Goal: Information Seeking & Learning: Learn about a topic

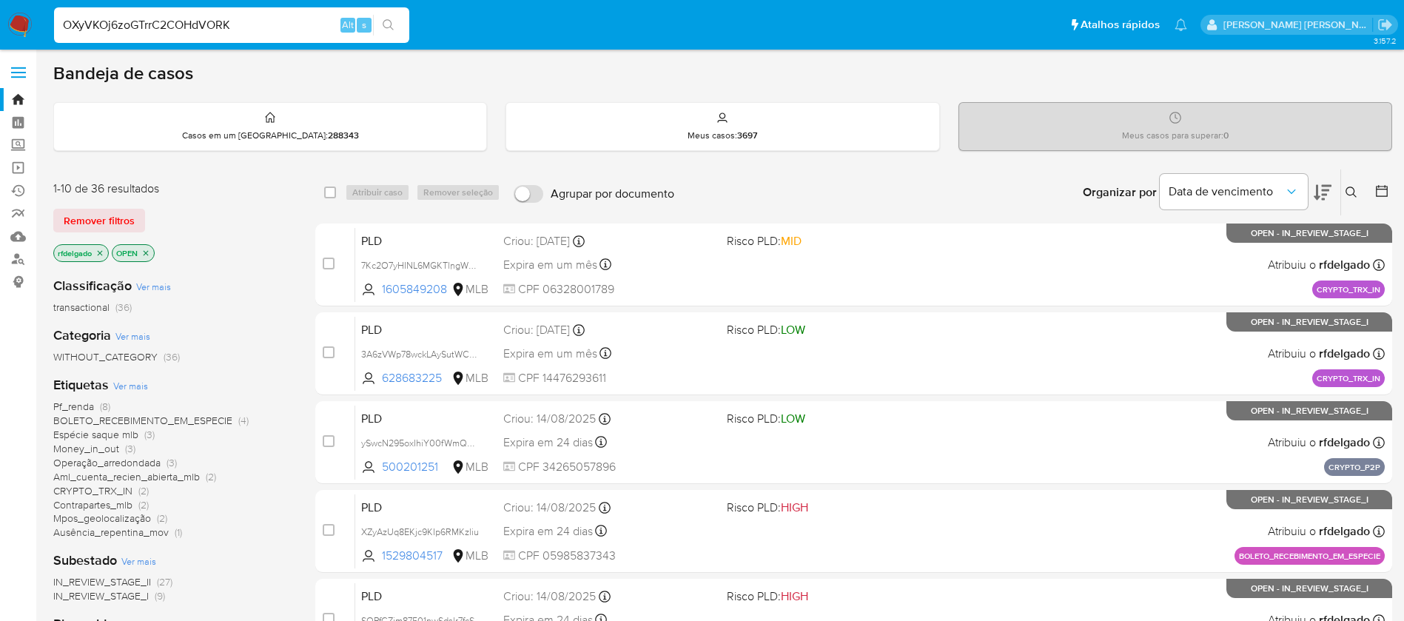
type input "OXyVKOj6zoGTrrC2COHdVORK"
click at [392, 34] on button "search-icon" at bounding box center [388, 25] width 30 height 21
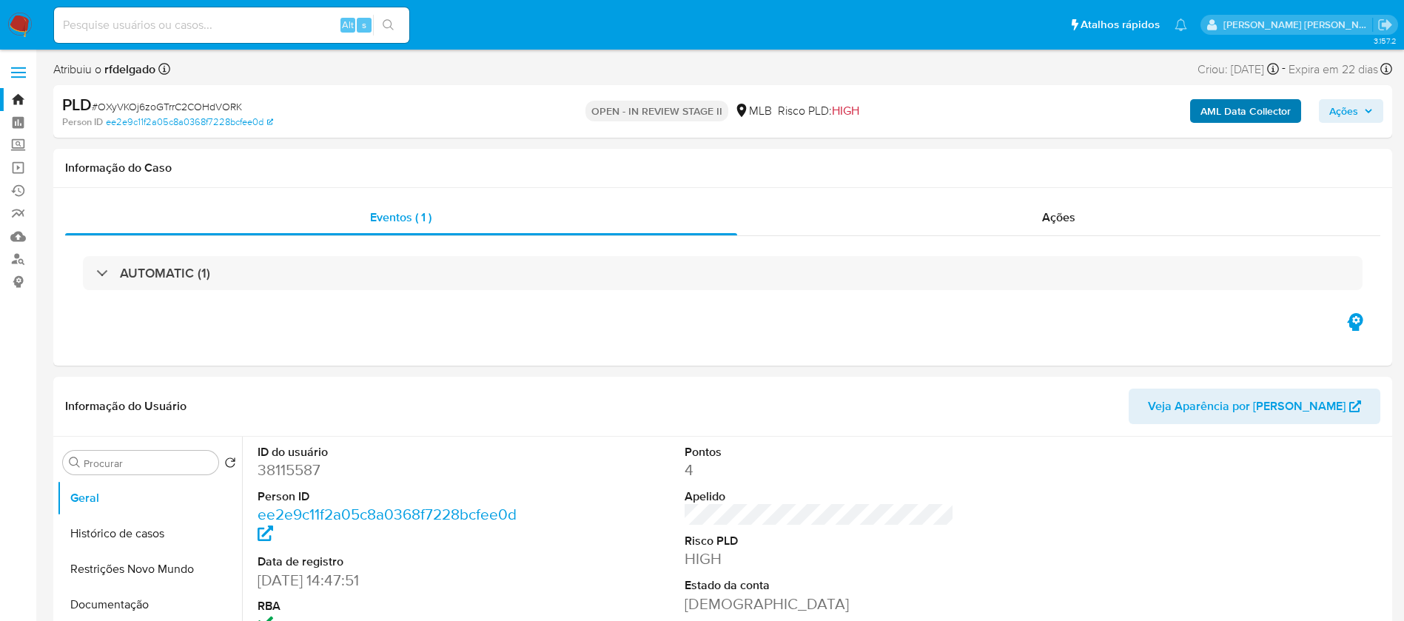
select select "10"
click at [1235, 103] on b "AML Data Collector" at bounding box center [1246, 111] width 90 height 24
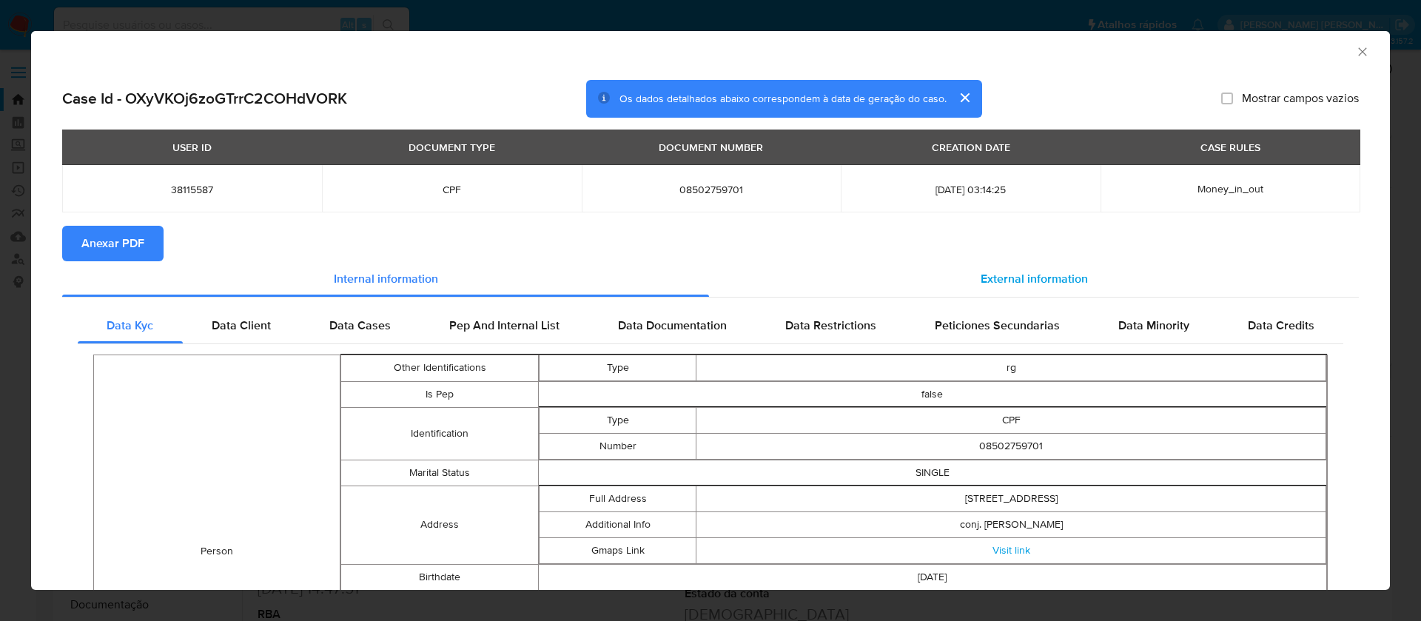
click at [1003, 283] on span "External information" at bounding box center [1034, 278] width 107 height 17
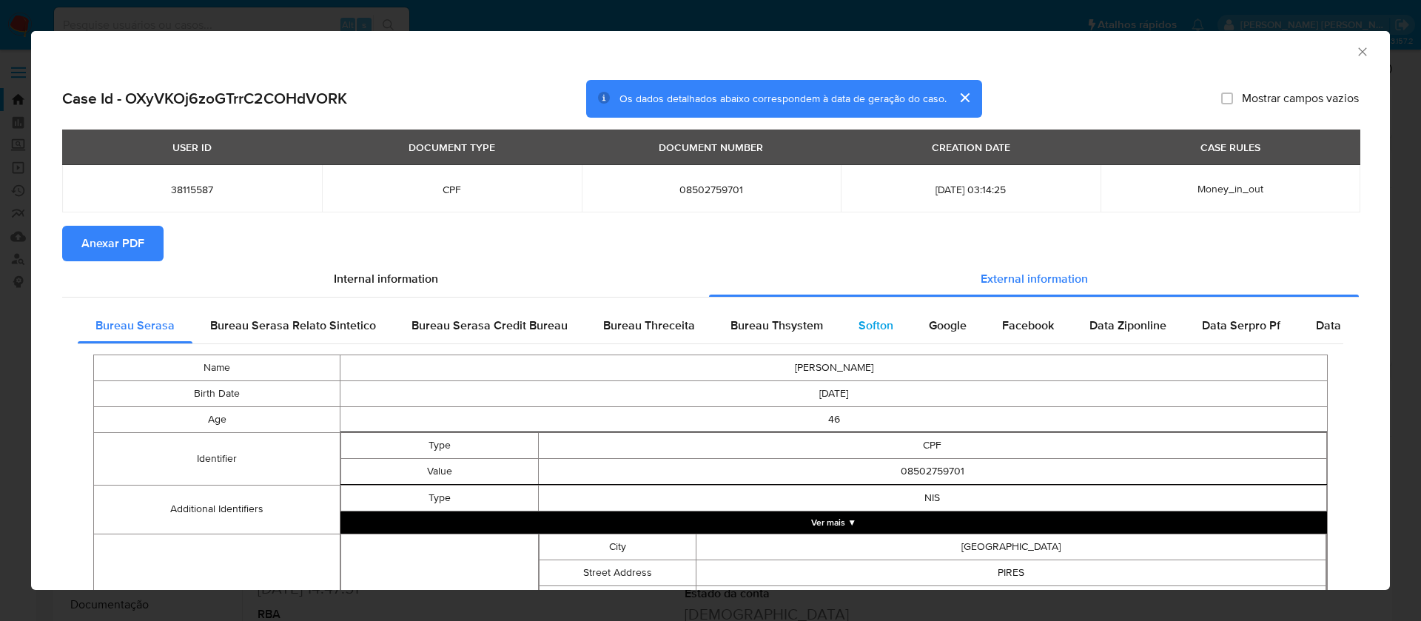
click at [879, 326] on span "Softon" at bounding box center [876, 325] width 35 height 17
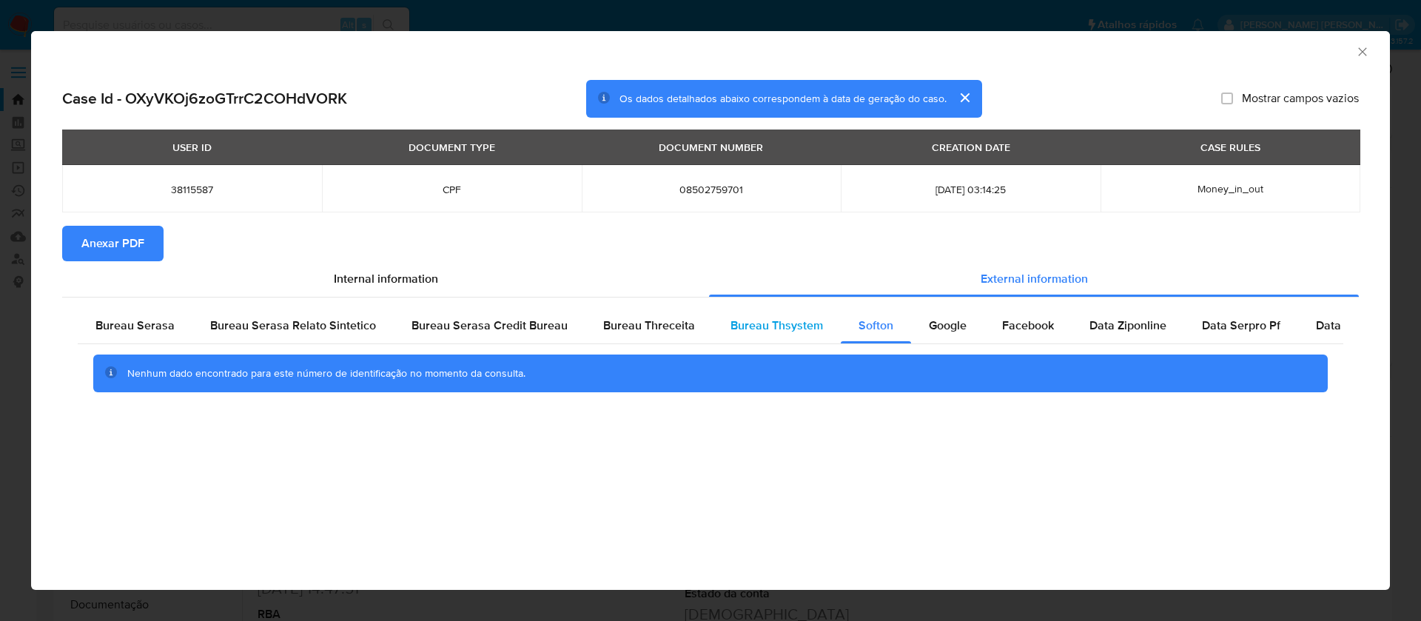
click at [790, 326] on span "Bureau Thsystem" at bounding box center [777, 325] width 93 height 17
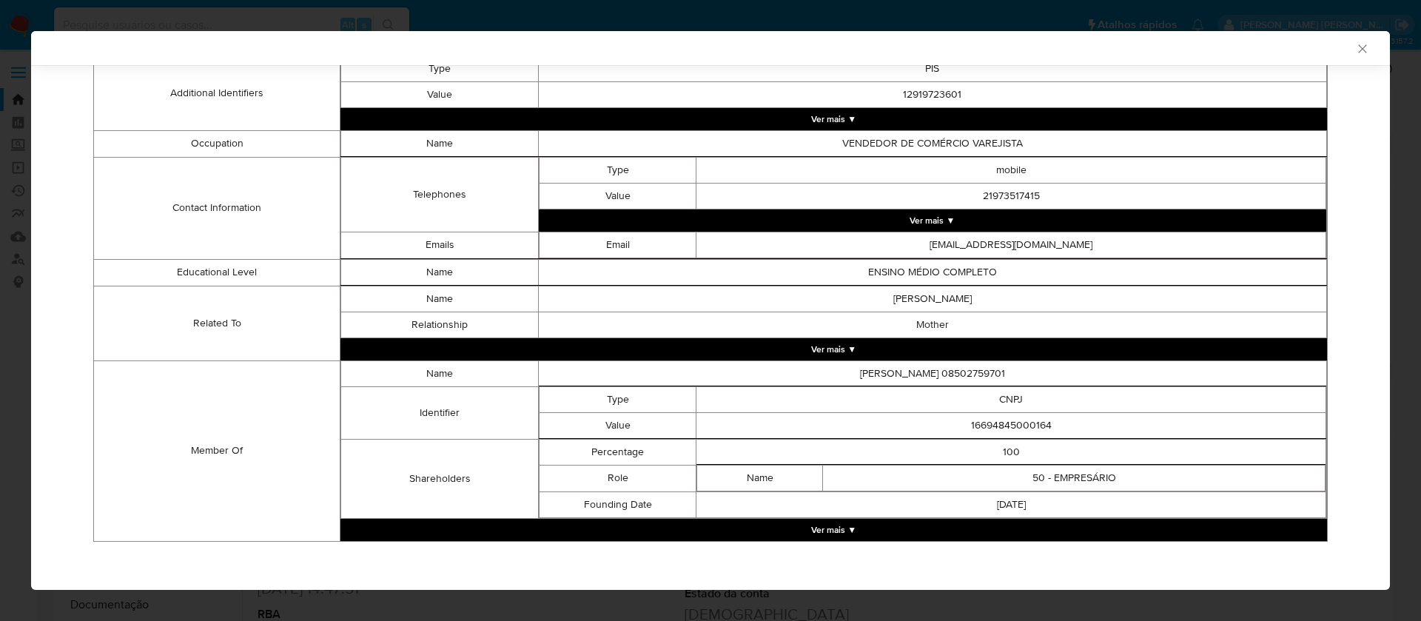
scroll to position [507, 0]
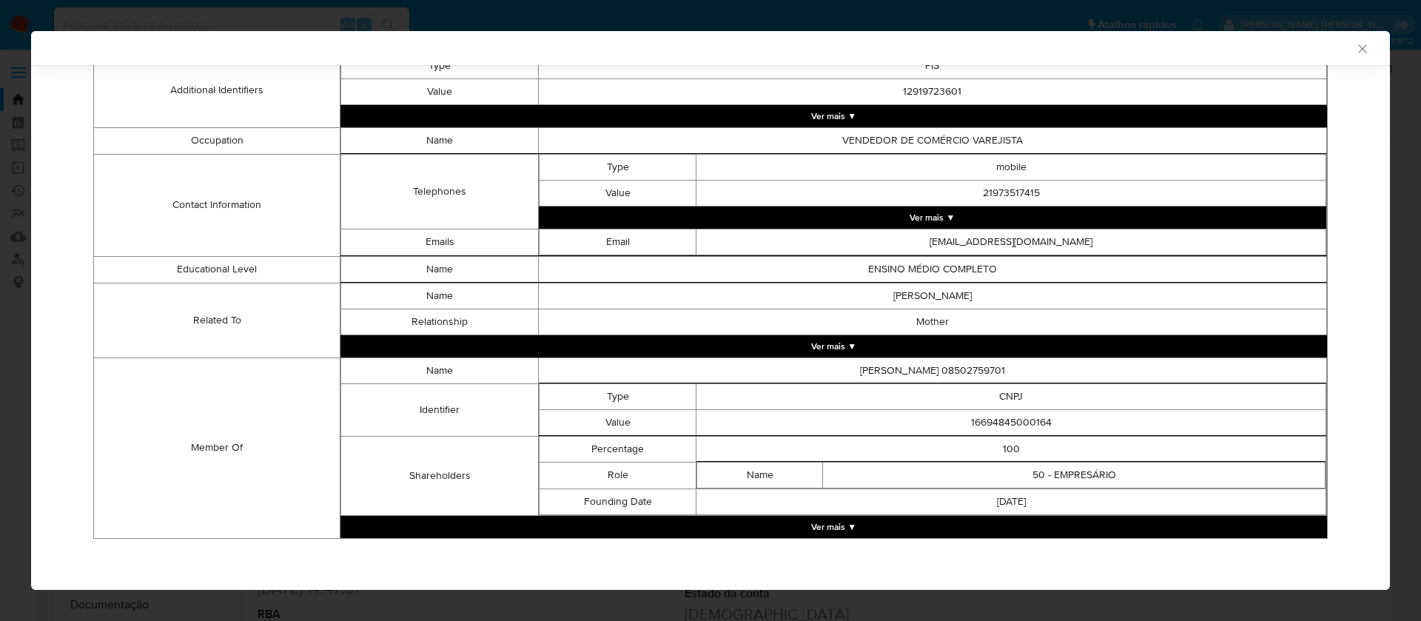
click at [990, 420] on td "16694845000164" at bounding box center [1011, 422] width 630 height 26
copy td "16694845000164"
click at [845, 523] on button "Ver mais ▼" at bounding box center [833, 527] width 987 height 22
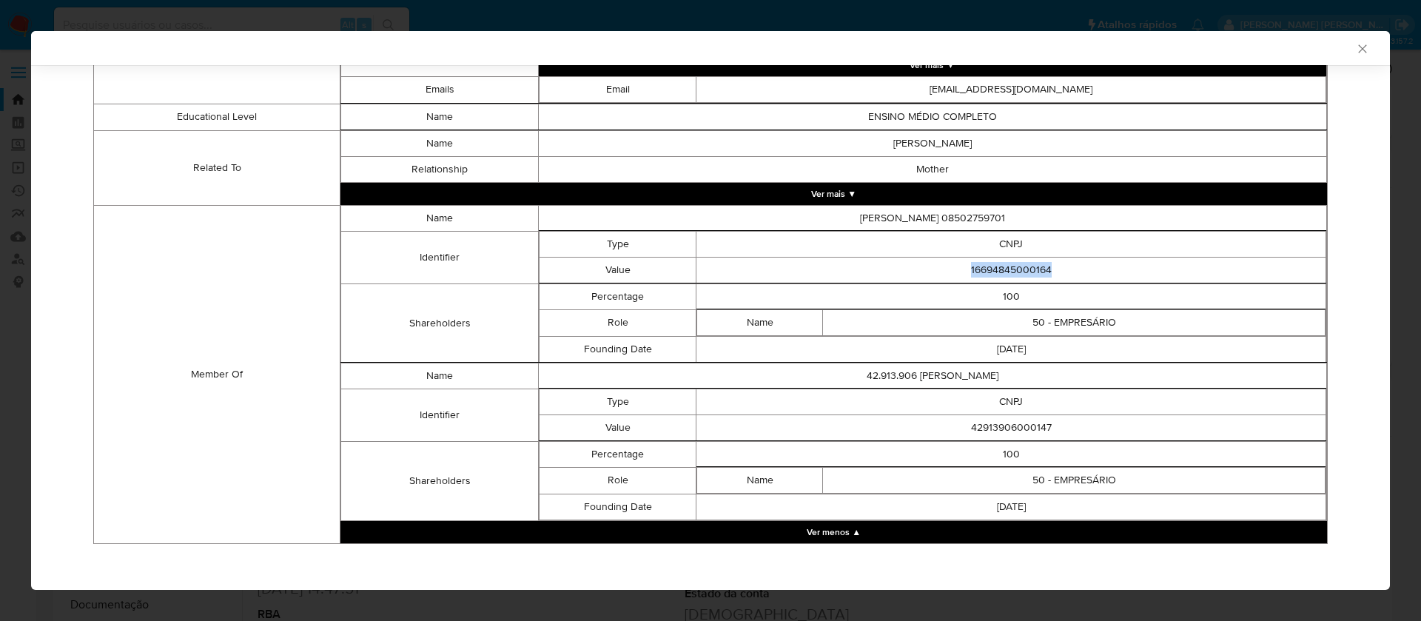
scroll to position [665, 0]
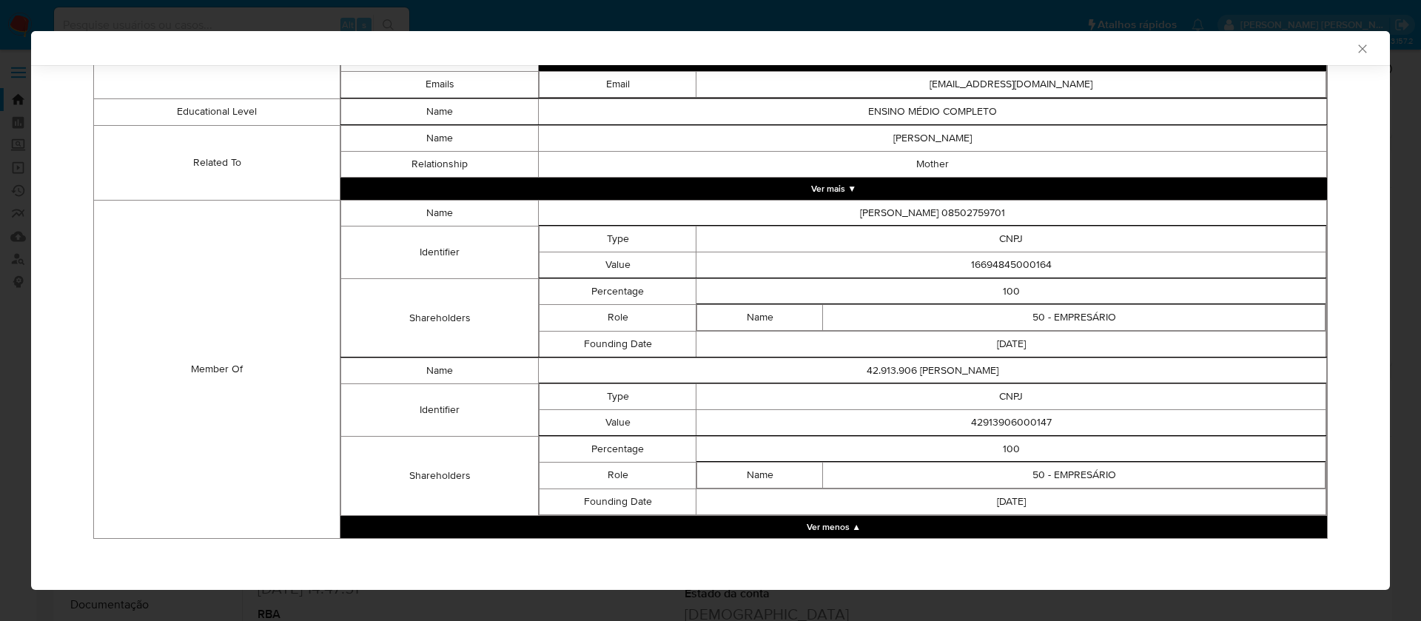
click at [1001, 419] on td "42913906000147" at bounding box center [1011, 422] width 630 height 26
copy td "42913906000147"
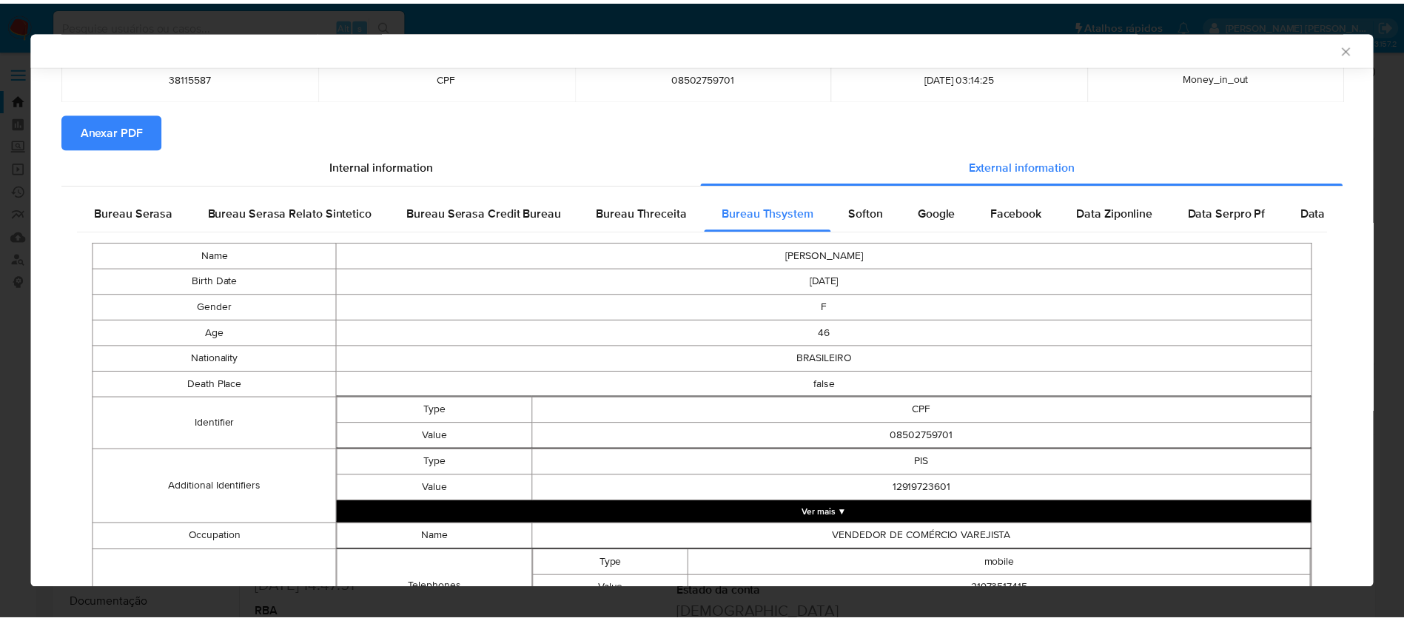
scroll to position [0, 0]
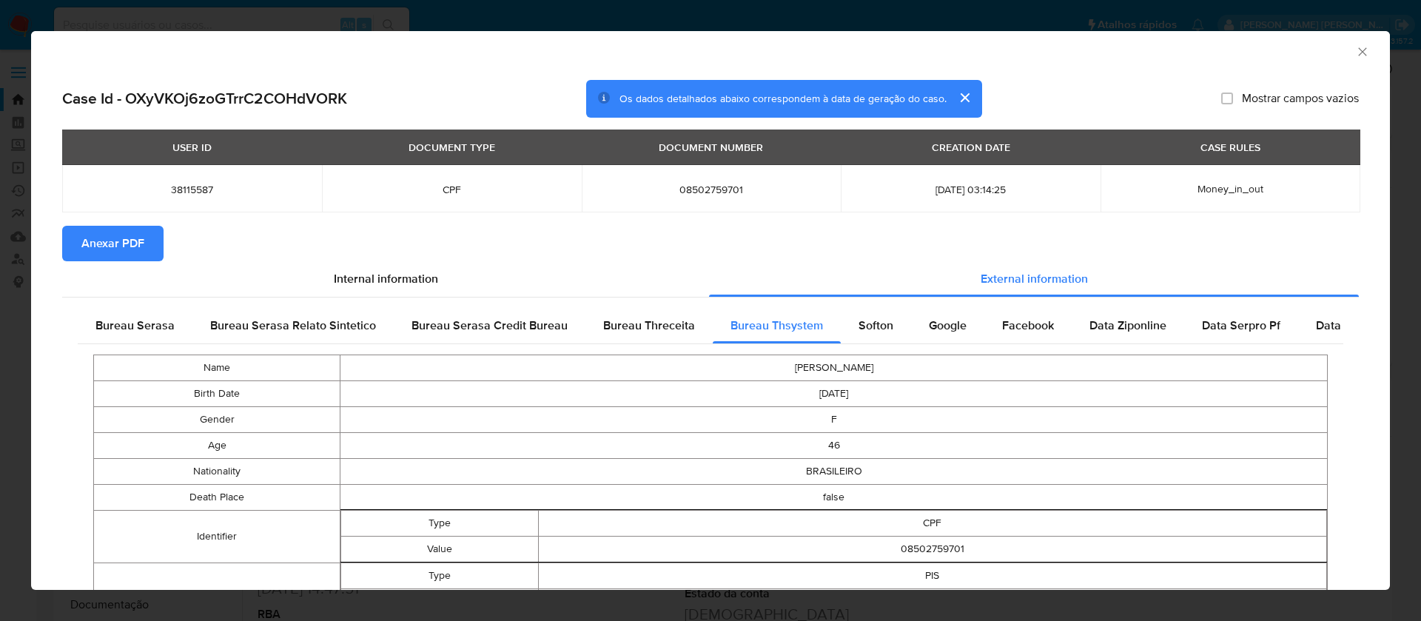
click at [104, 240] on span "Anexar PDF" at bounding box center [112, 243] width 63 height 33
click at [1355, 49] on icon "Fechar a janela" at bounding box center [1362, 51] width 15 height 15
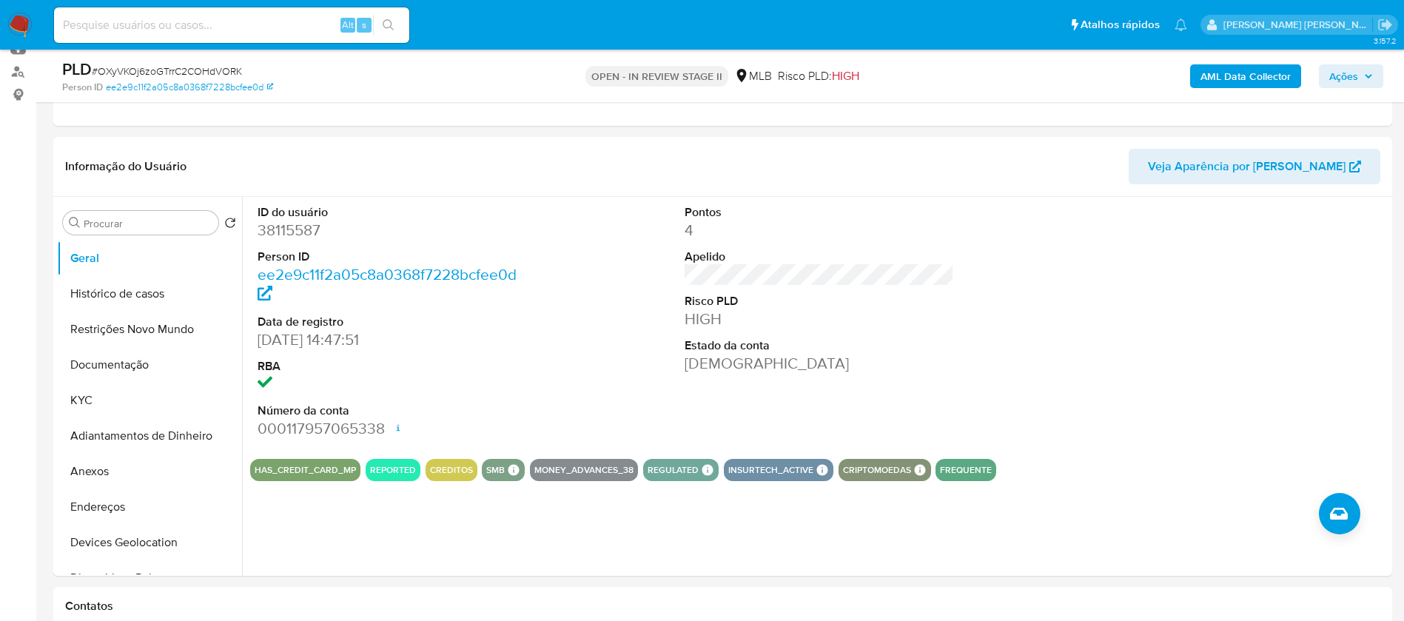
scroll to position [222, 0]
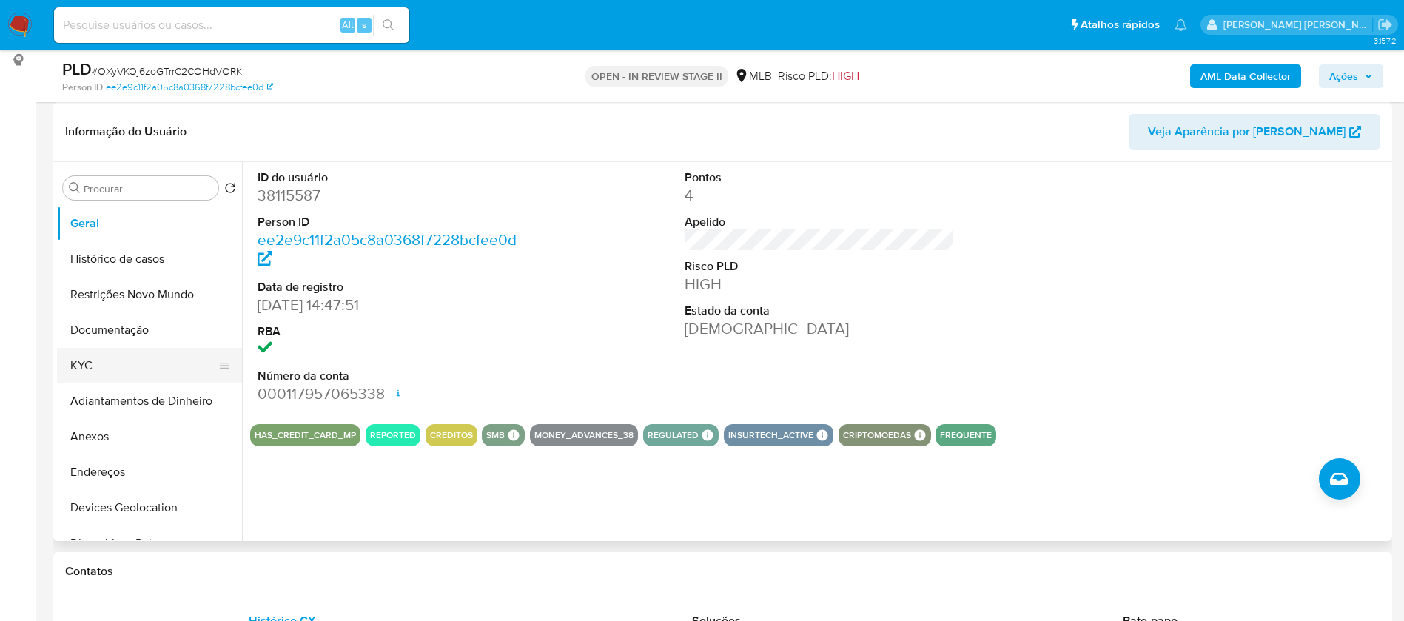
click at [92, 364] on button "KYC" at bounding box center [143, 366] width 173 height 36
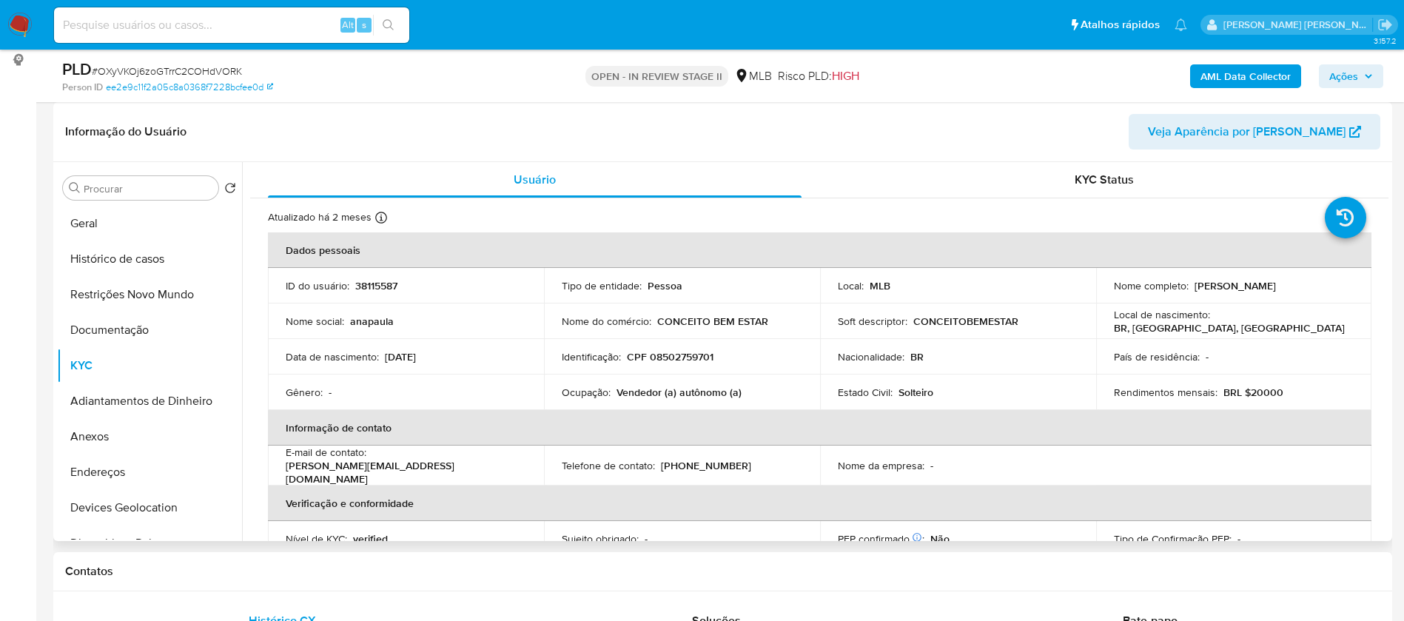
drag, startPoint x: 1305, startPoint y: 286, endPoint x: 1189, endPoint y: 289, distance: 116.2
click at [1189, 289] on div "Nome completo : Ana Paula Santana Lima" at bounding box center [1234, 285] width 241 height 13
copy p "Ana Paula Santana Lima"
drag, startPoint x: 714, startPoint y: 357, endPoint x: 651, endPoint y: 357, distance: 62.9
click at [651, 357] on div "Identificação : CPF 08502759701" at bounding box center [682, 356] width 241 height 13
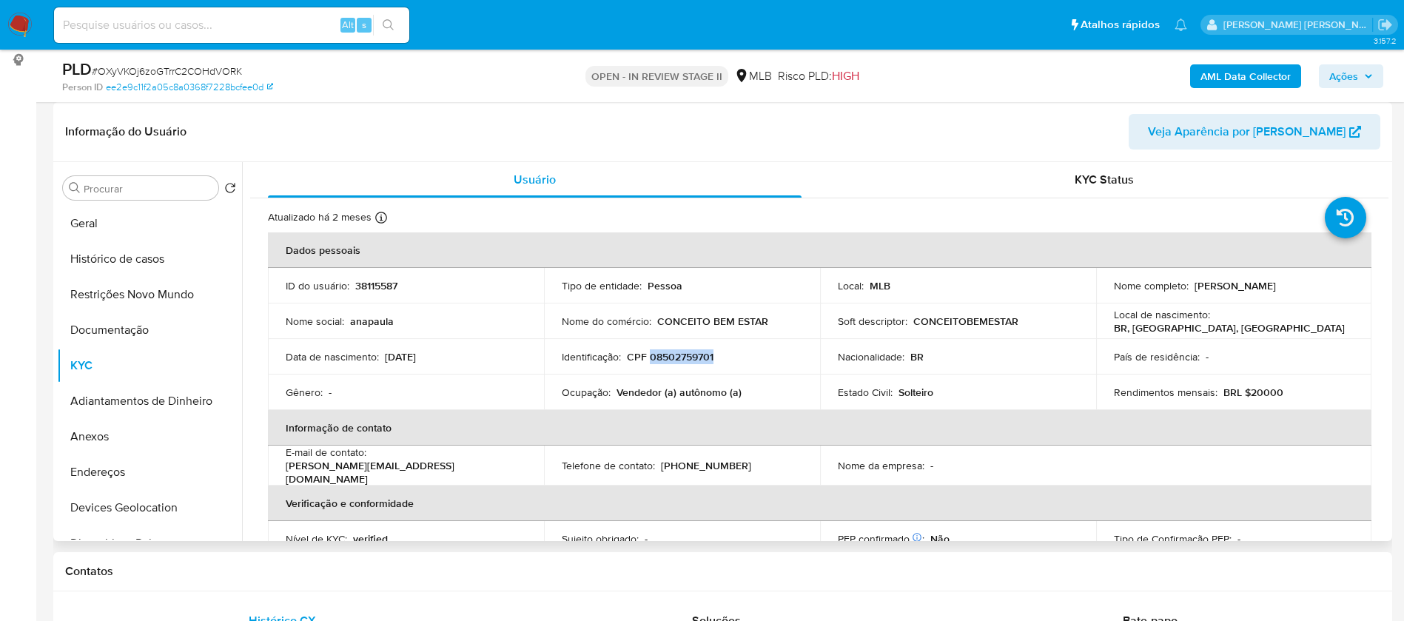
copy p "08502759701"
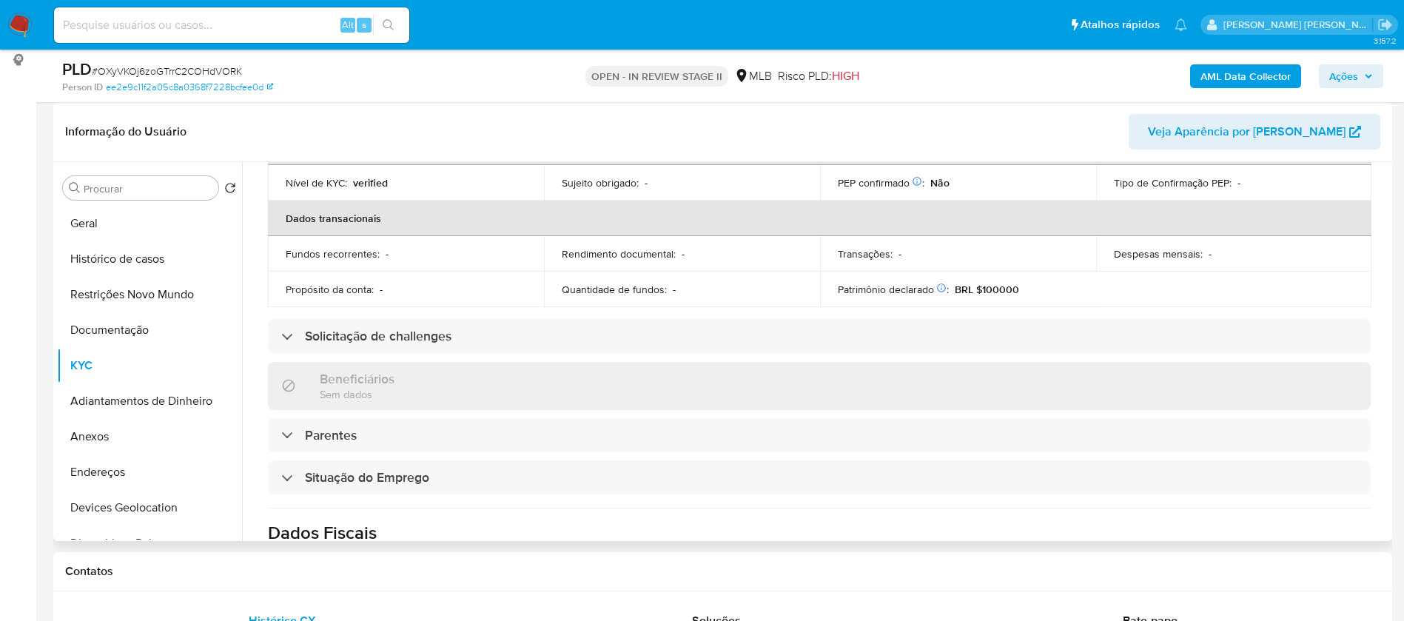
scroll to position [61, 0]
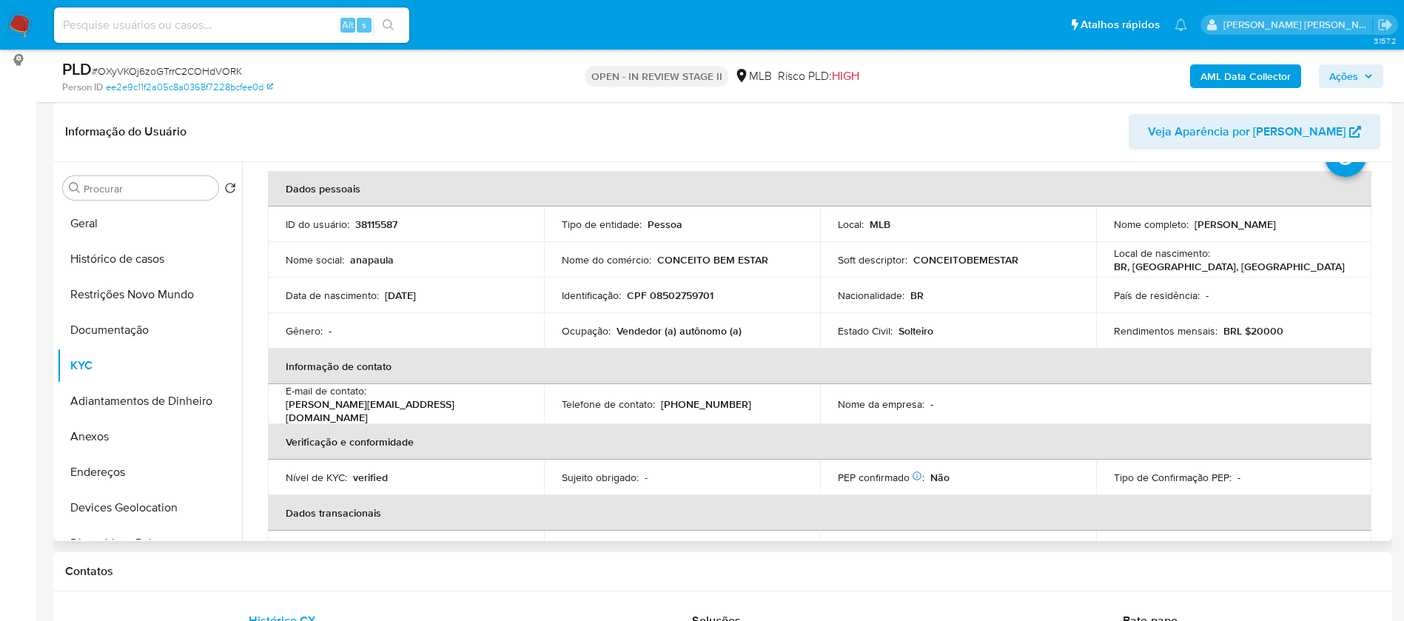
click at [380, 221] on p "38115587" at bounding box center [376, 224] width 42 height 13
copy p "38115587"
click at [98, 211] on button "Geral" at bounding box center [143, 224] width 173 height 36
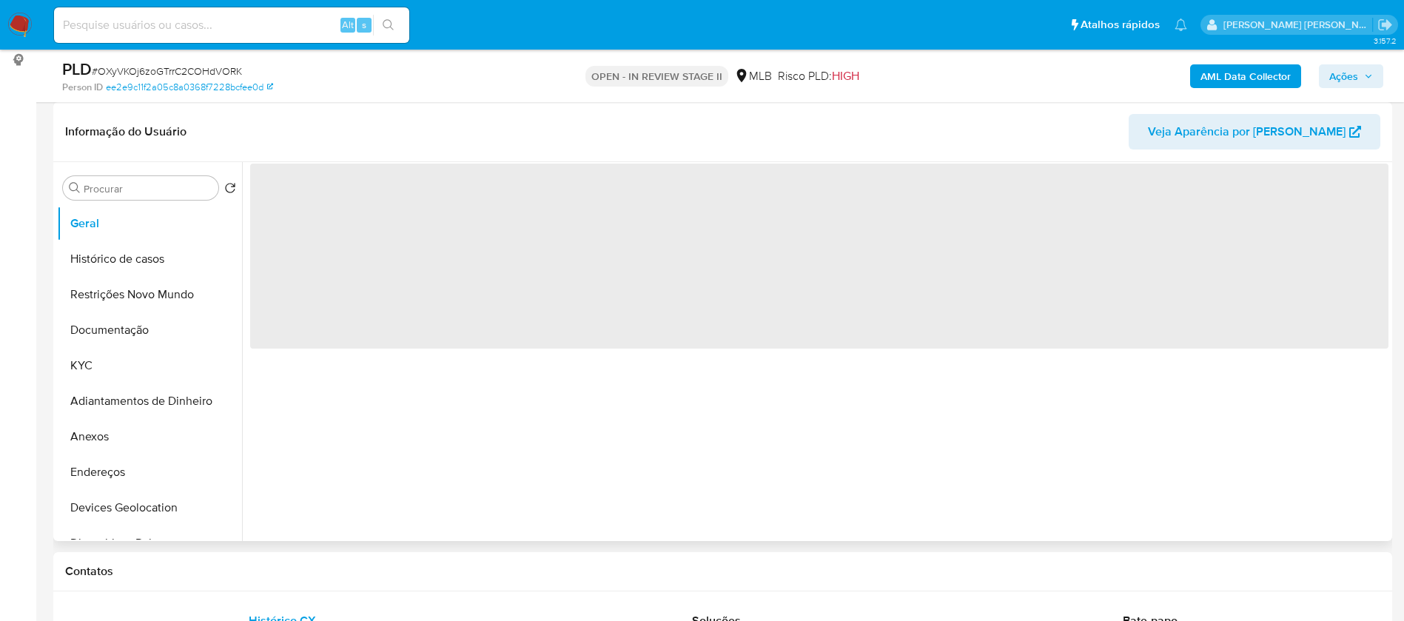
scroll to position [0, 0]
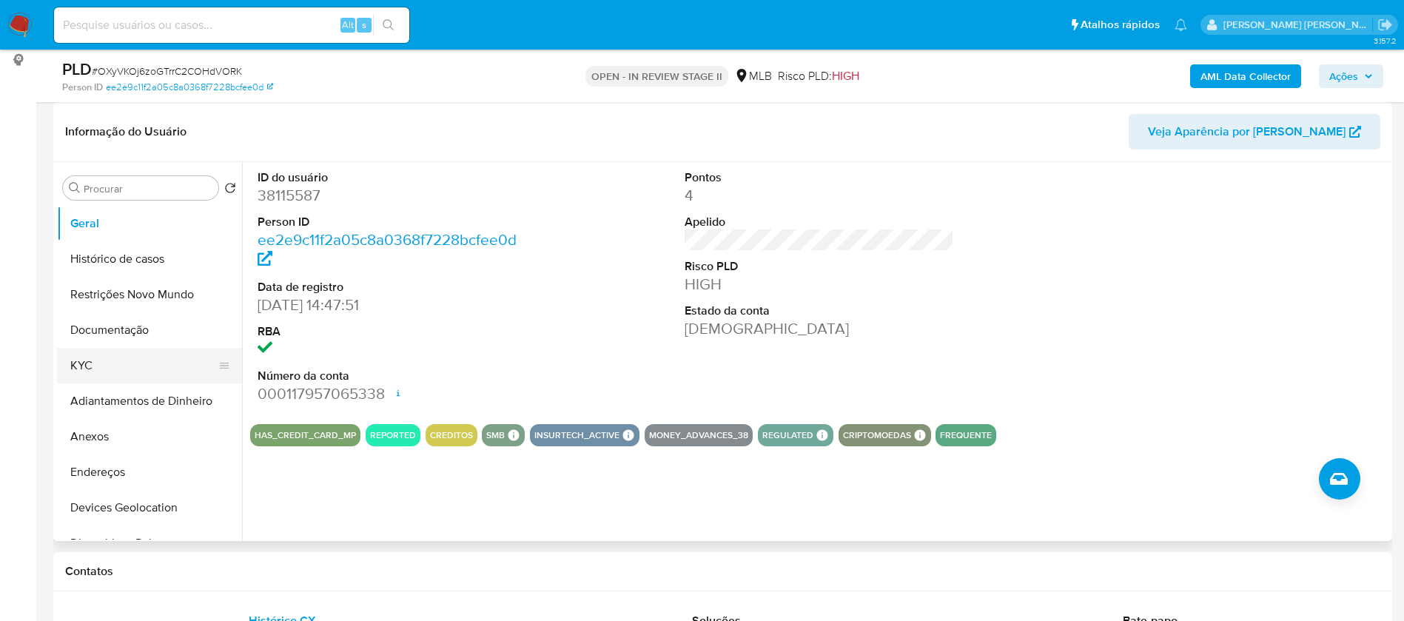
click at [107, 357] on button "KYC" at bounding box center [143, 366] width 173 height 36
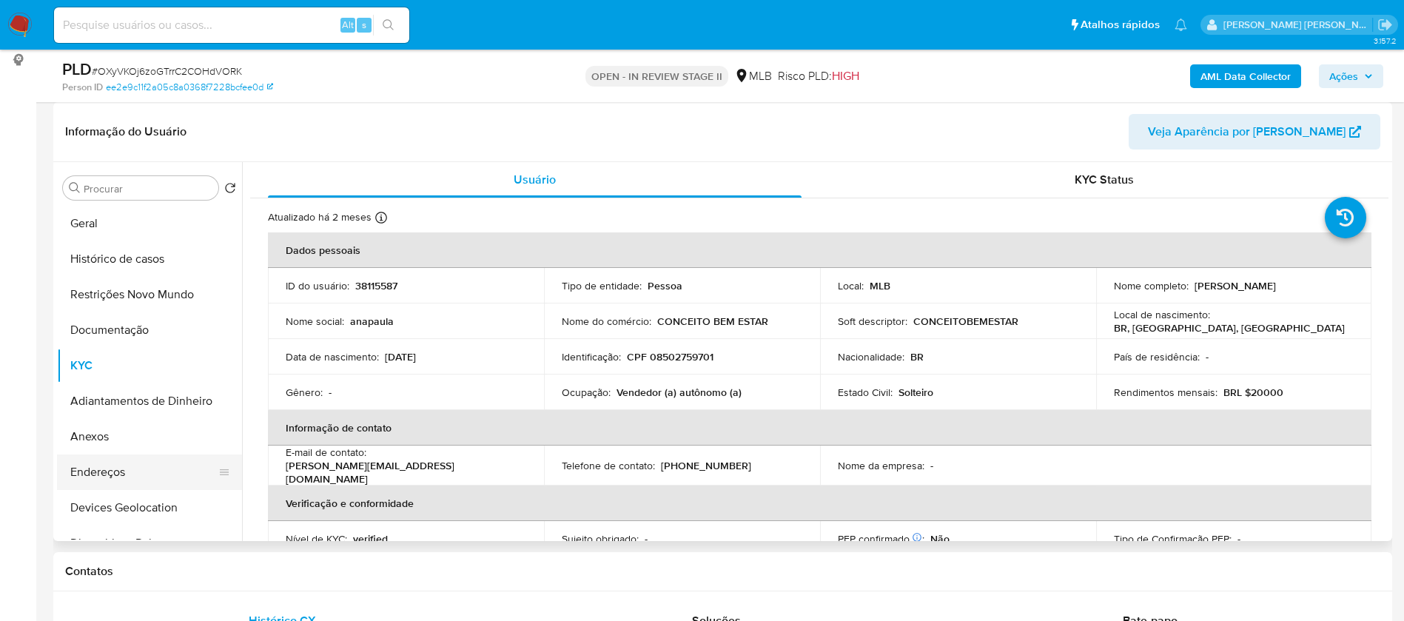
click at [114, 469] on button "Endereços" at bounding box center [143, 472] width 173 height 36
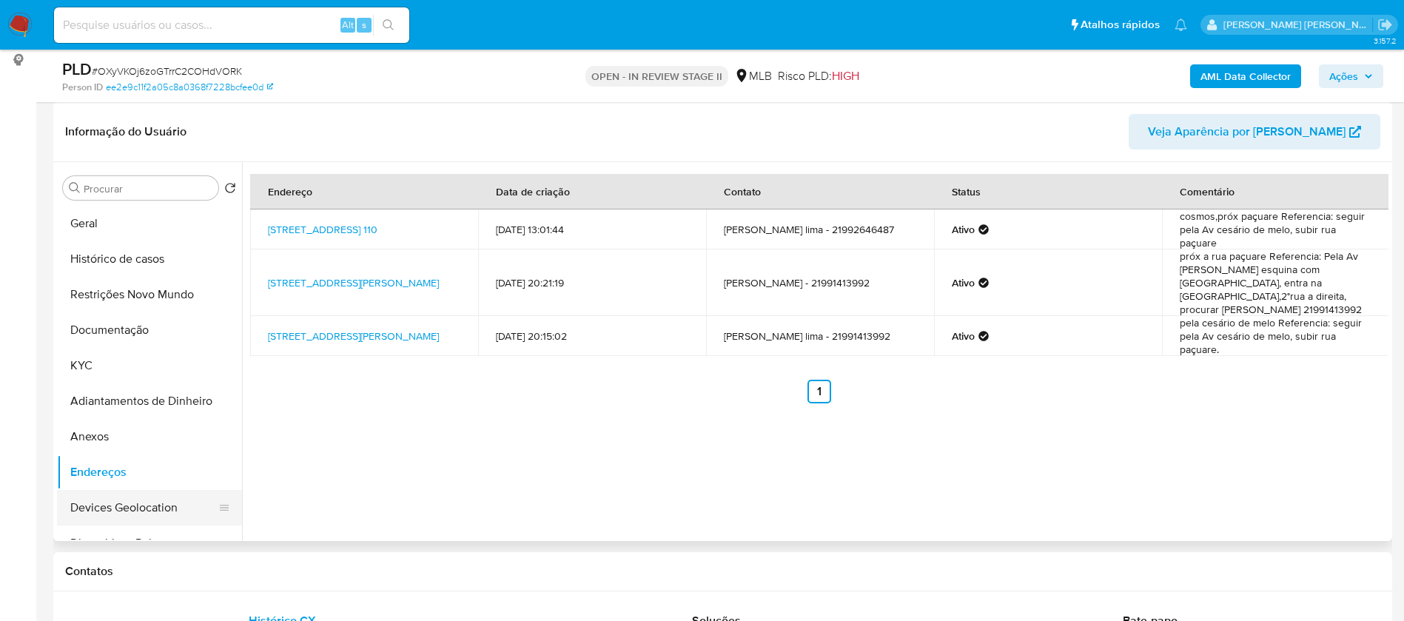
click at [108, 499] on button "Devices Geolocation" at bounding box center [143, 508] width 173 height 36
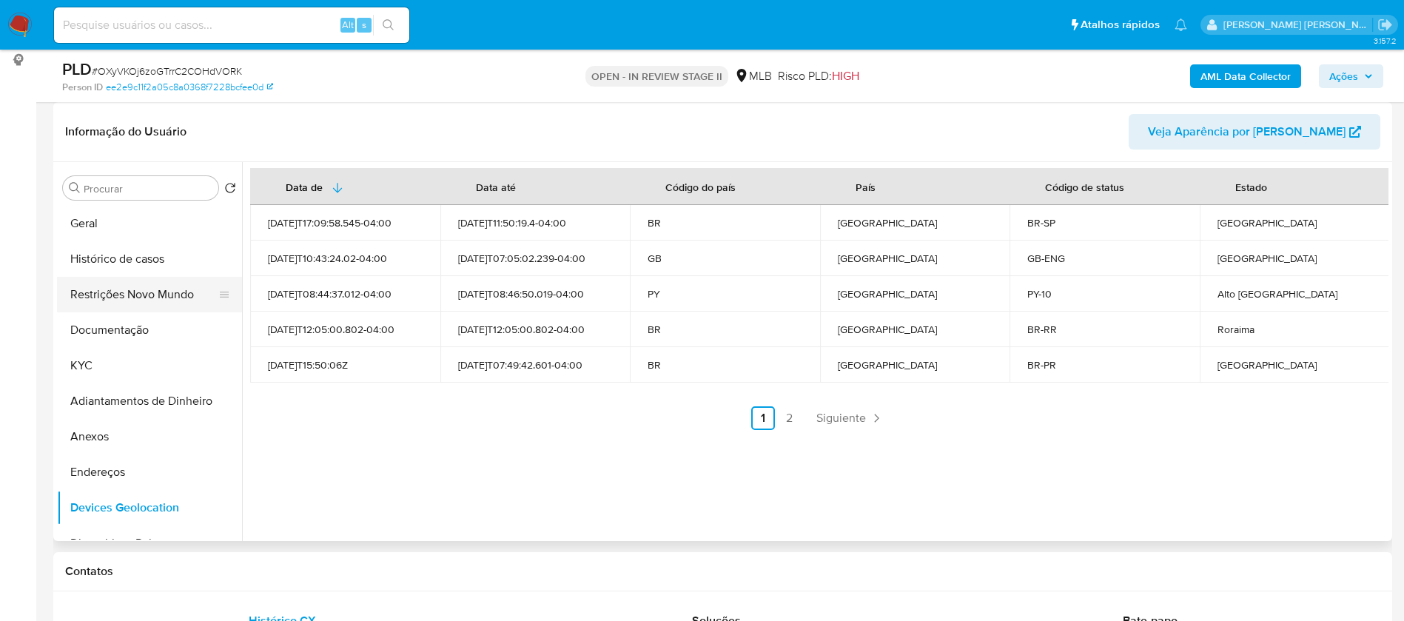
click at [98, 281] on button "Restrições Novo Mundo" at bounding box center [143, 295] width 173 height 36
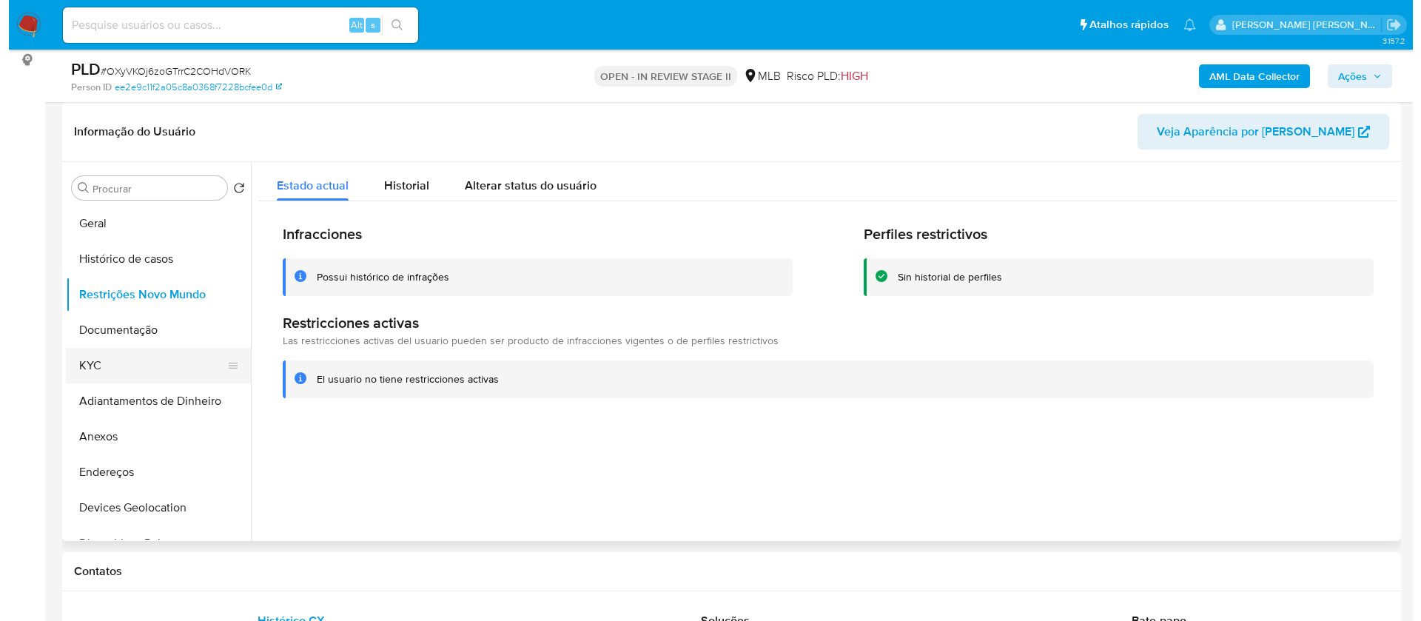
scroll to position [111, 0]
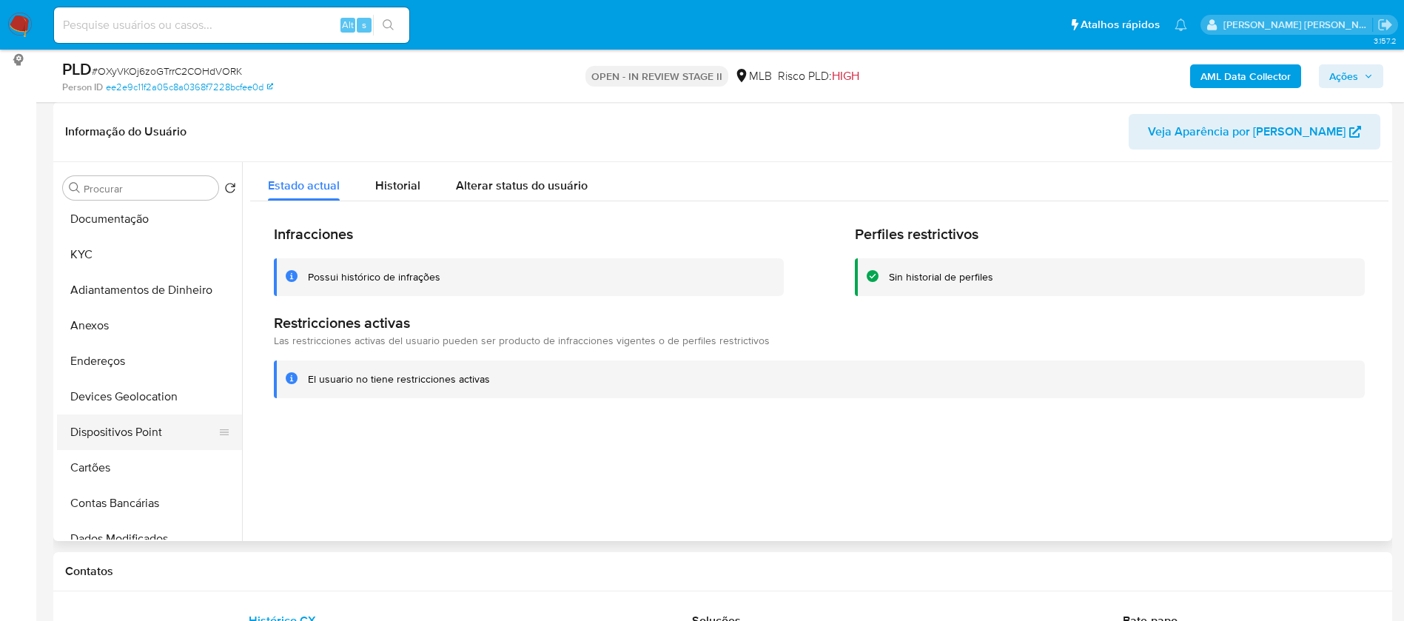
click at [159, 429] on button "Dispositivos Point" at bounding box center [143, 432] width 173 height 36
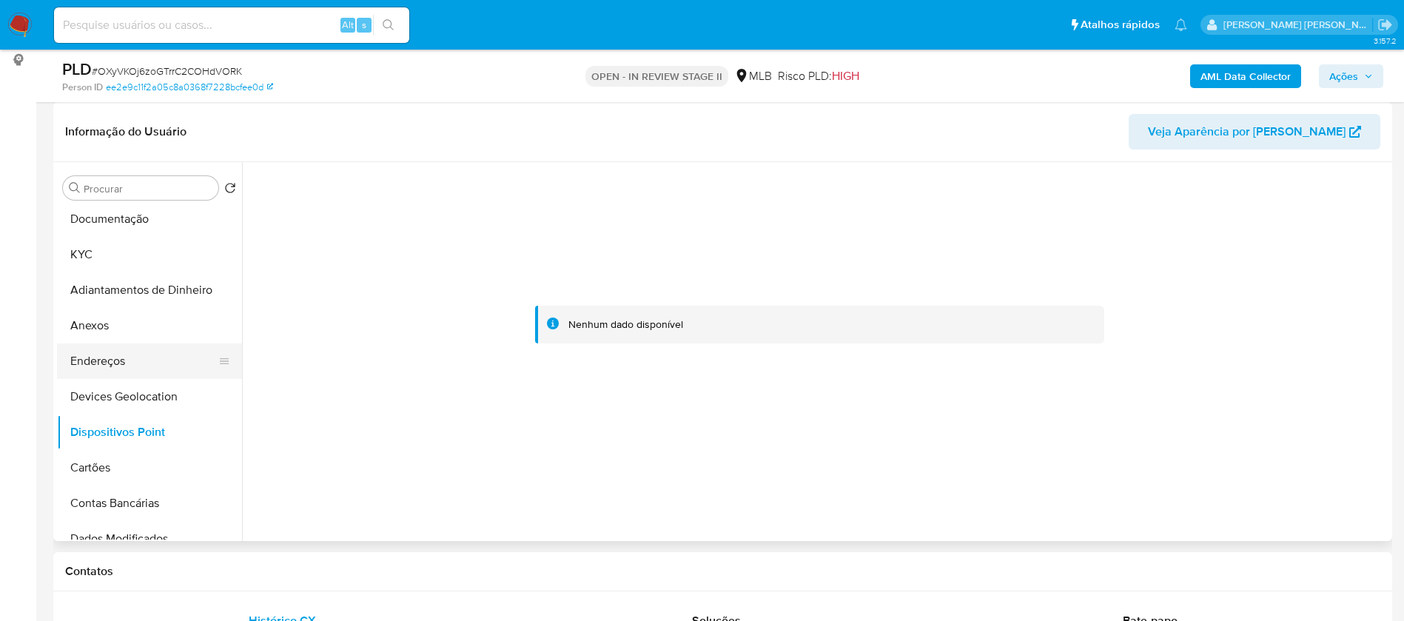
click at [139, 367] on button "Endereços" at bounding box center [143, 361] width 173 height 36
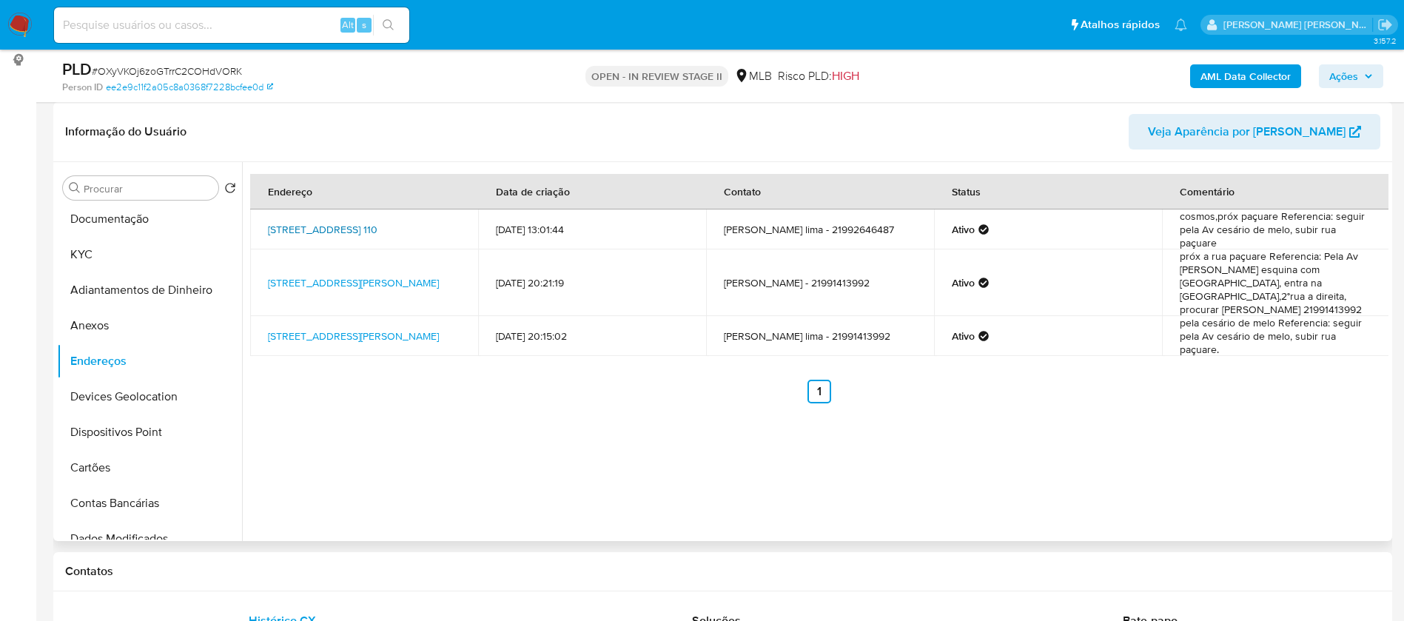
click at [329, 226] on link "Ra 110 Cosmos 110, Rio De Janeiro, Rio De Janeiro, 23058230, Brasil 110" at bounding box center [323, 229] width 110 height 15
click at [125, 335] on button "Anexos" at bounding box center [143, 326] width 173 height 36
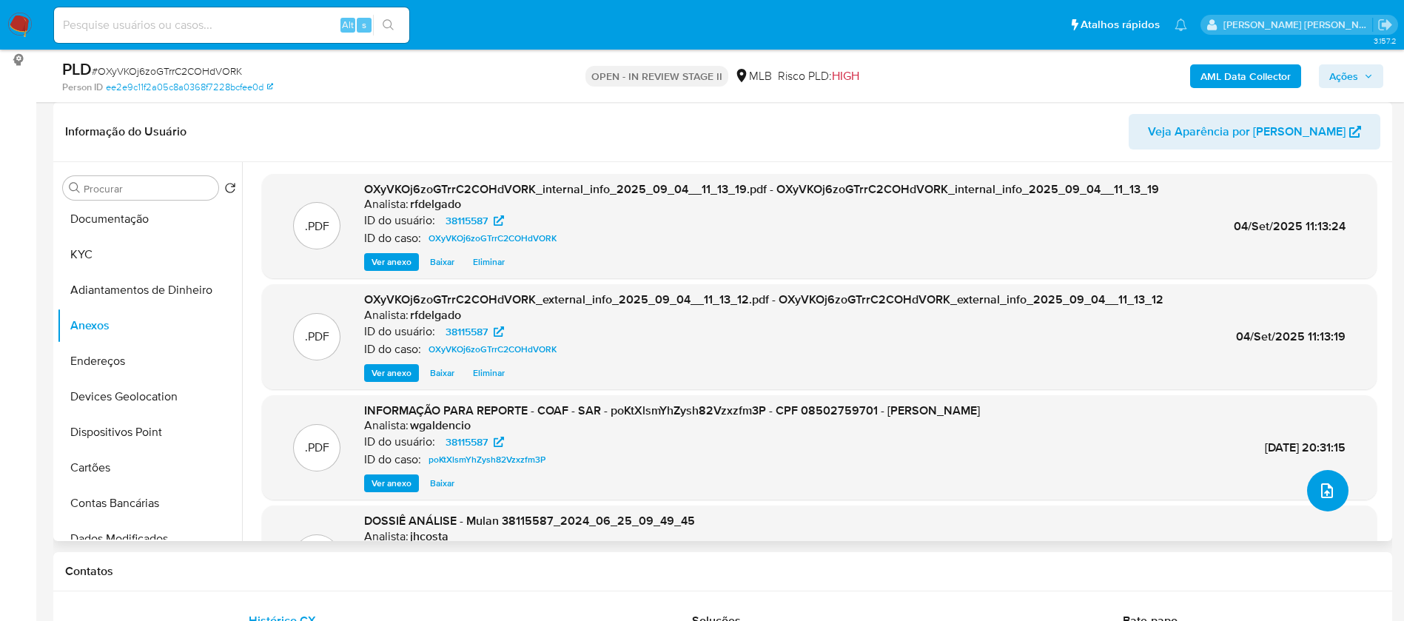
click at [1320, 499] on icon "upload-file" at bounding box center [1327, 491] width 18 height 18
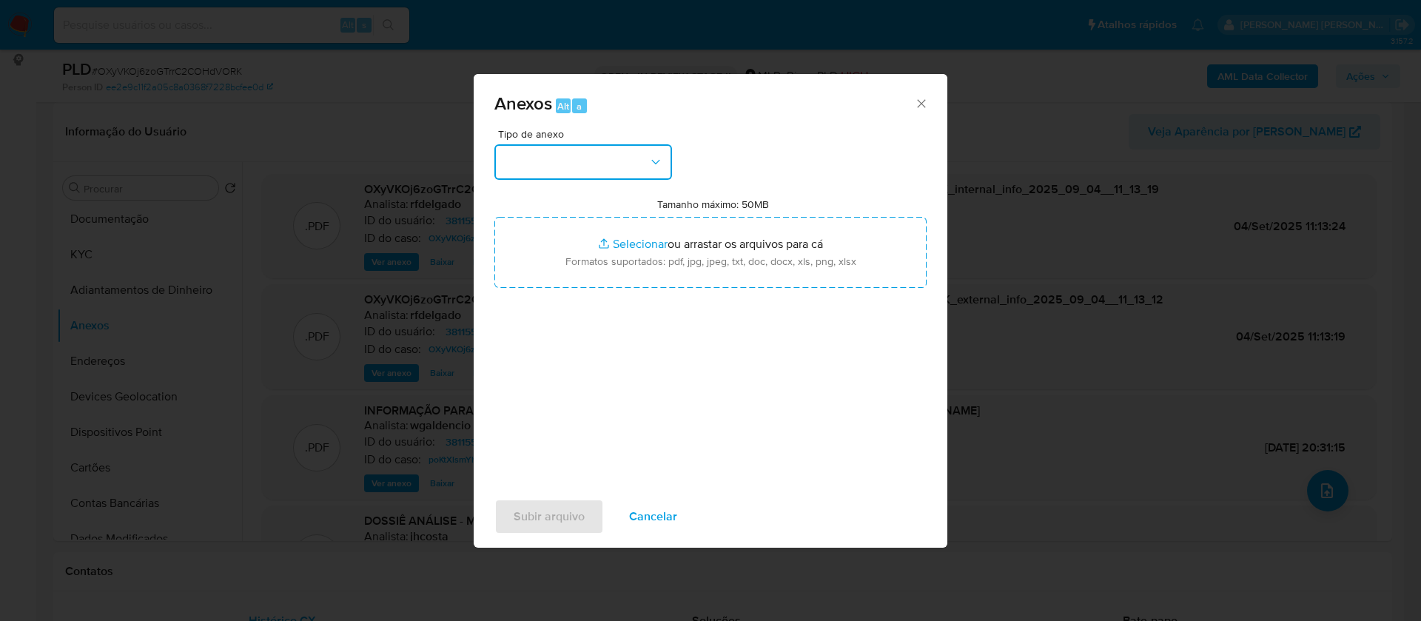
click at [571, 158] on button "button" at bounding box center [583, 162] width 178 height 36
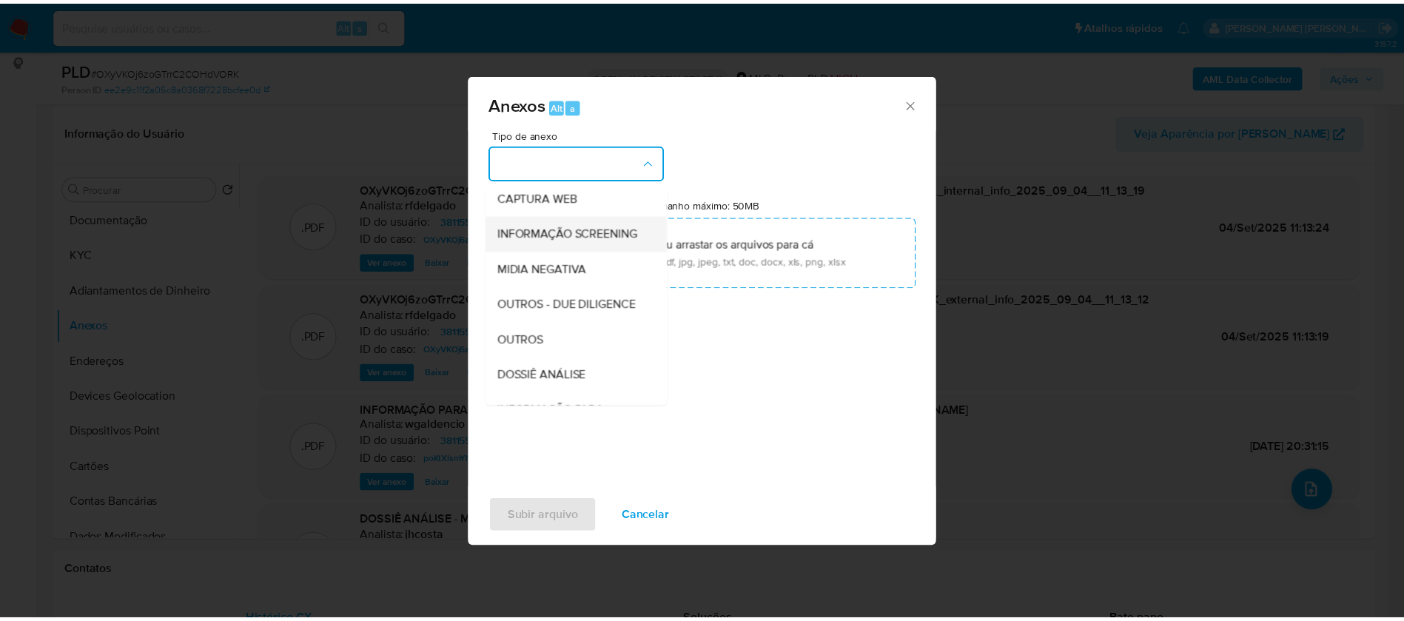
scroll to position [222, 0]
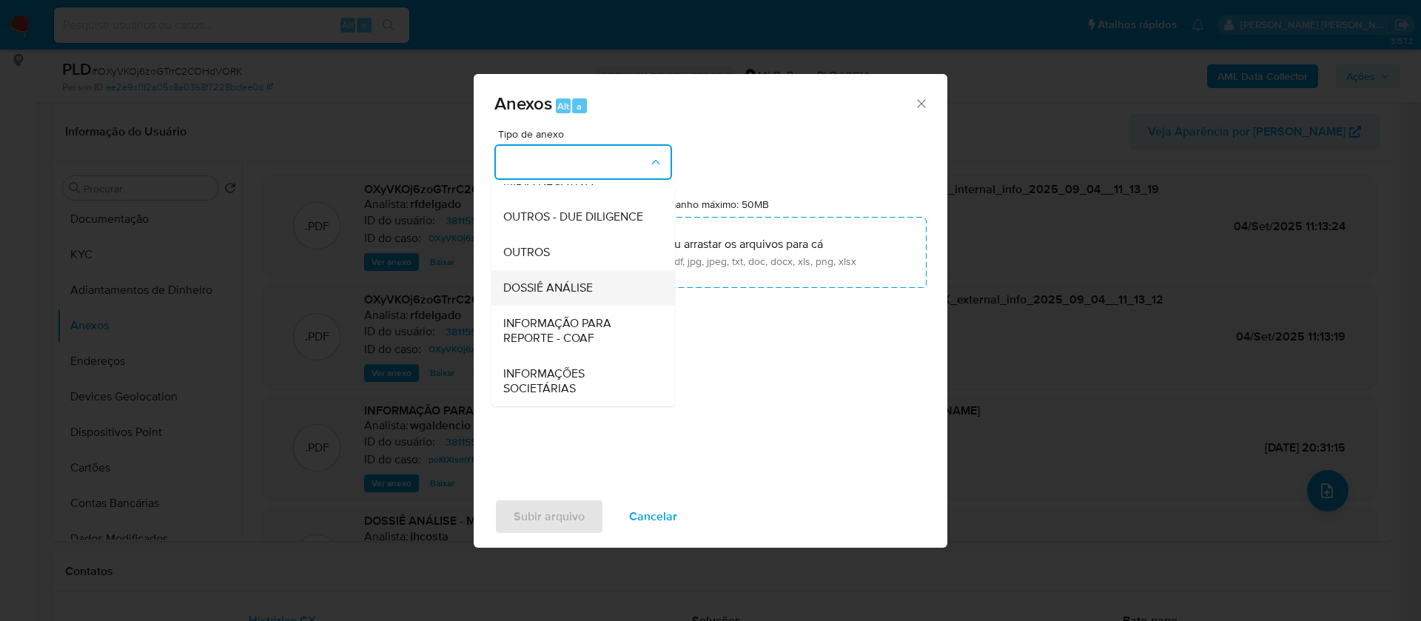
click at [596, 296] on div "DOSSIÊ ANÁLISE" at bounding box center [578, 288] width 151 height 36
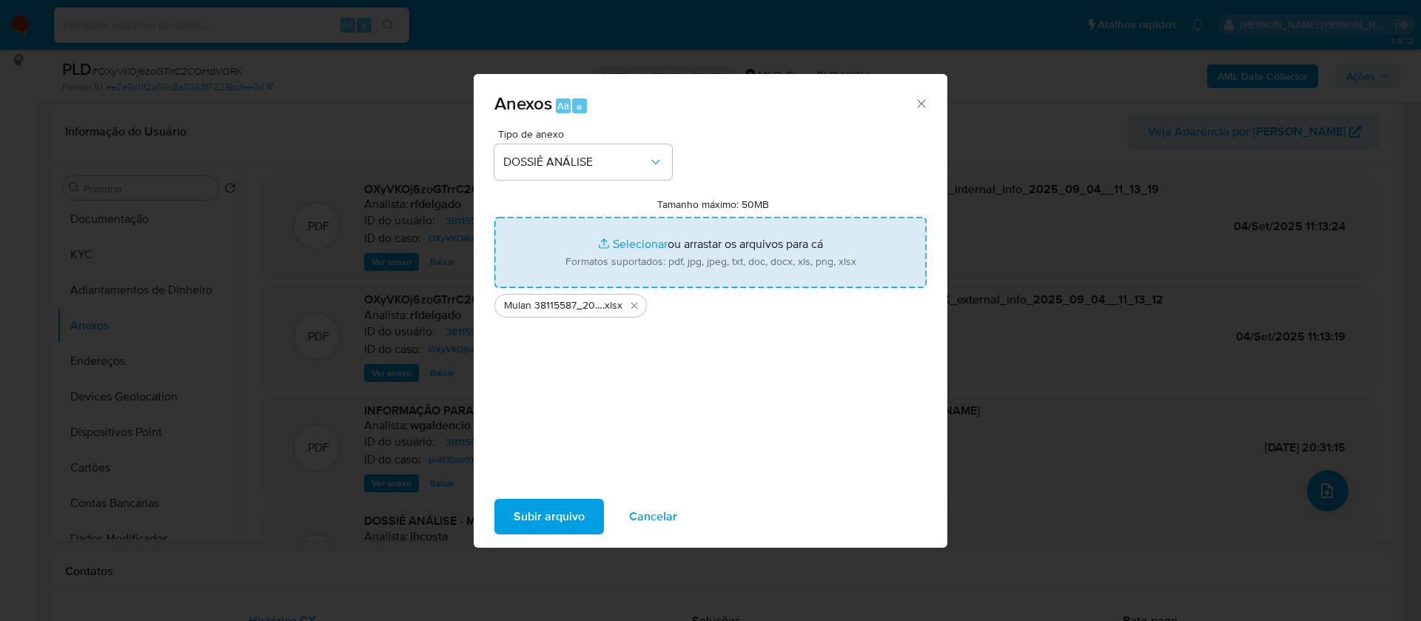
type input "C:\fakepath\2° SAR - - CPF 02143862954 - DANIELLEN CRISTINA SERPE GARCIA BEJE.p…"
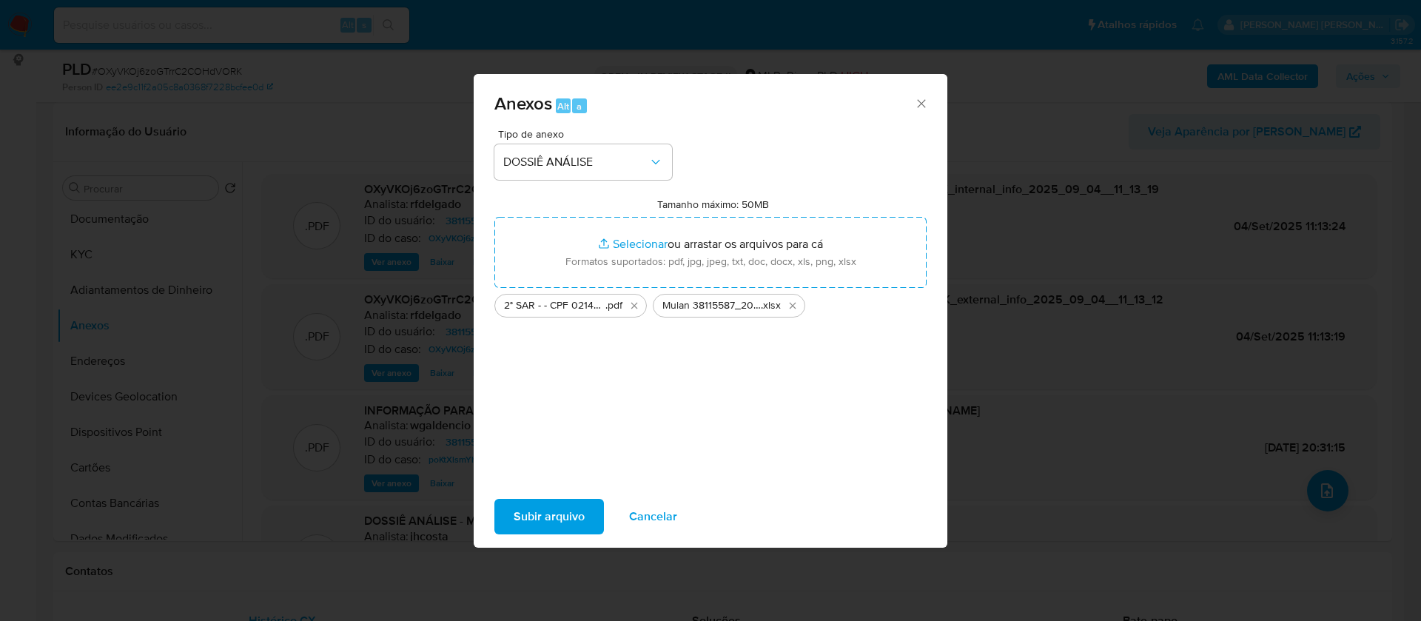
click at [560, 510] on span "Subir arquivo" at bounding box center [549, 516] width 71 height 33
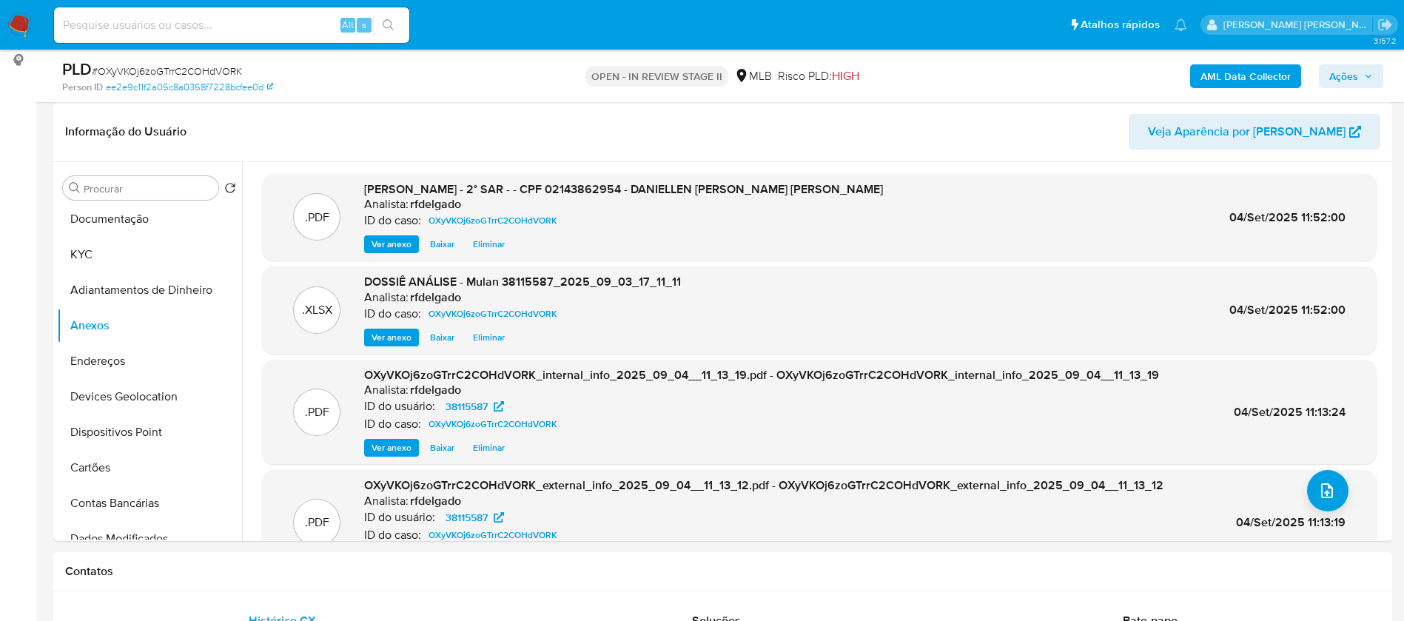
click at [1366, 74] on icon "button" at bounding box center [1368, 76] width 9 height 9
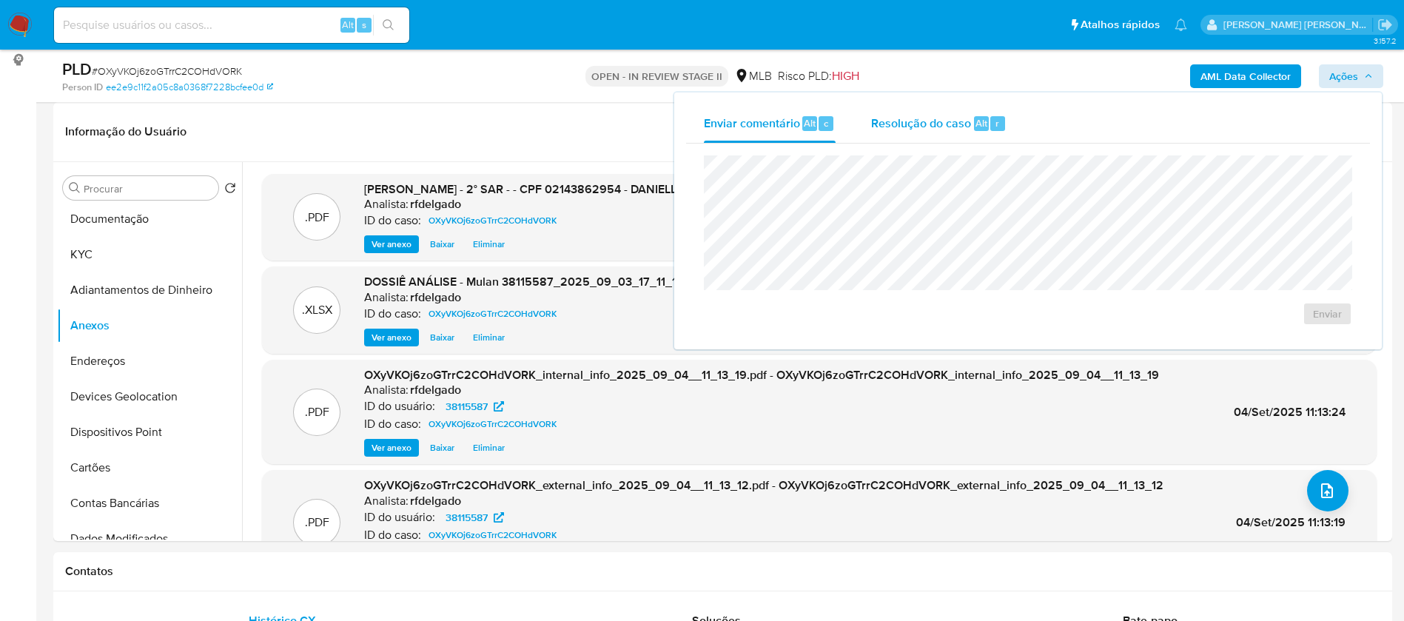
click at [935, 135] on div "Resolução do caso Alt r" at bounding box center [938, 123] width 135 height 38
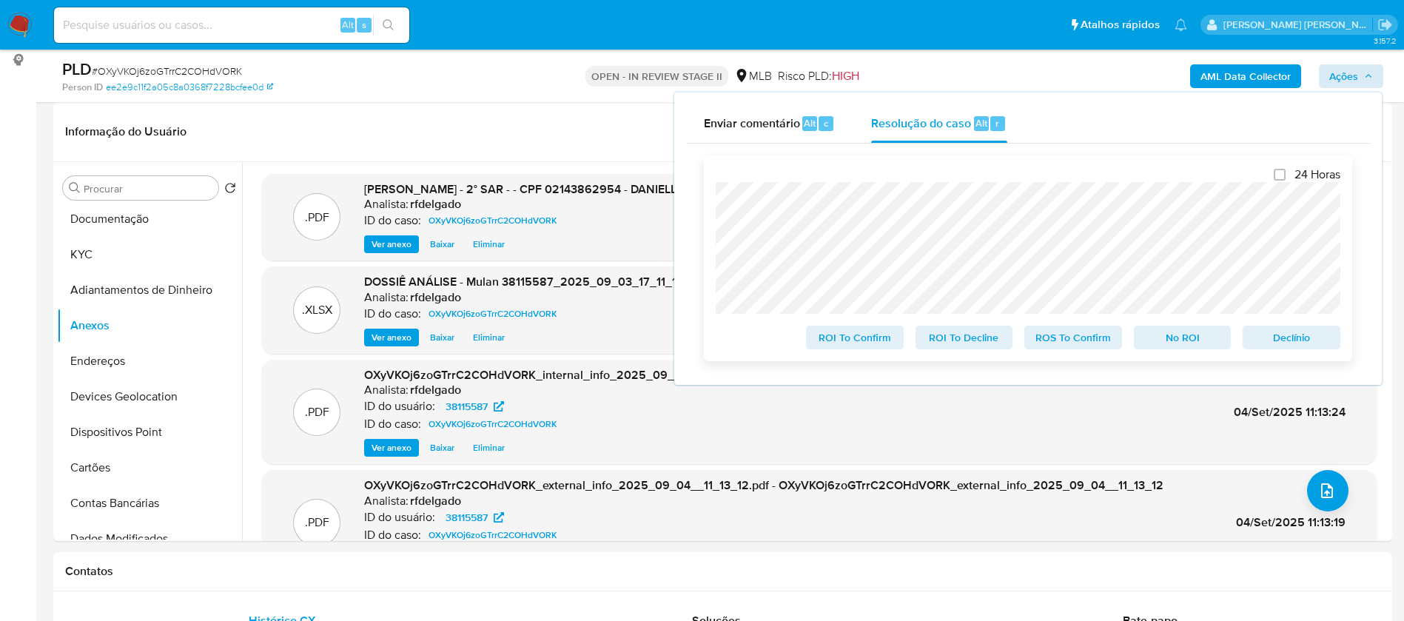
click at [1309, 340] on span "Declínio" at bounding box center [1291, 337] width 77 height 21
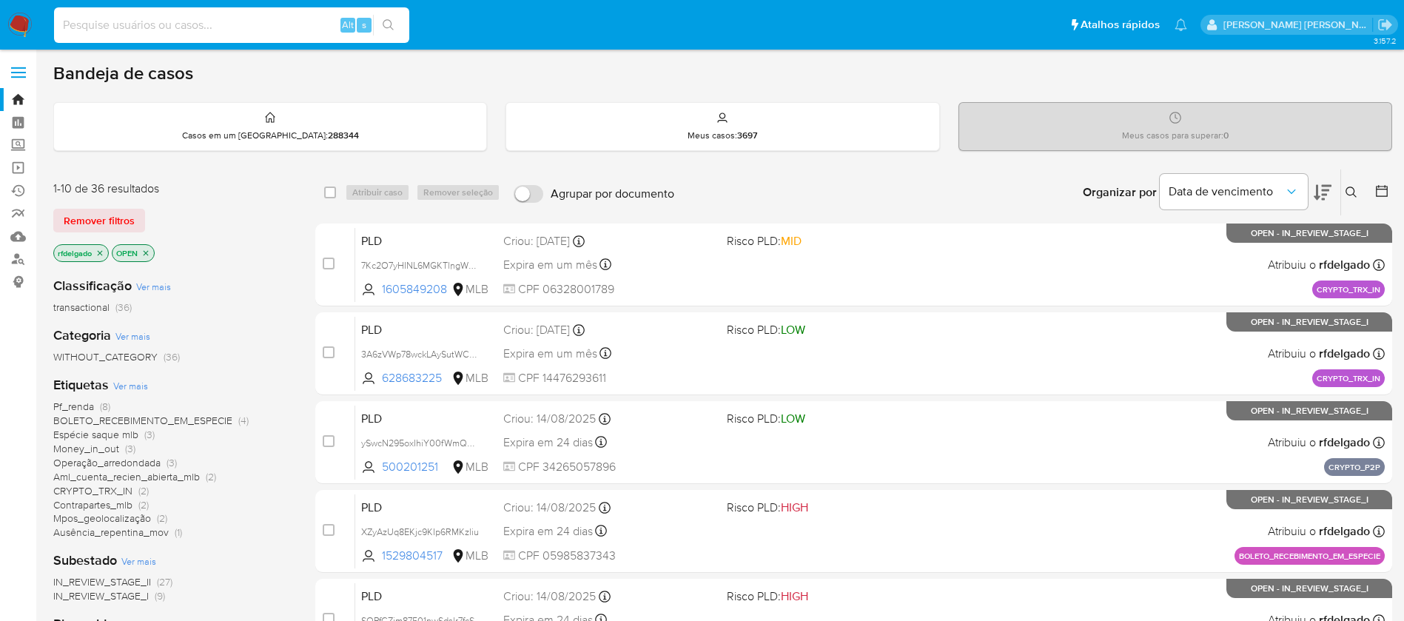
click at [101, 27] on input at bounding box center [231, 25] width 355 height 19
paste input "23139800"
type input "23139800"
click at [392, 21] on icon "search-icon" at bounding box center [389, 25] width 12 height 12
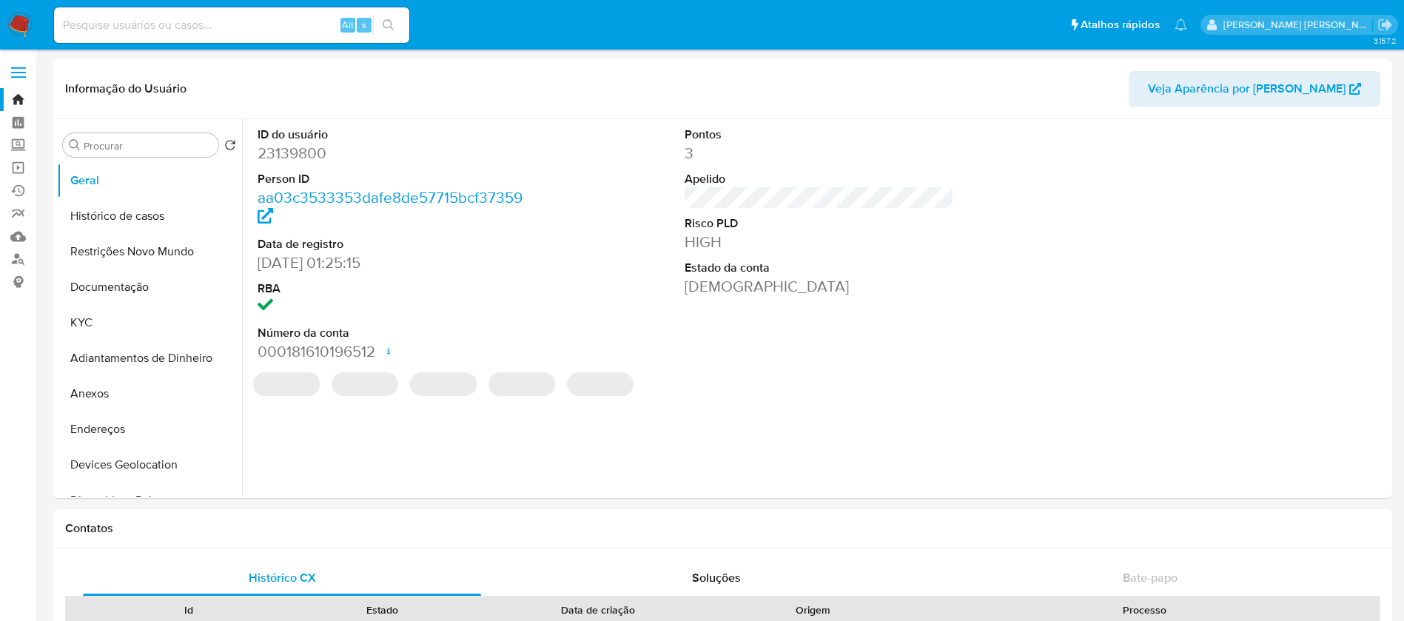
select select "10"
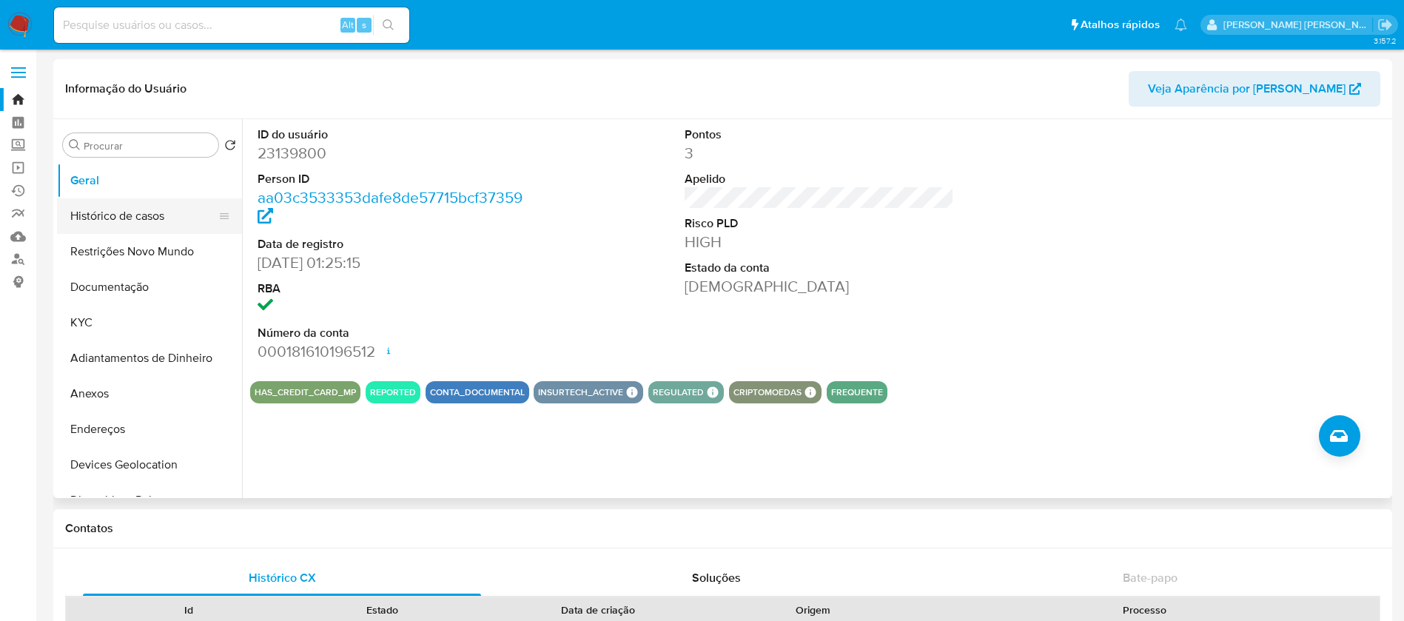
click at [118, 209] on button "Histórico de casos" at bounding box center [143, 216] width 173 height 36
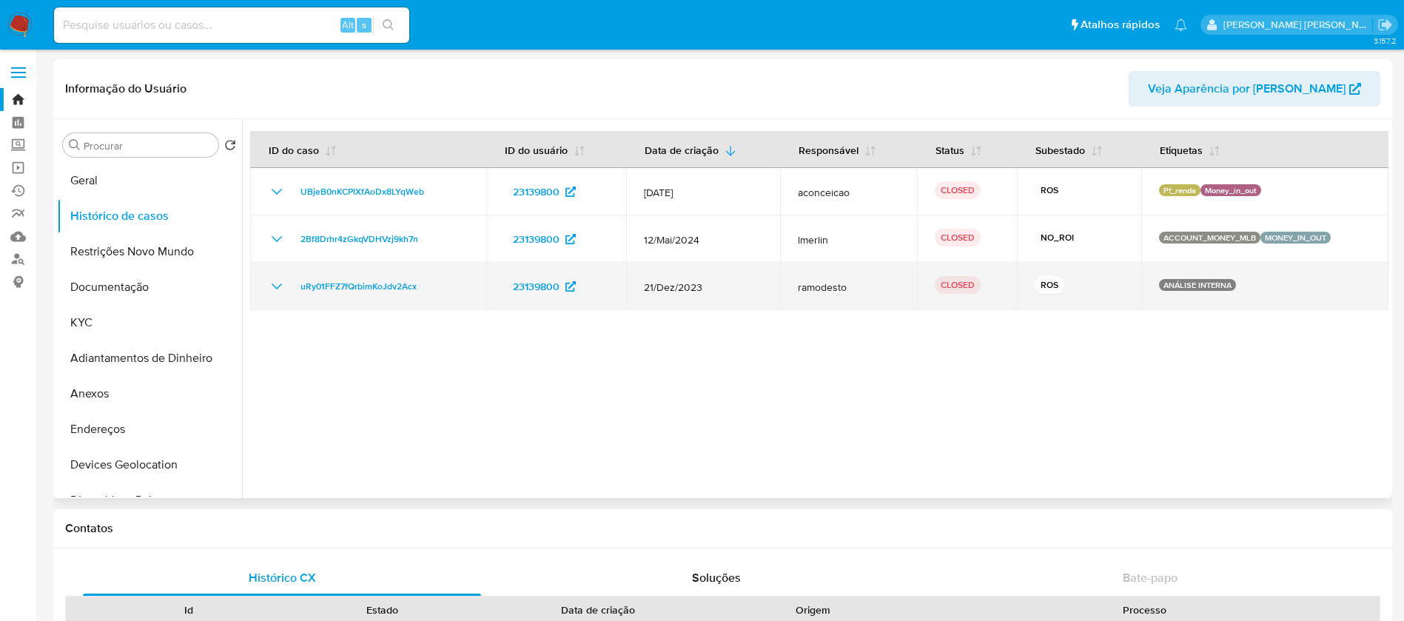
drag, startPoint x: 639, startPoint y: 286, endPoint x: 701, endPoint y: 287, distance: 62.2
click at [701, 287] on span "21/Dez/2023" at bounding box center [703, 287] width 118 height 13
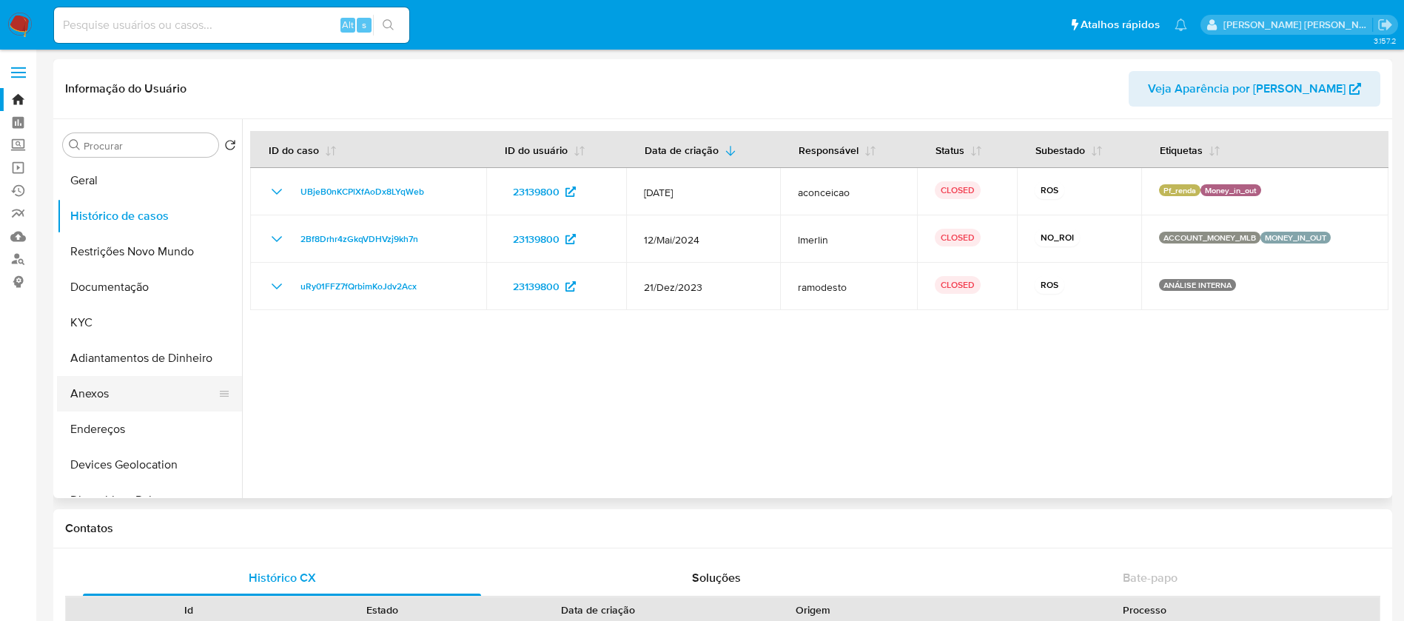
click at [115, 388] on button "Anexos" at bounding box center [143, 394] width 173 height 36
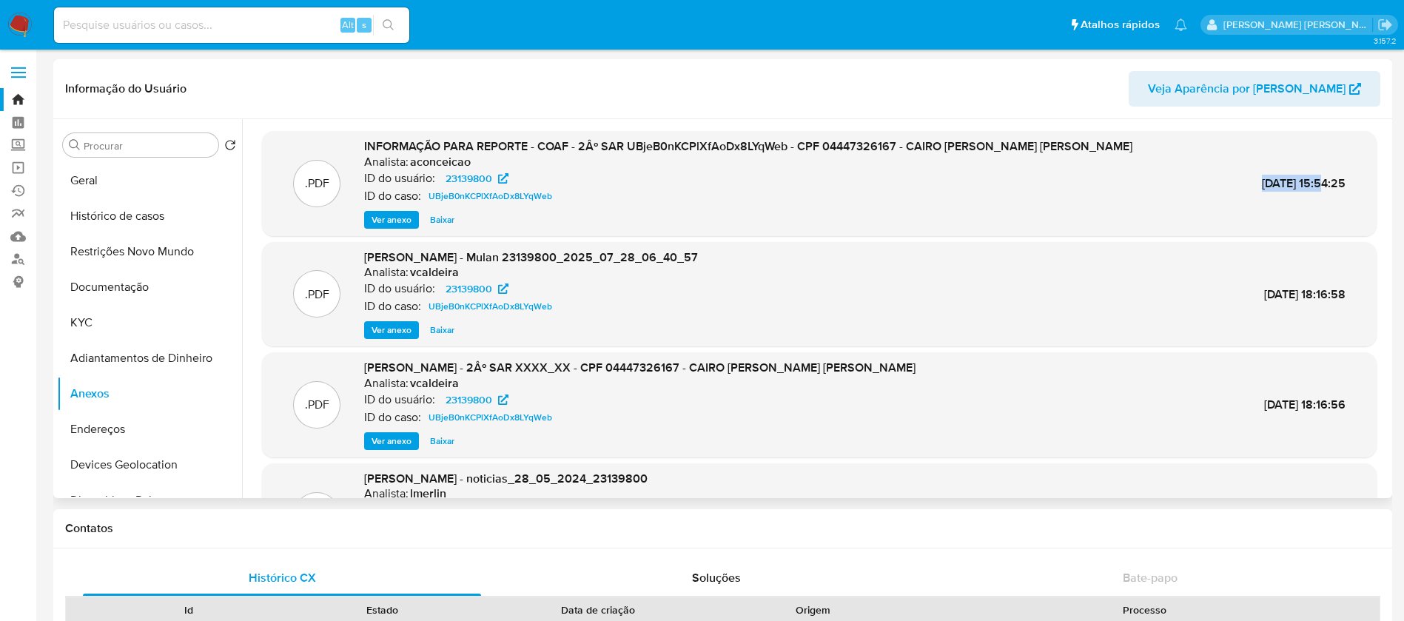
drag, startPoint x: 1227, startPoint y: 181, endPoint x: 1290, endPoint y: 183, distance: 63.0
click at [1290, 183] on span "[DATE] 15:54:25" at bounding box center [1304, 183] width 84 height 17
copy span "[DATE]"
click at [405, 217] on span "Ver anexo" at bounding box center [392, 219] width 40 height 15
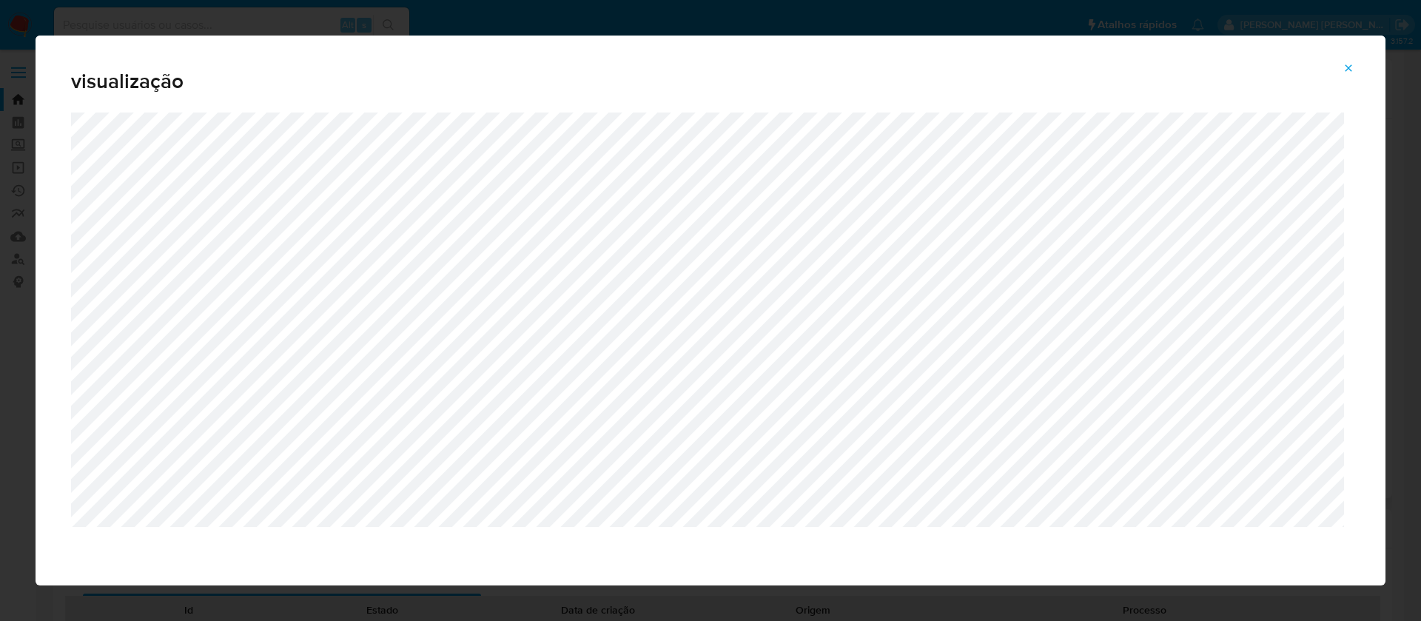
click at [1346, 68] on icon "Attachment preview" at bounding box center [1349, 68] width 12 height 12
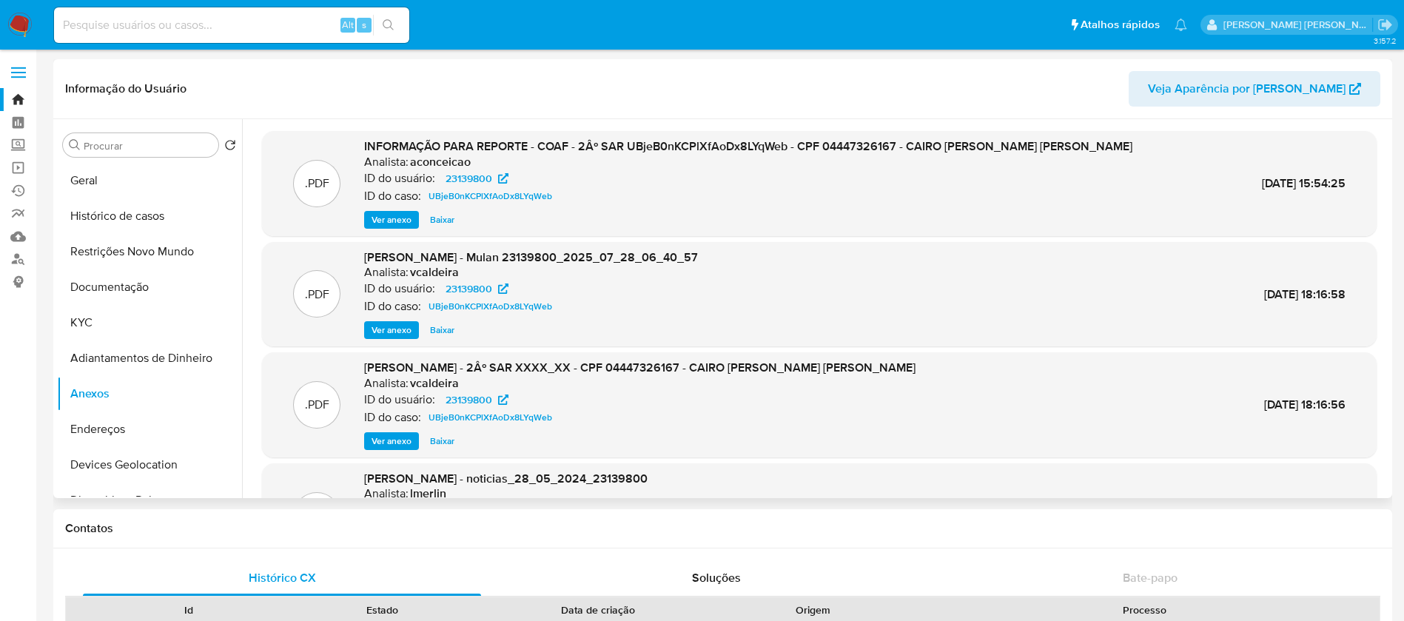
click at [305, 25] on input at bounding box center [231, 25] width 355 height 19
paste input "179418939"
type input "179418939"
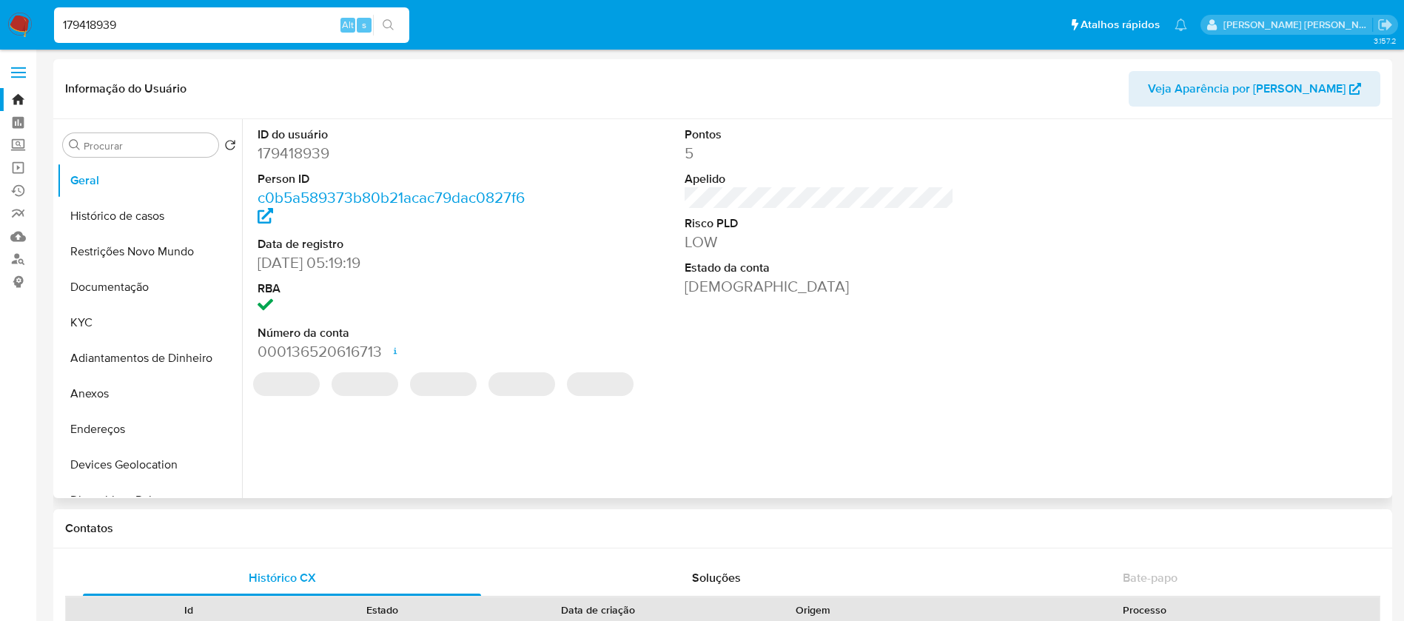
select select "10"
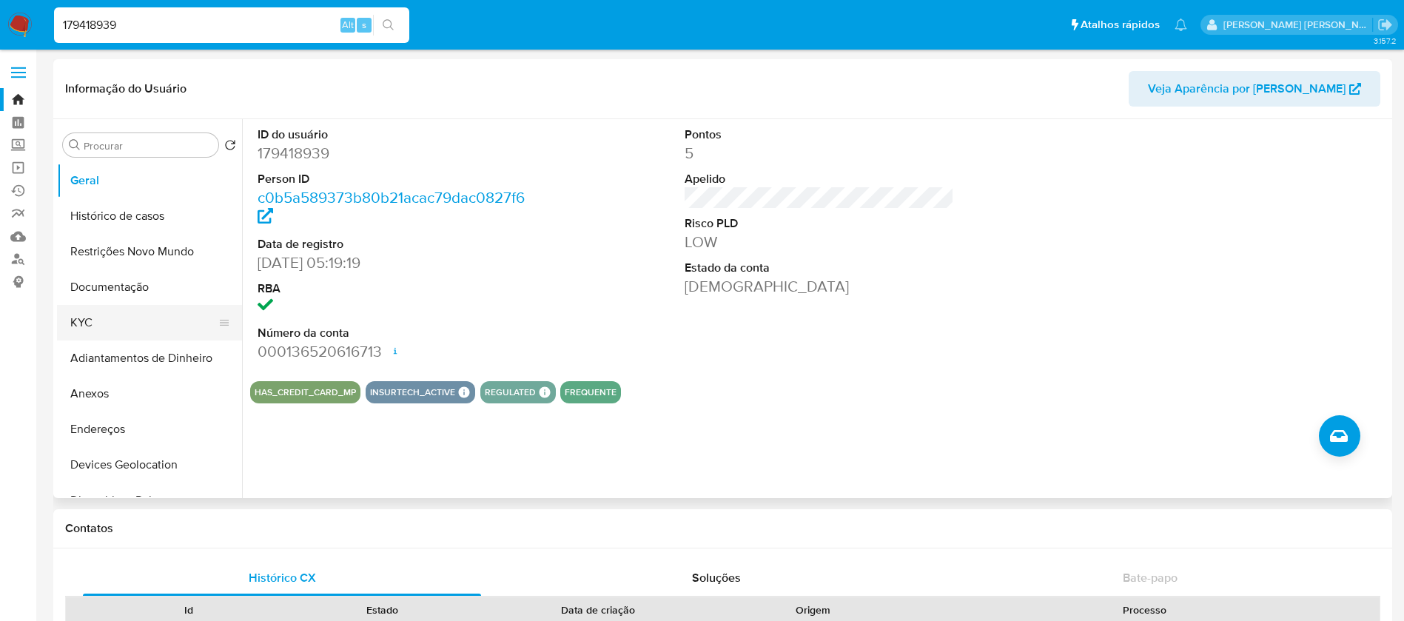
click at [153, 323] on button "KYC" at bounding box center [143, 323] width 173 height 36
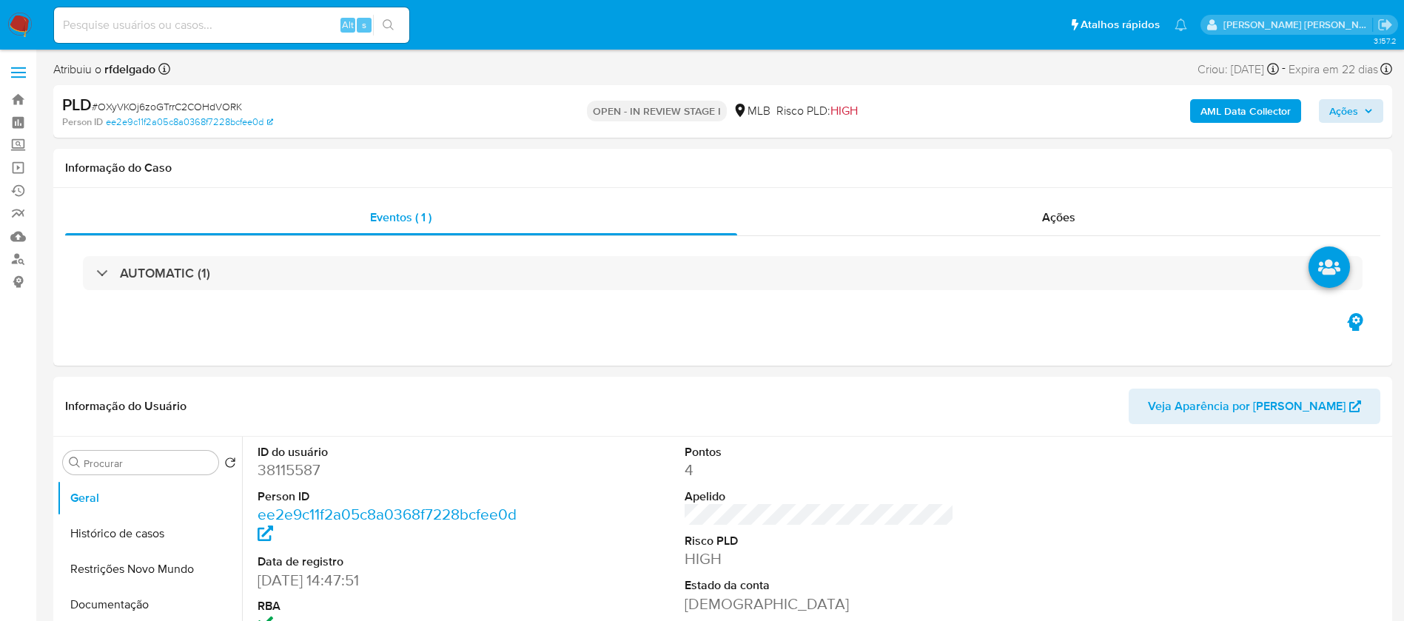
select select "10"
click at [1345, 104] on span "Ações" at bounding box center [1343, 111] width 29 height 24
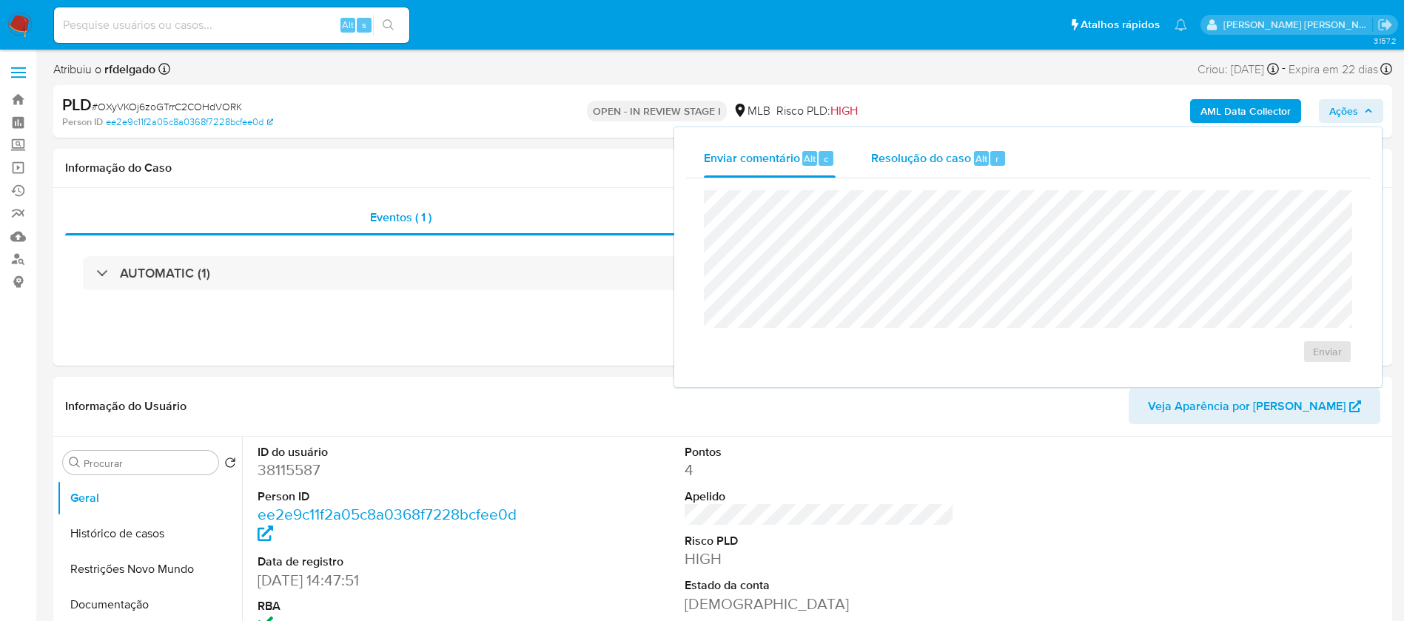
click at [899, 170] on div "Resolução do caso Alt r" at bounding box center [938, 158] width 135 height 38
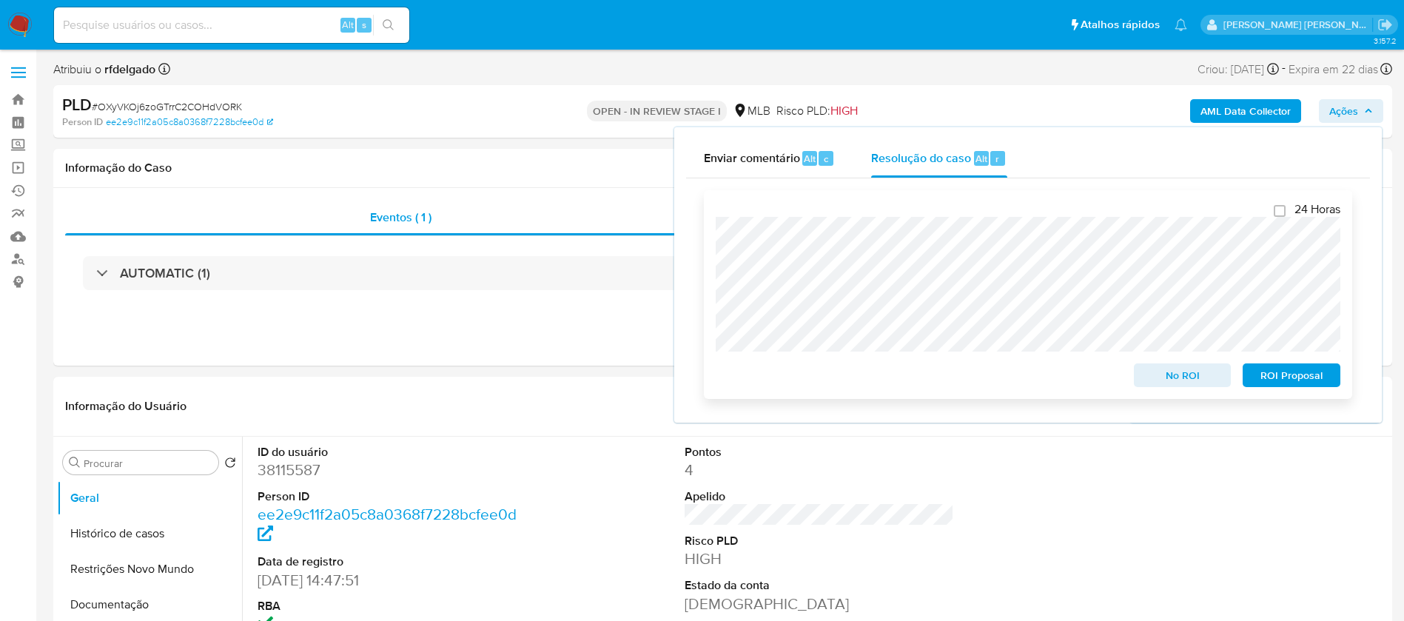
click at [1306, 381] on span "ROI Proposal" at bounding box center [1291, 375] width 77 height 21
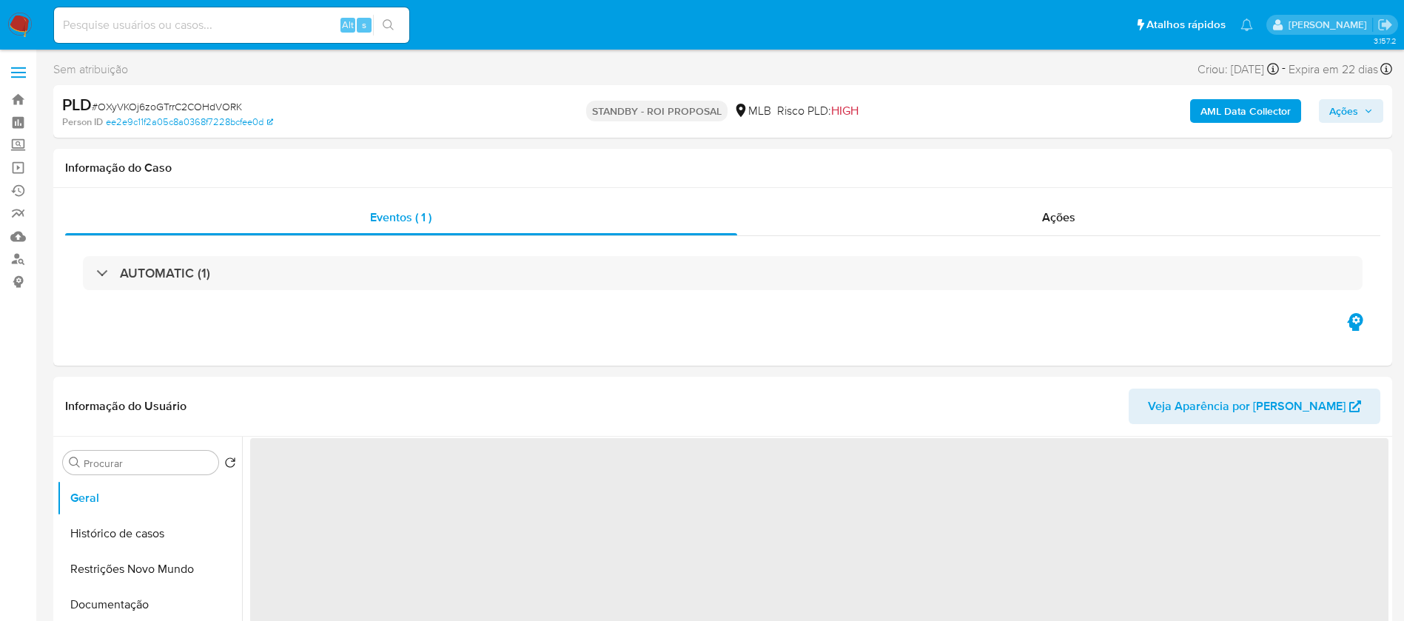
select select "10"
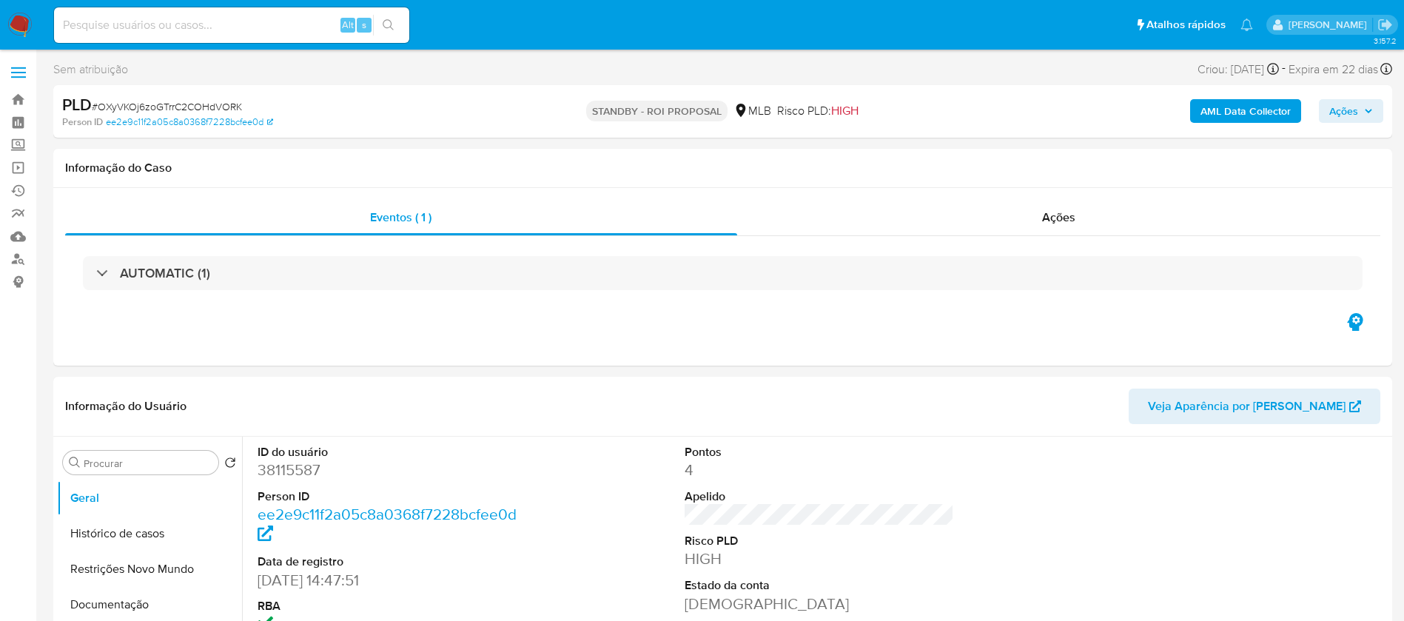
click at [281, 32] on input at bounding box center [231, 25] width 355 height 19
paste input "moca8pxIwfyTdxjtJuyylYIf"
type input "moca8pxIwfyTdxjtJuyylYIf"
drag, startPoint x: 389, startPoint y: 30, endPoint x: 430, endPoint y: 7, distance: 46.7
click at [389, 29] on icon "search-icon" at bounding box center [389, 25] width 12 height 12
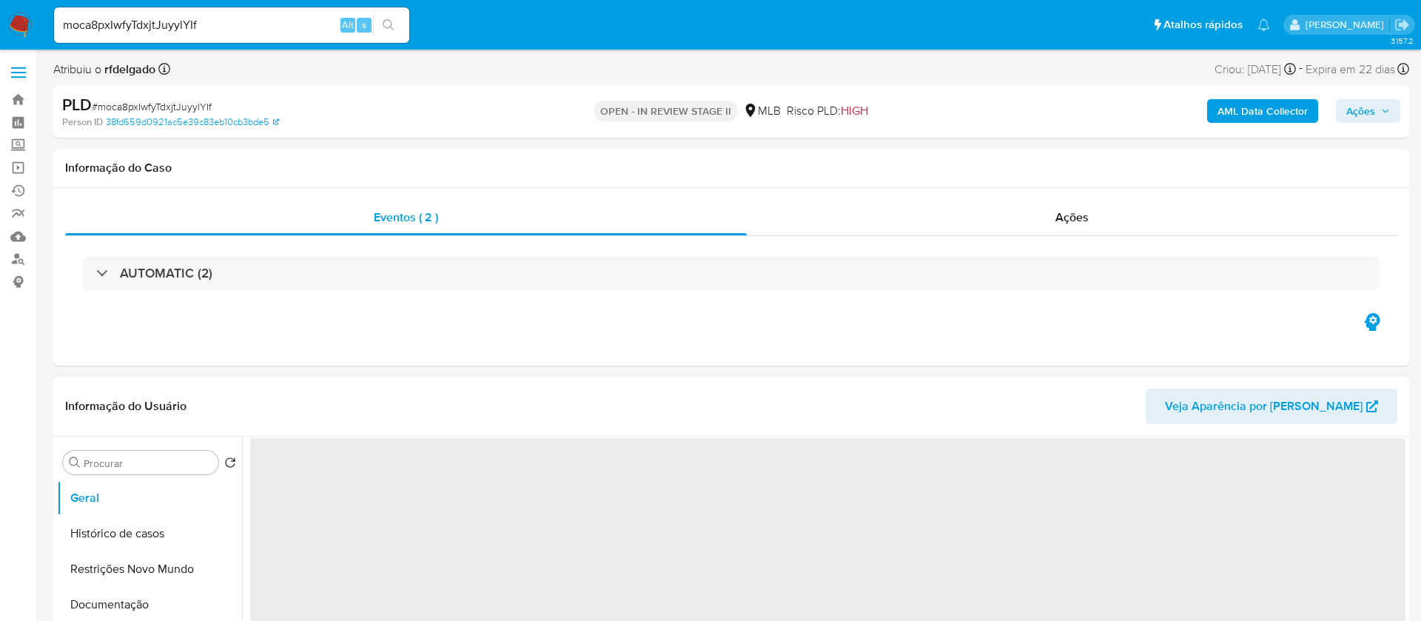
select select "10"
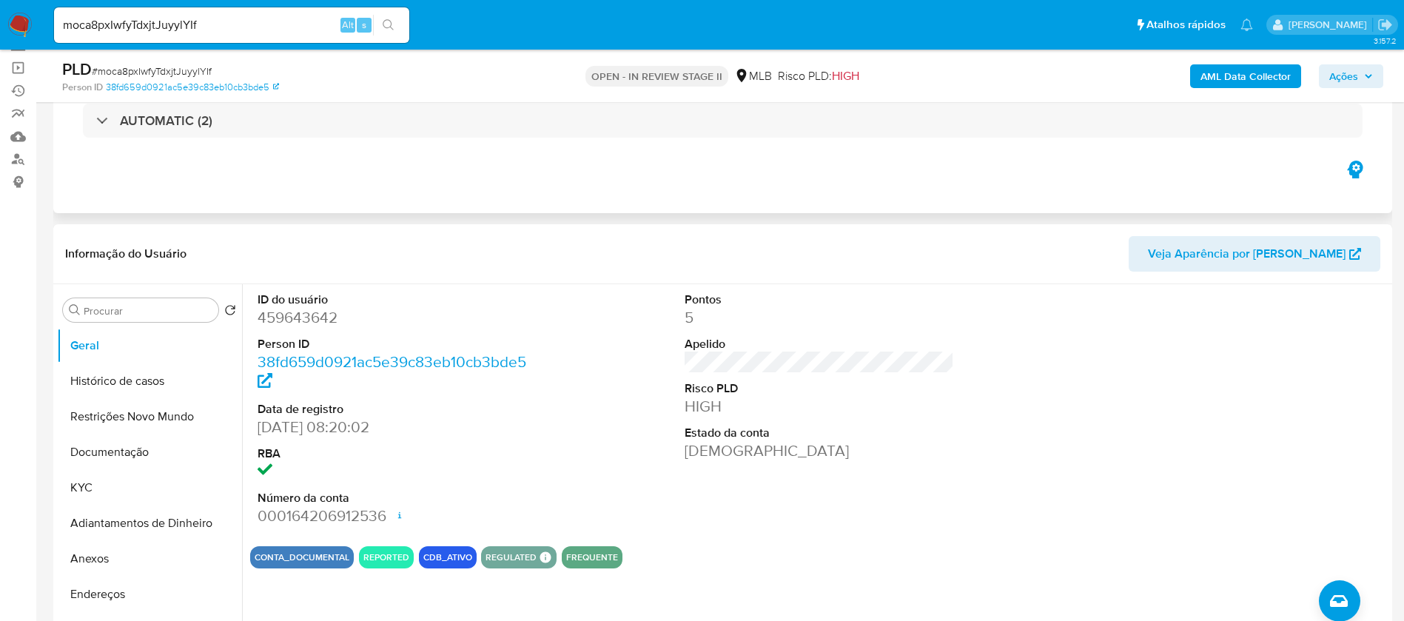
scroll to position [222, 0]
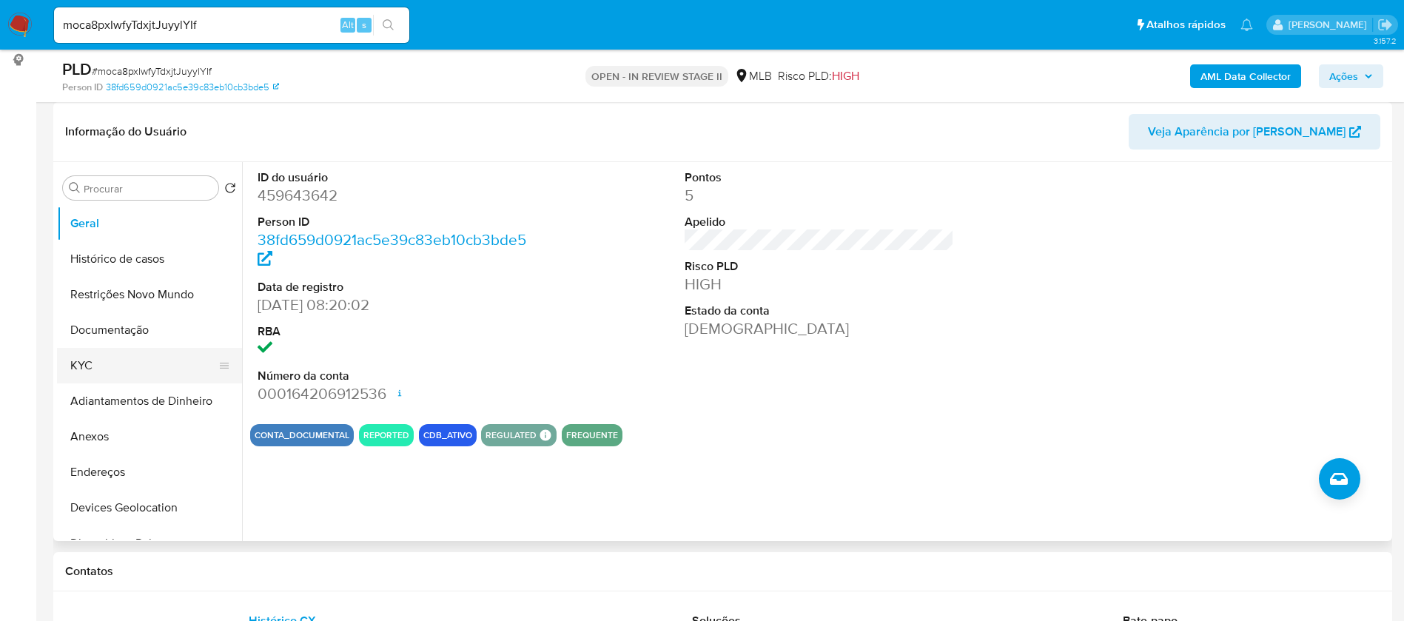
click at [148, 362] on button "KYC" at bounding box center [143, 366] width 173 height 36
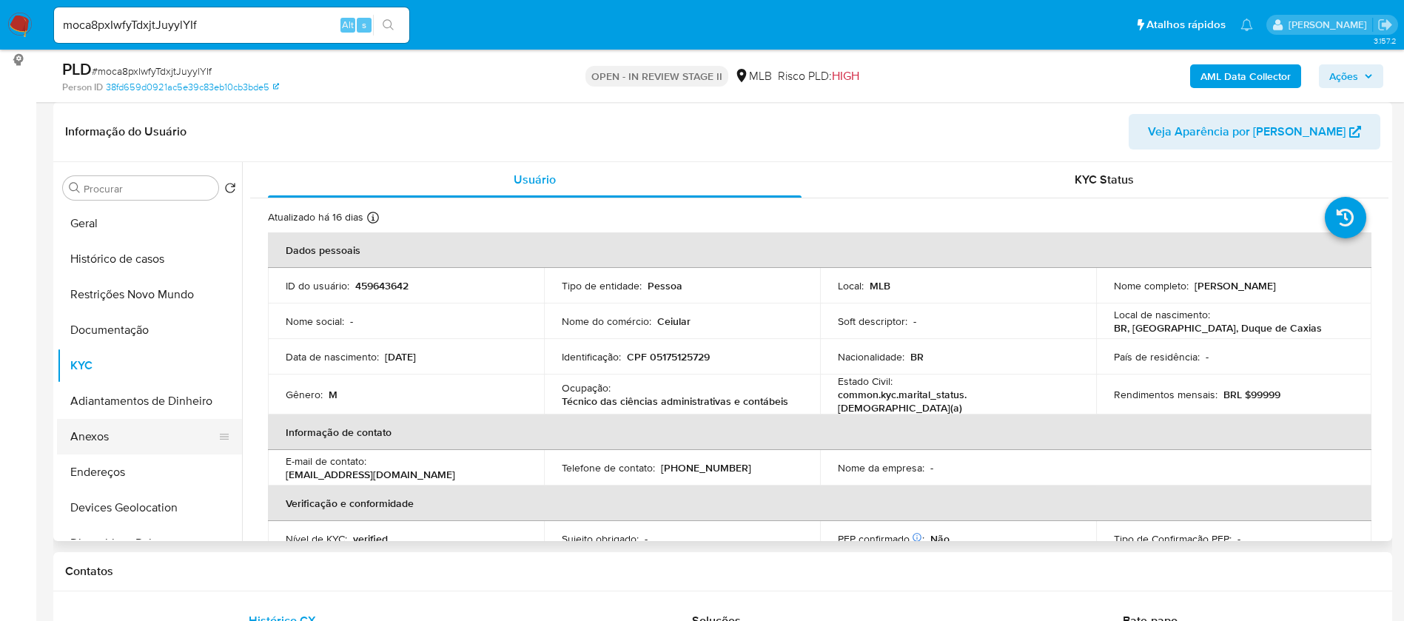
click at [89, 437] on button "Anexos" at bounding box center [143, 437] width 173 height 36
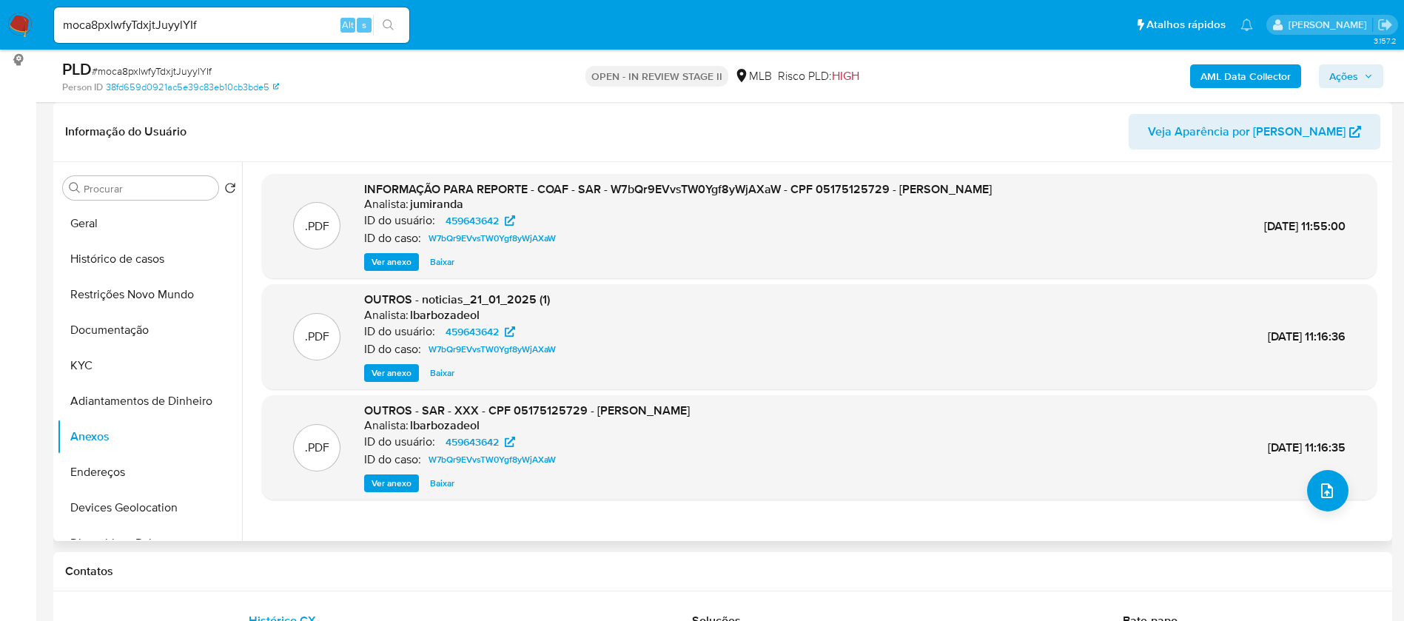
click at [404, 261] on span "Ver anexo" at bounding box center [392, 262] width 40 height 15
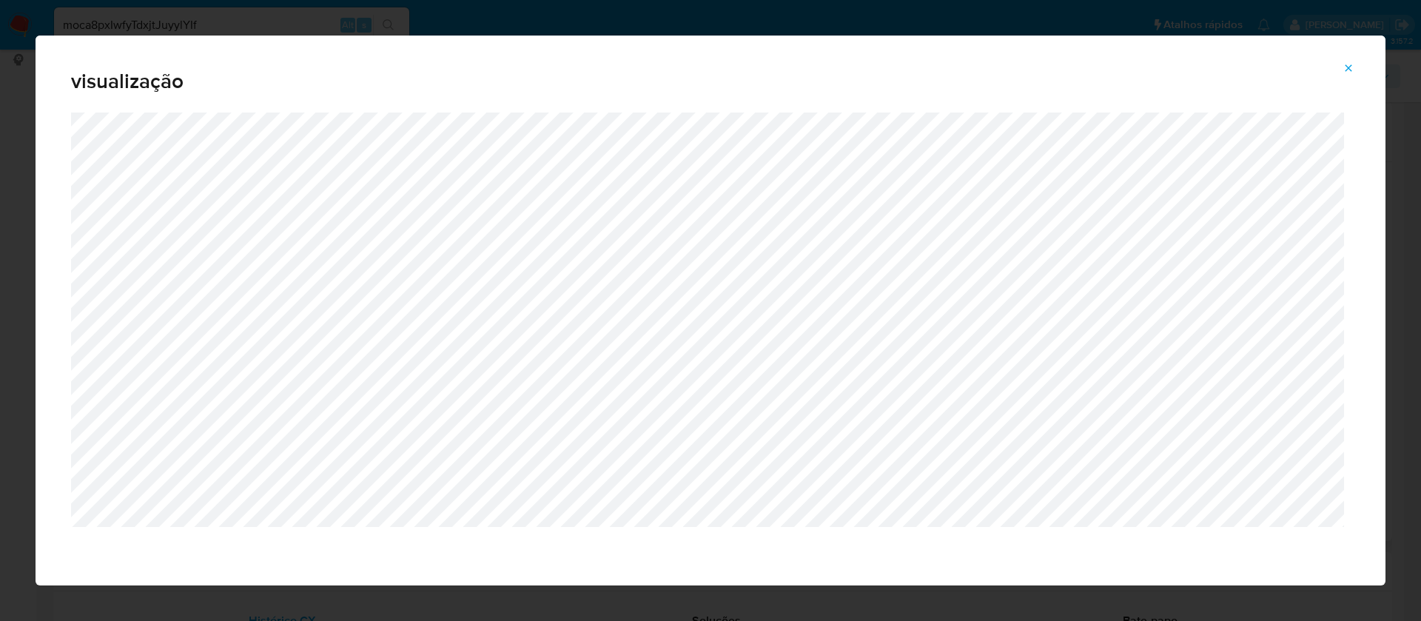
click at [1354, 63] on icon "Attachment preview" at bounding box center [1349, 68] width 12 height 12
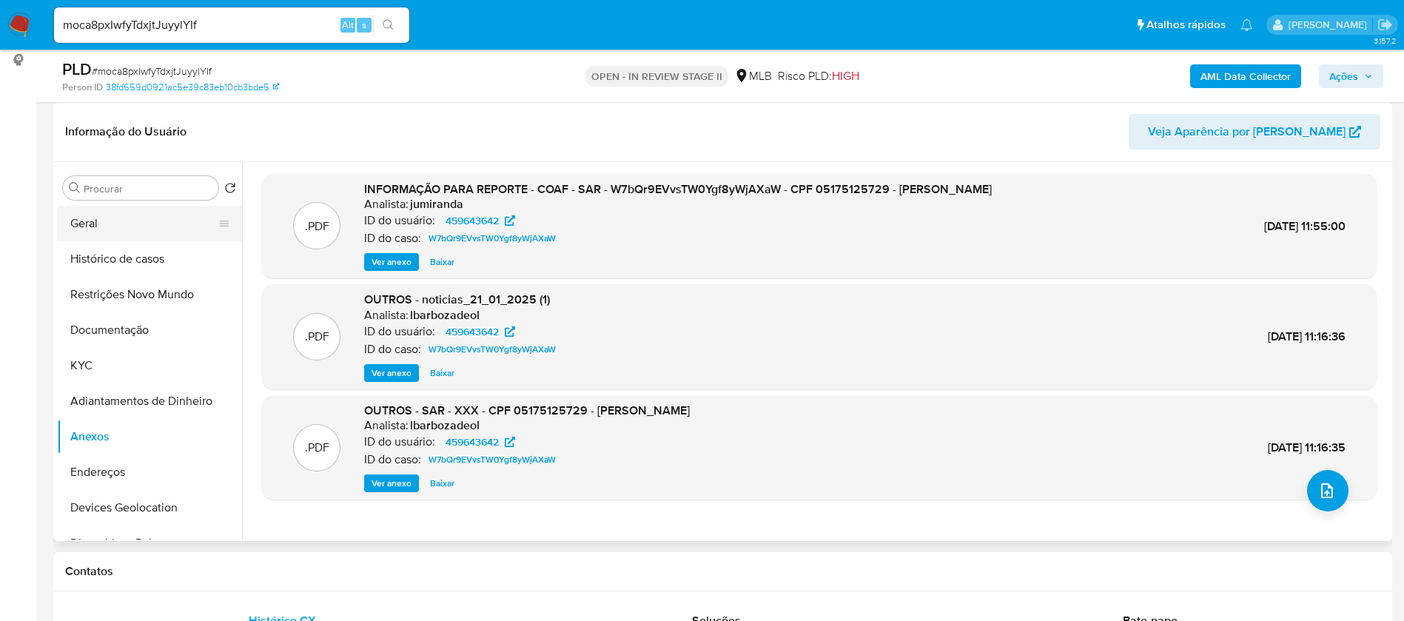
click at [85, 217] on button "Geral" at bounding box center [143, 224] width 173 height 36
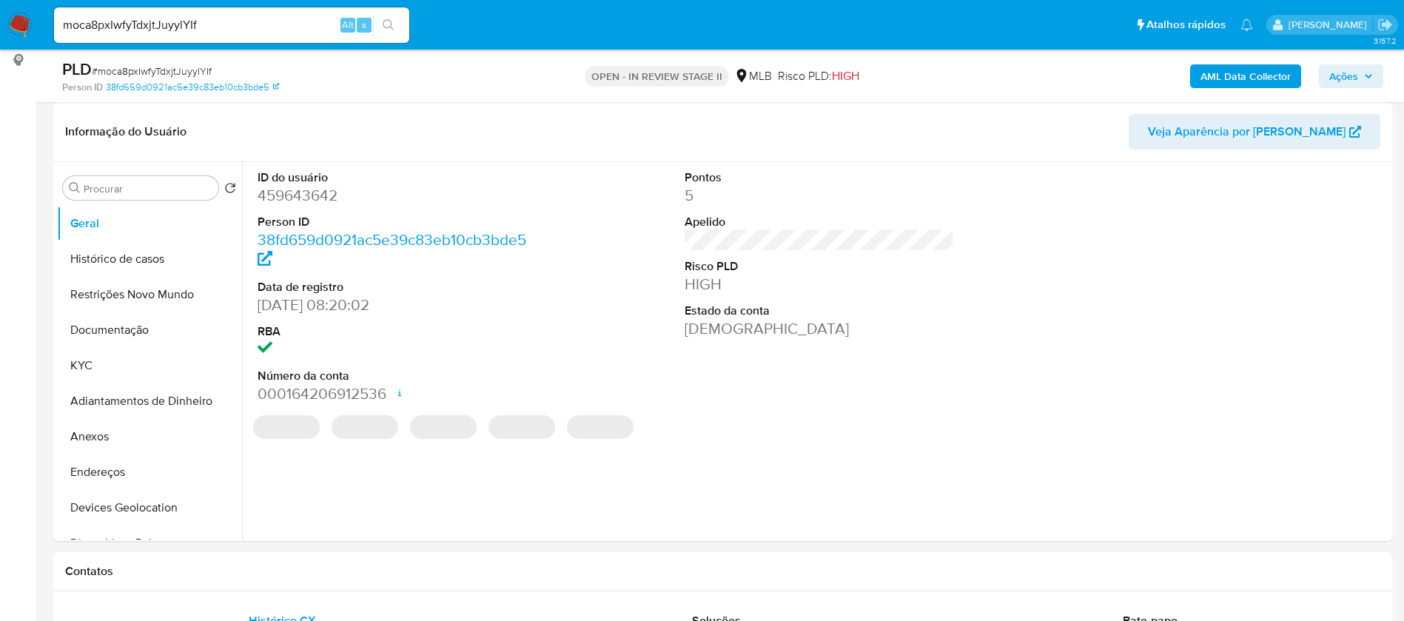
click at [314, 194] on dd "459643642" at bounding box center [393, 195] width 270 height 21
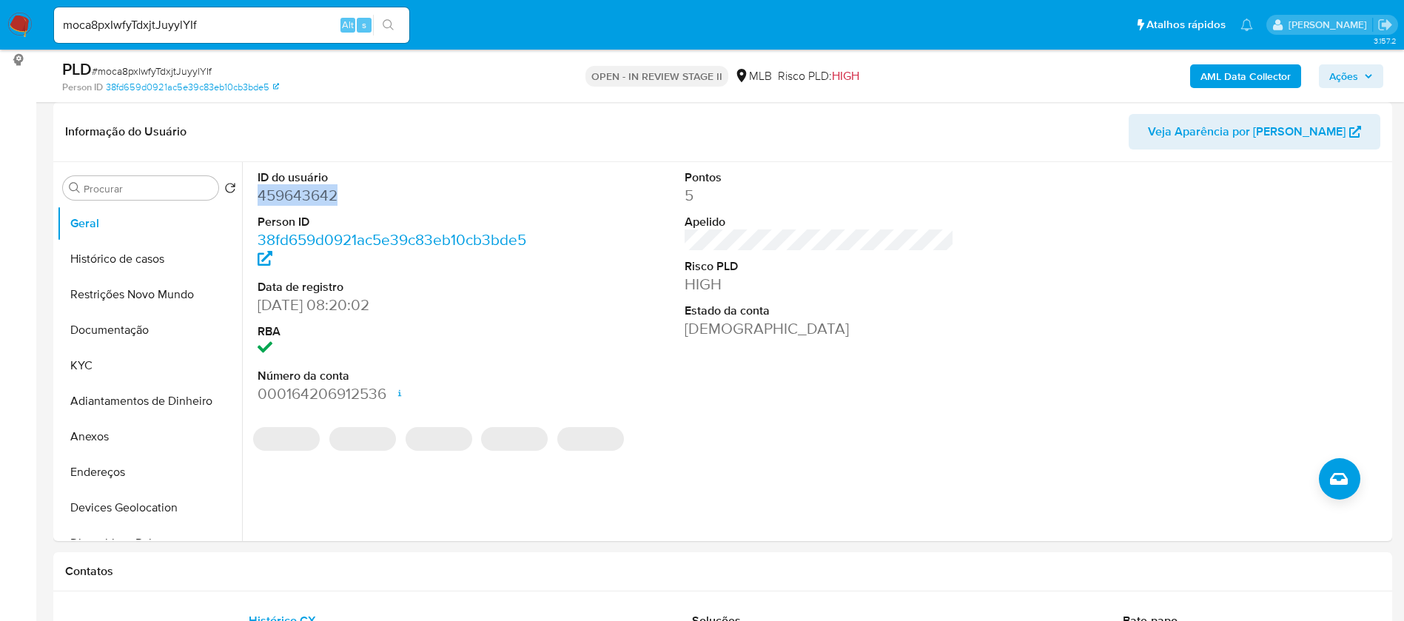
click at [314, 194] on dd "459643642" at bounding box center [393, 195] width 270 height 21
copy dd "459643642"
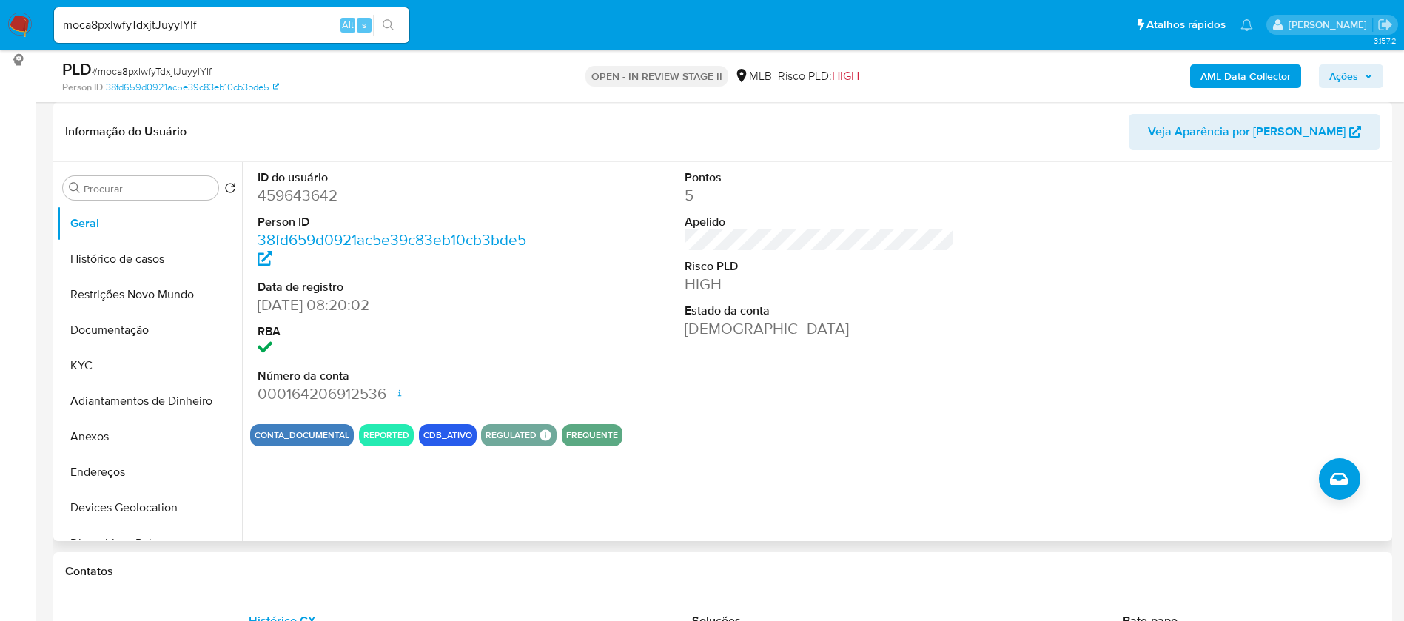
click at [858, 387] on div "Pontos 5 Apelido Risco PLD HIGH Estado da conta Ativa" at bounding box center [819, 287] width 285 height 250
click at [109, 363] on button "KYC" at bounding box center [143, 366] width 173 height 36
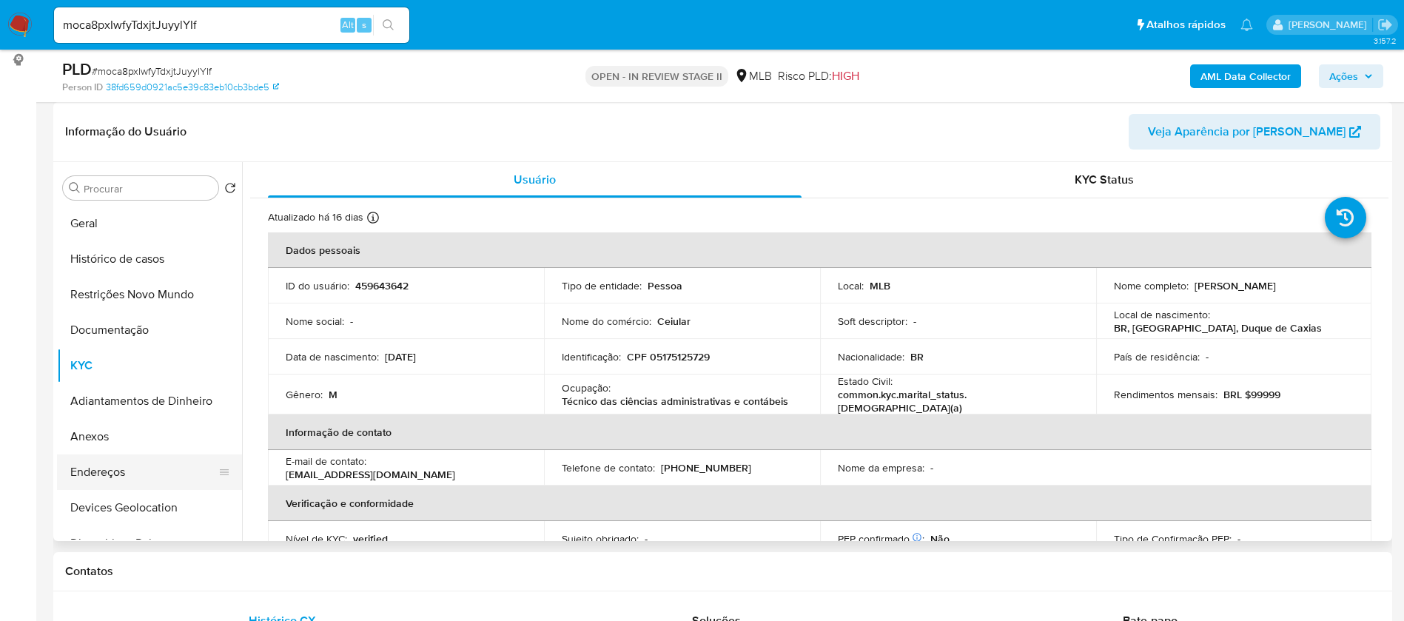
click at [107, 466] on button "Endereços" at bounding box center [143, 472] width 173 height 36
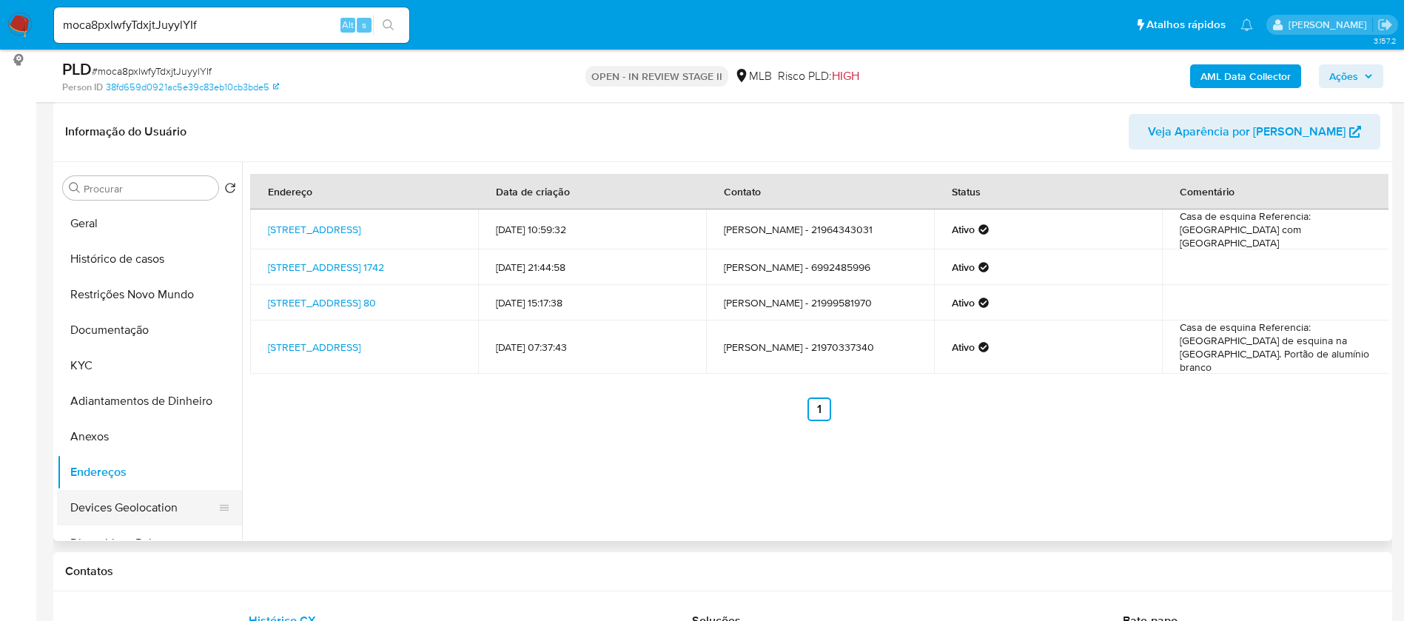
click at [146, 508] on button "Devices Geolocation" at bounding box center [143, 508] width 173 height 36
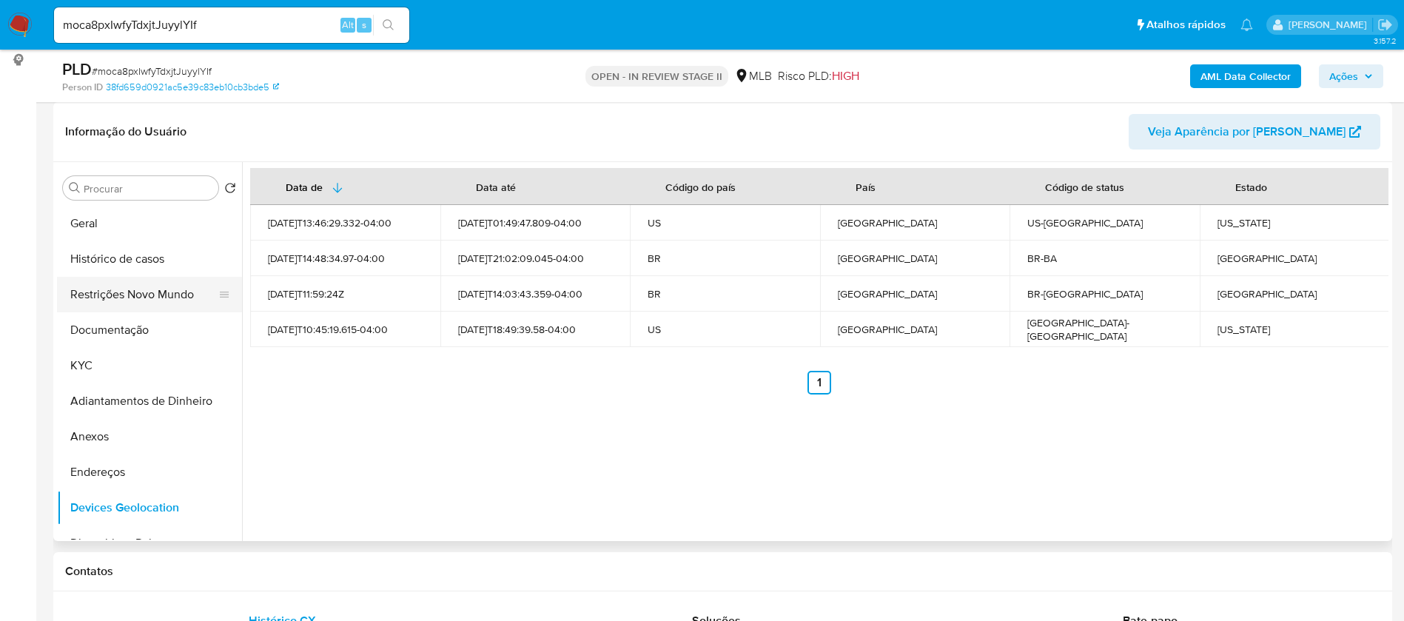
click at [152, 298] on button "Restrições Novo Mundo" at bounding box center [143, 295] width 173 height 36
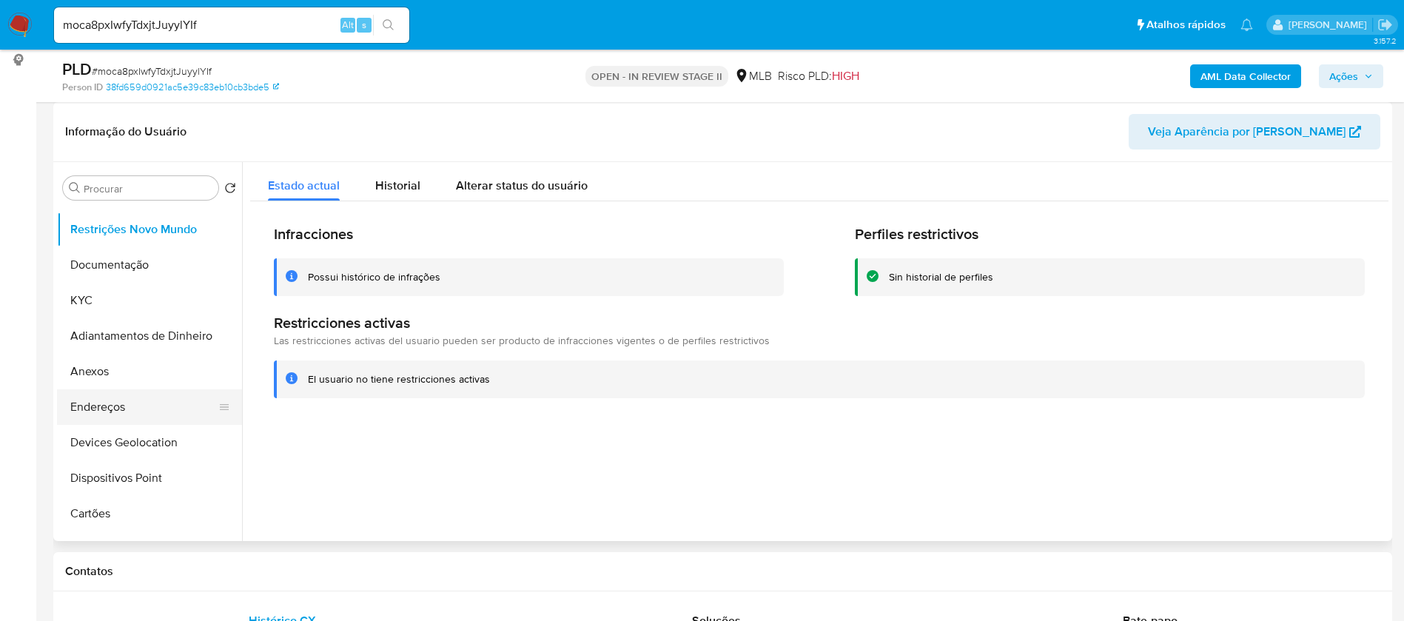
scroll to position [111, 0]
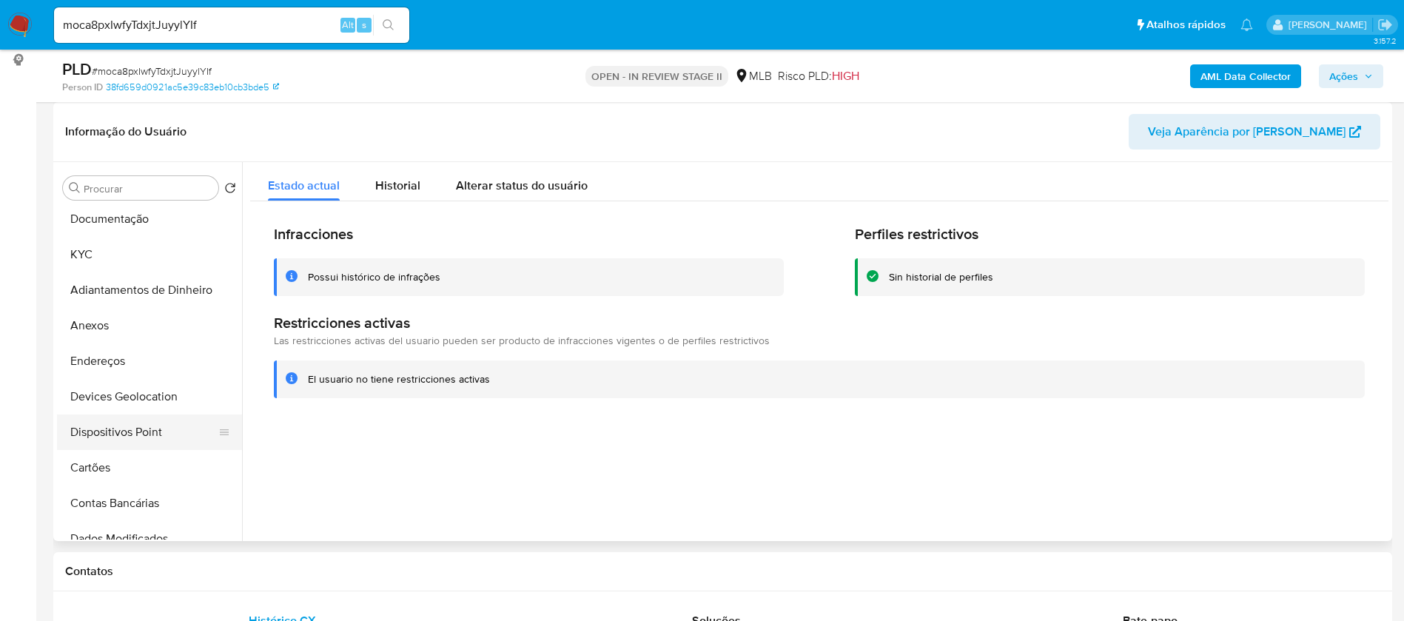
click at [135, 436] on button "Dispositivos Point" at bounding box center [143, 432] width 173 height 36
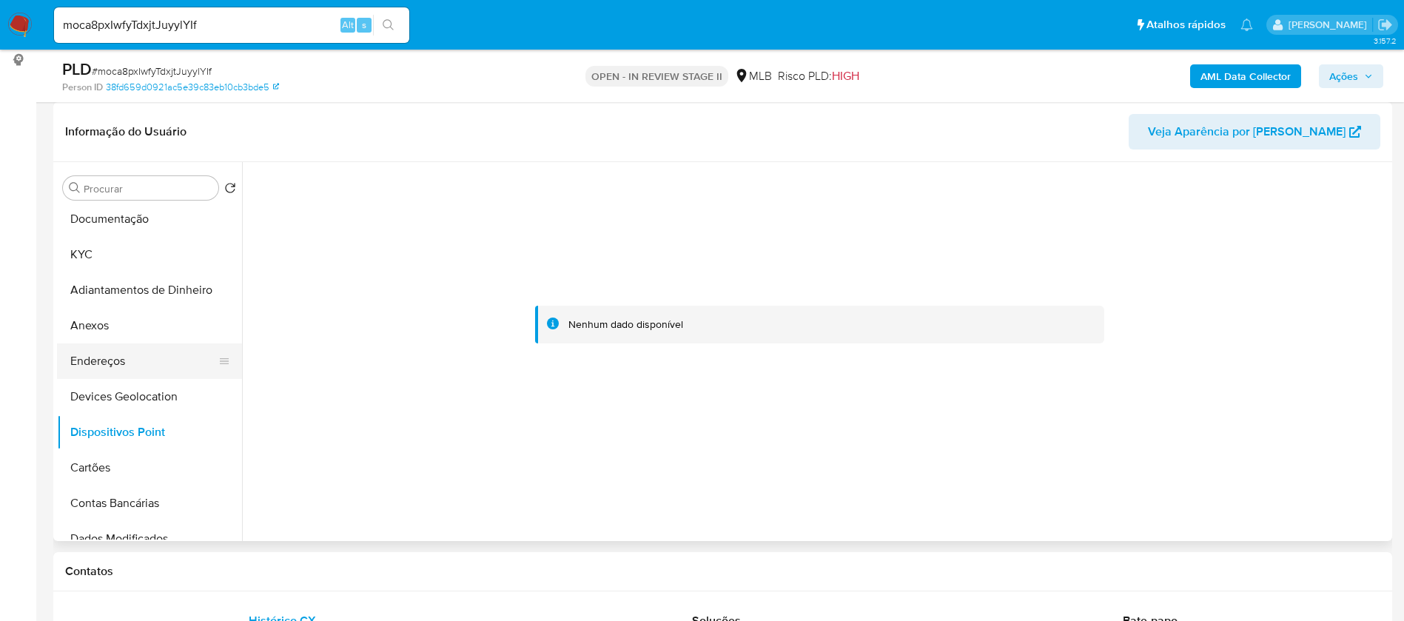
click at [110, 360] on button "Endereços" at bounding box center [143, 361] width 173 height 36
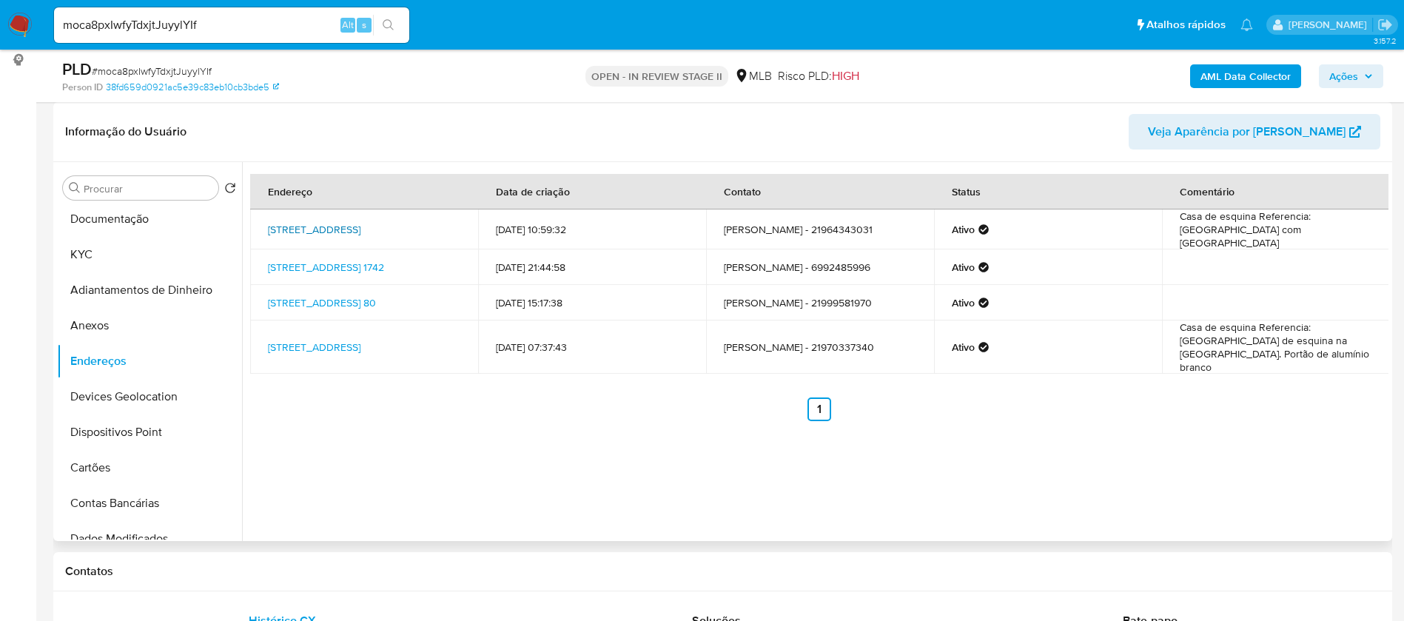
click at [360, 222] on link "Rua Doutor Laureano 1231, Duque De Caxias, Rio De Janeiro, 25060220, Brasil 1231" at bounding box center [314, 229] width 93 height 15
click at [131, 250] on button "KYC" at bounding box center [143, 255] width 173 height 36
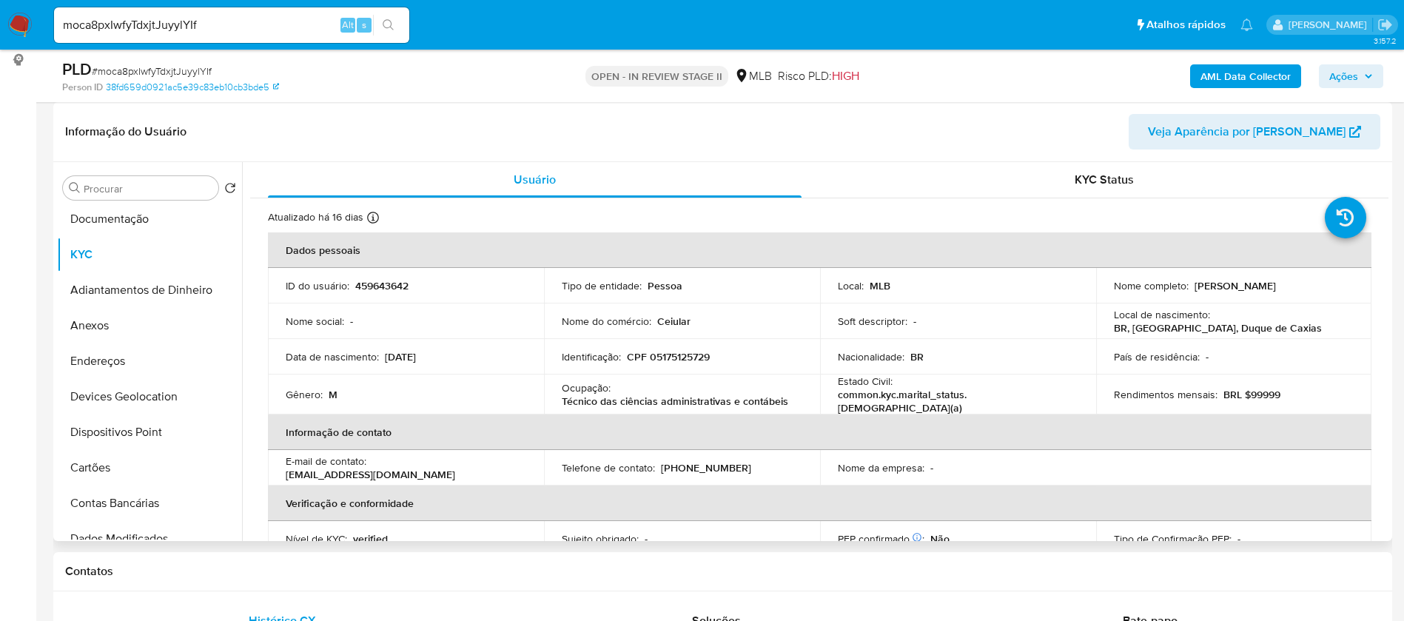
drag, startPoint x: 1286, startPoint y: 287, endPoint x: 1188, endPoint y: 281, distance: 97.9
click at [1188, 281] on div "Nome completo : Tiago Souza Silveira" at bounding box center [1234, 285] width 241 height 13
copy div "Tiago Souza Silveira"
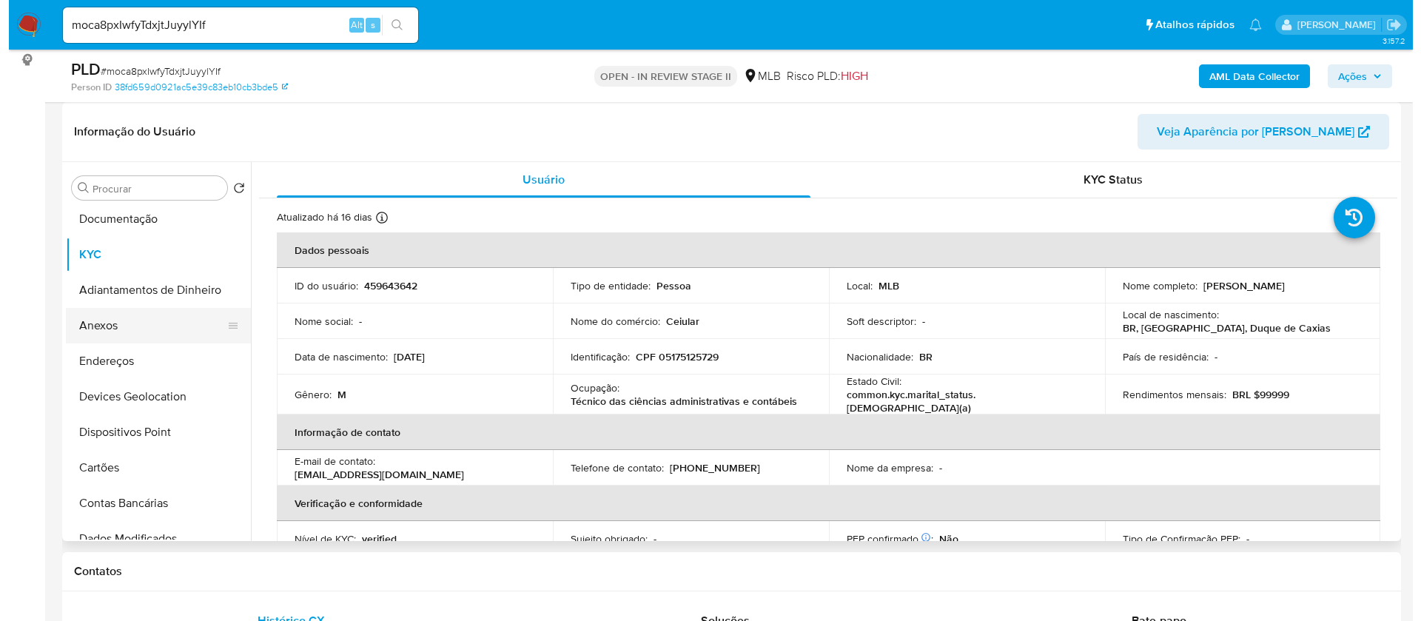
scroll to position [0, 0]
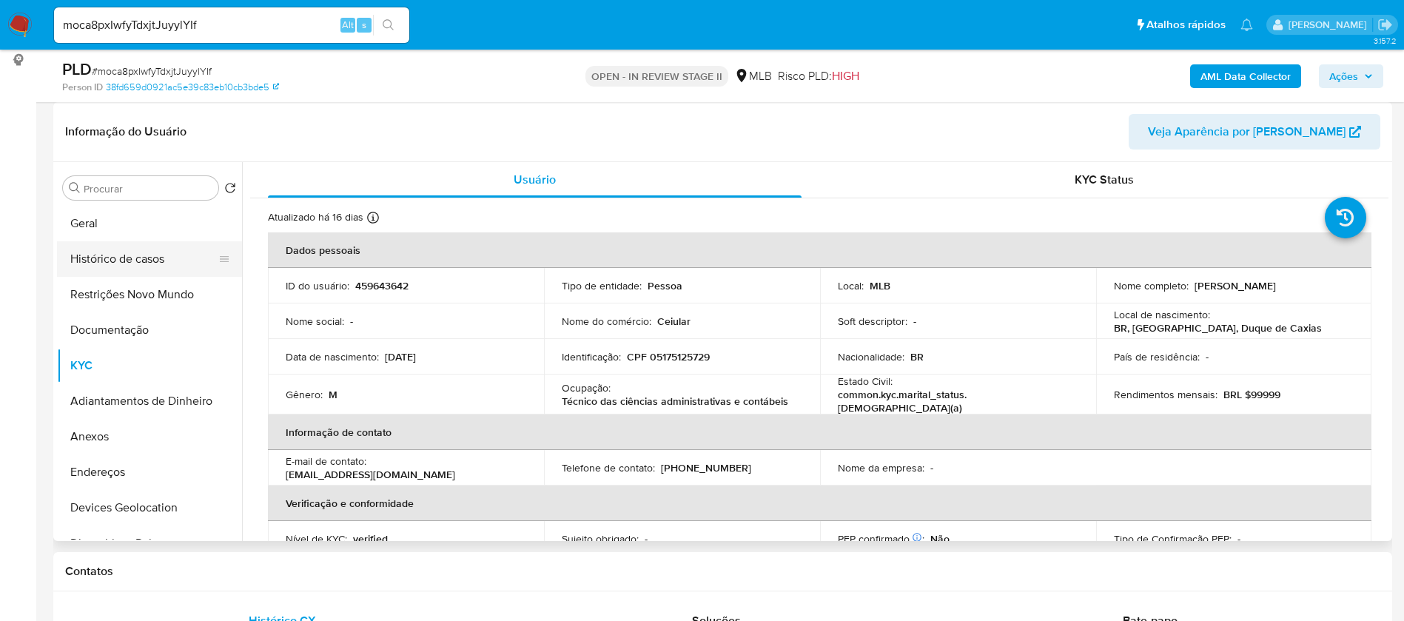
click at [145, 258] on button "Histórico de casos" at bounding box center [143, 259] width 173 height 36
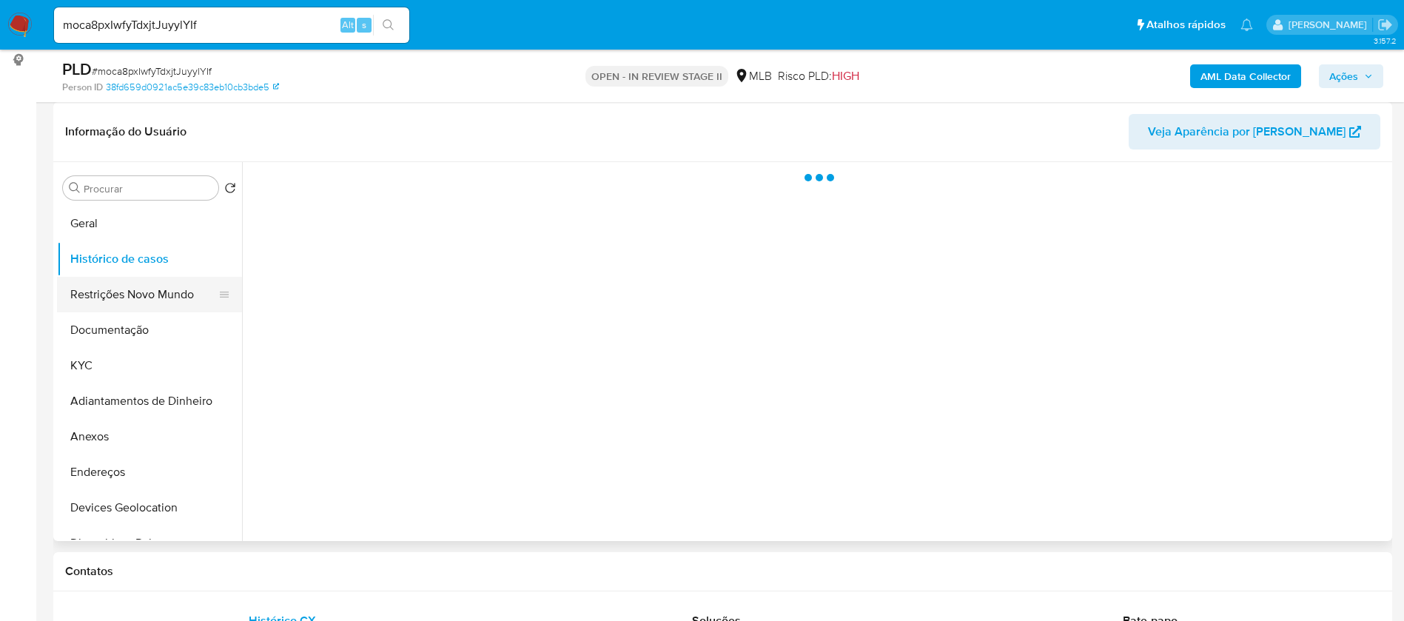
click at [152, 294] on button "Restrições Novo Mundo" at bounding box center [143, 295] width 173 height 36
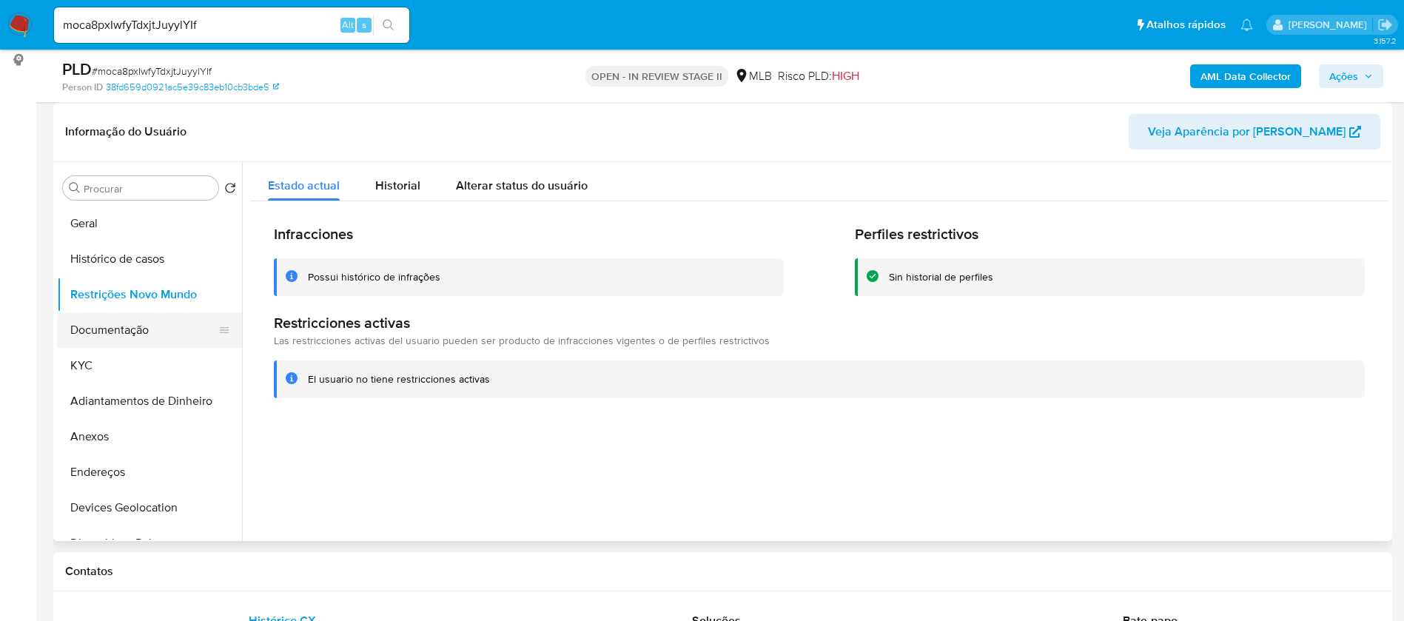
click at [145, 339] on button "Documentação" at bounding box center [143, 330] width 173 height 36
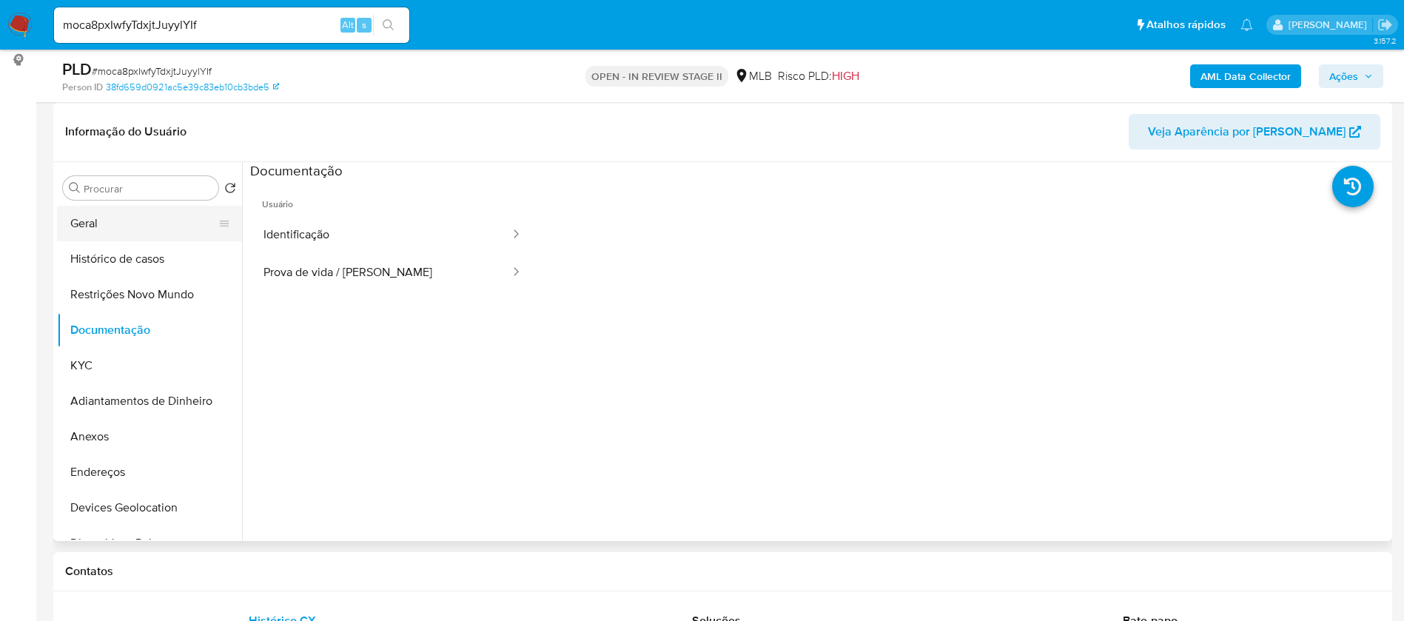
click at [130, 225] on button "Geral" at bounding box center [143, 224] width 173 height 36
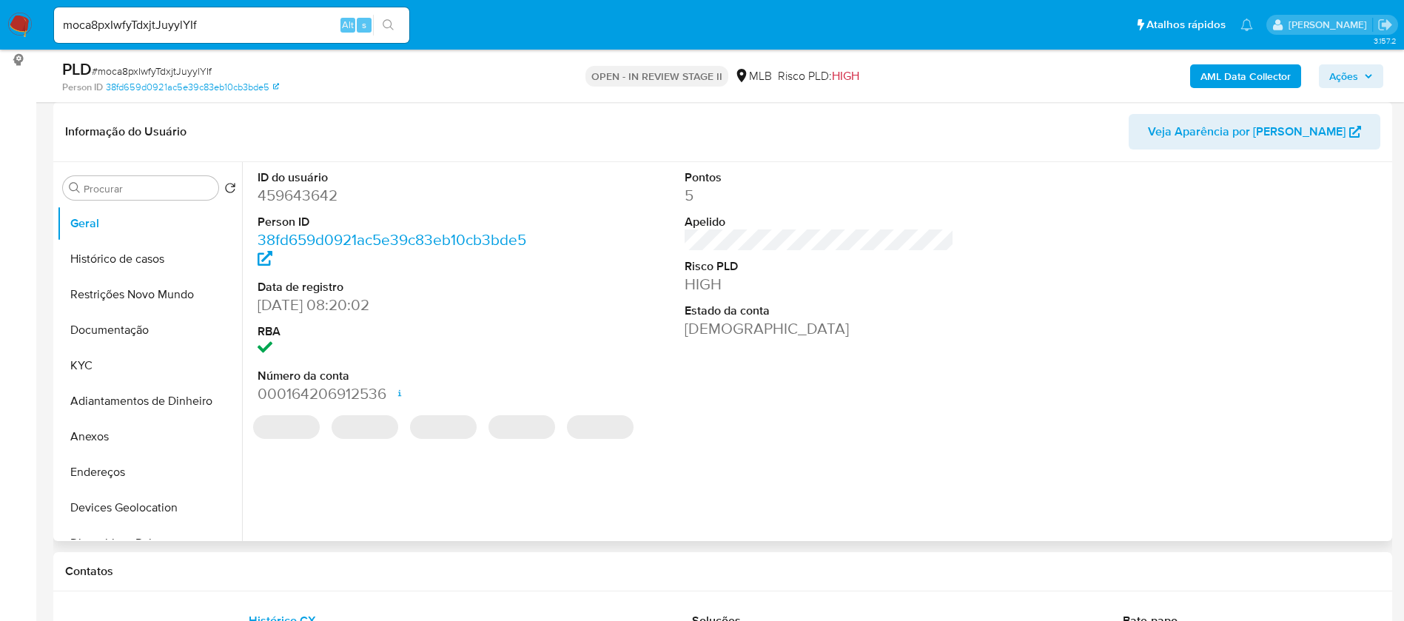
click at [315, 193] on dd "459643642" at bounding box center [393, 195] width 270 height 21
click at [315, 192] on dd "459643642" at bounding box center [393, 195] width 270 height 21
copy dd "459643642"
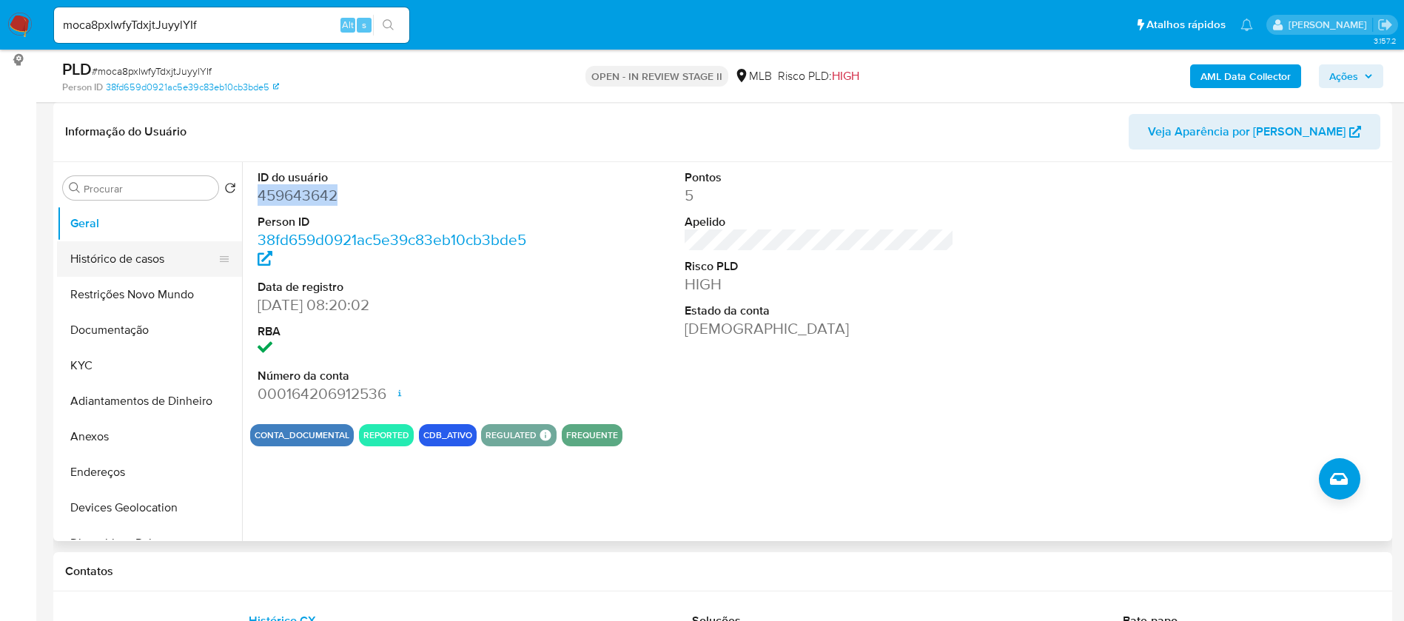
click at [161, 266] on button "Histórico de casos" at bounding box center [143, 259] width 173 height 36
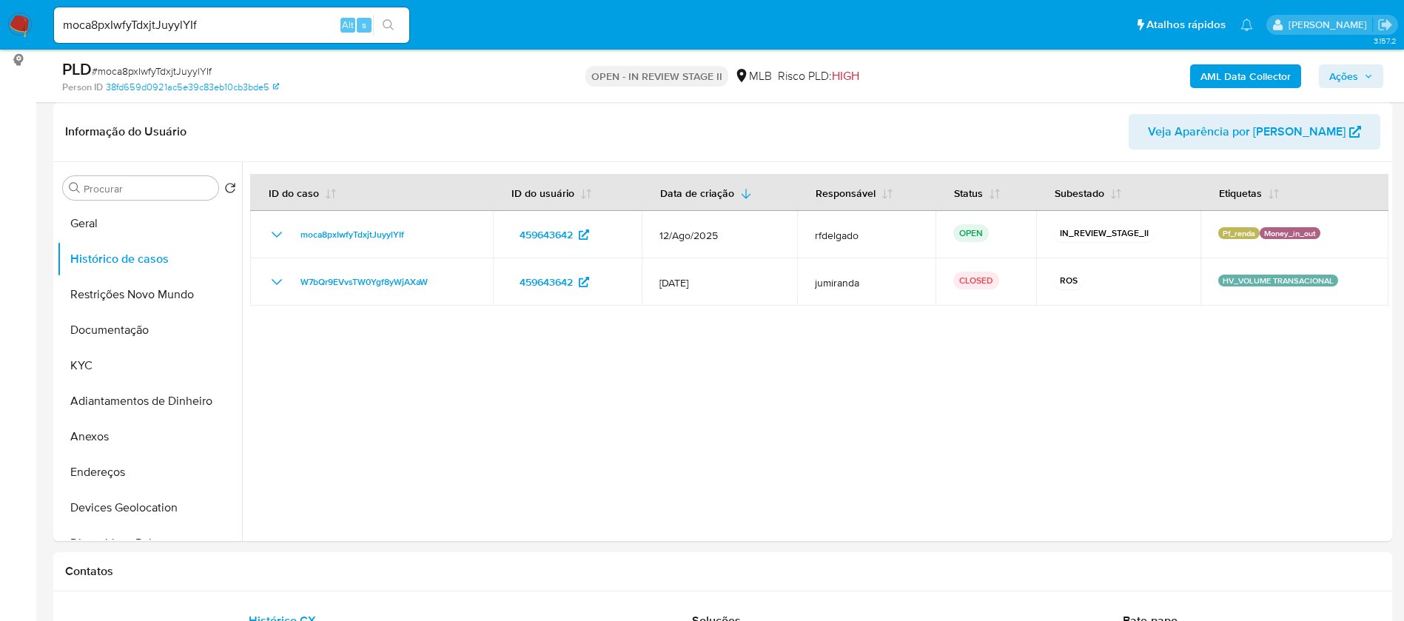
click at [1223, 85] on b "AML Data Collector" at bounding box center [1246, 76] width 90 height 24
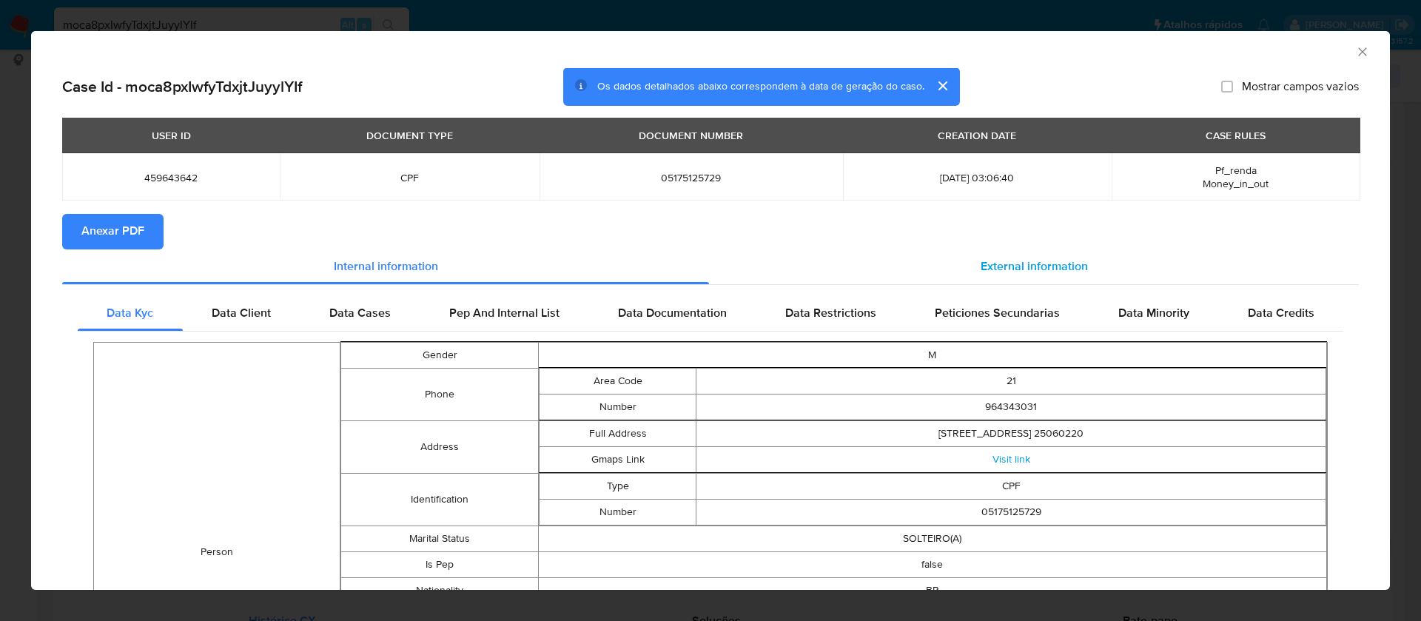
click at [1006, 258] on span "External information" at bounding box center [1034, 266] width 107 height 17
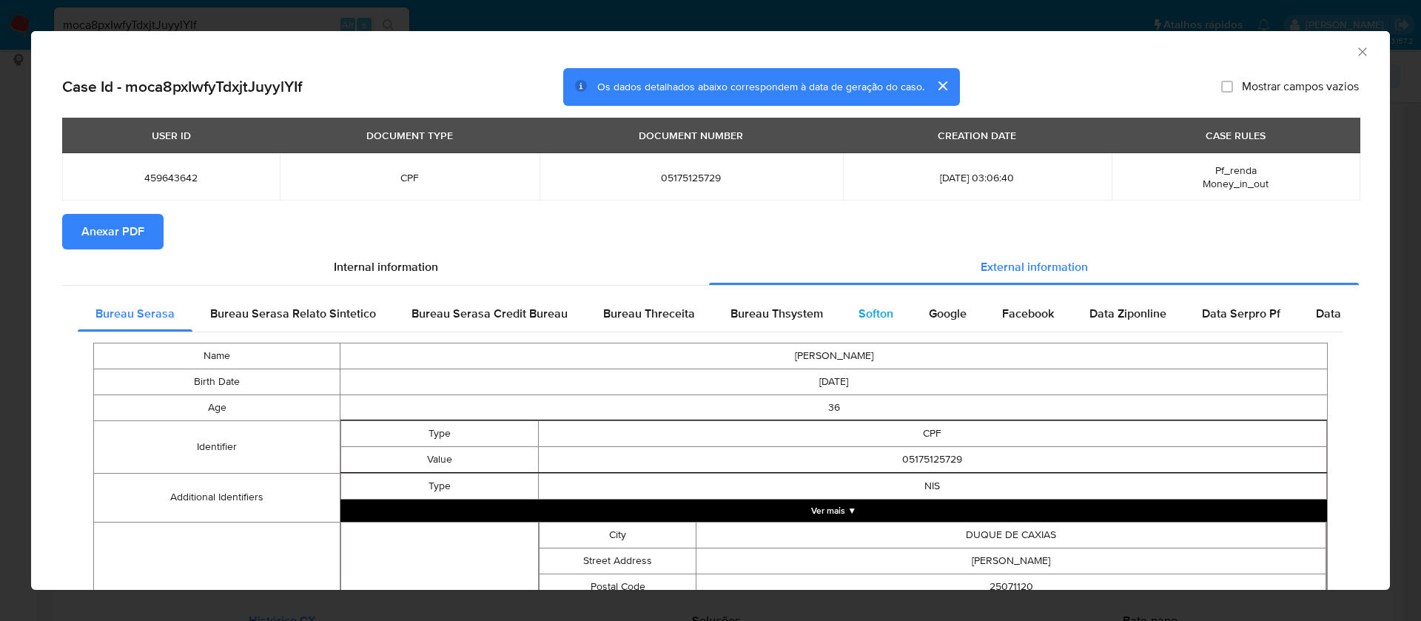
click at [876, 311] on span "Softon" at bounding box center [876, 313] width 35 height 17
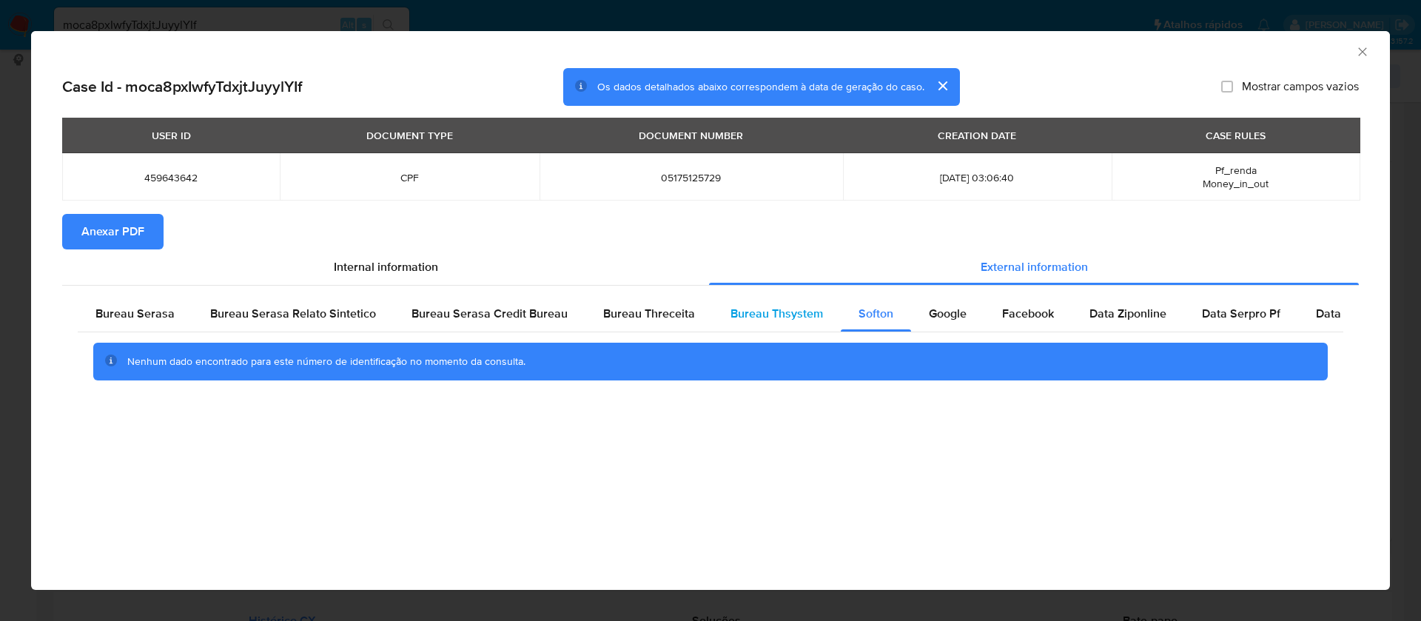
click at [793, 309] on span "Bureau Thsystem" at bounding box center [777, 313] width 93 height 17
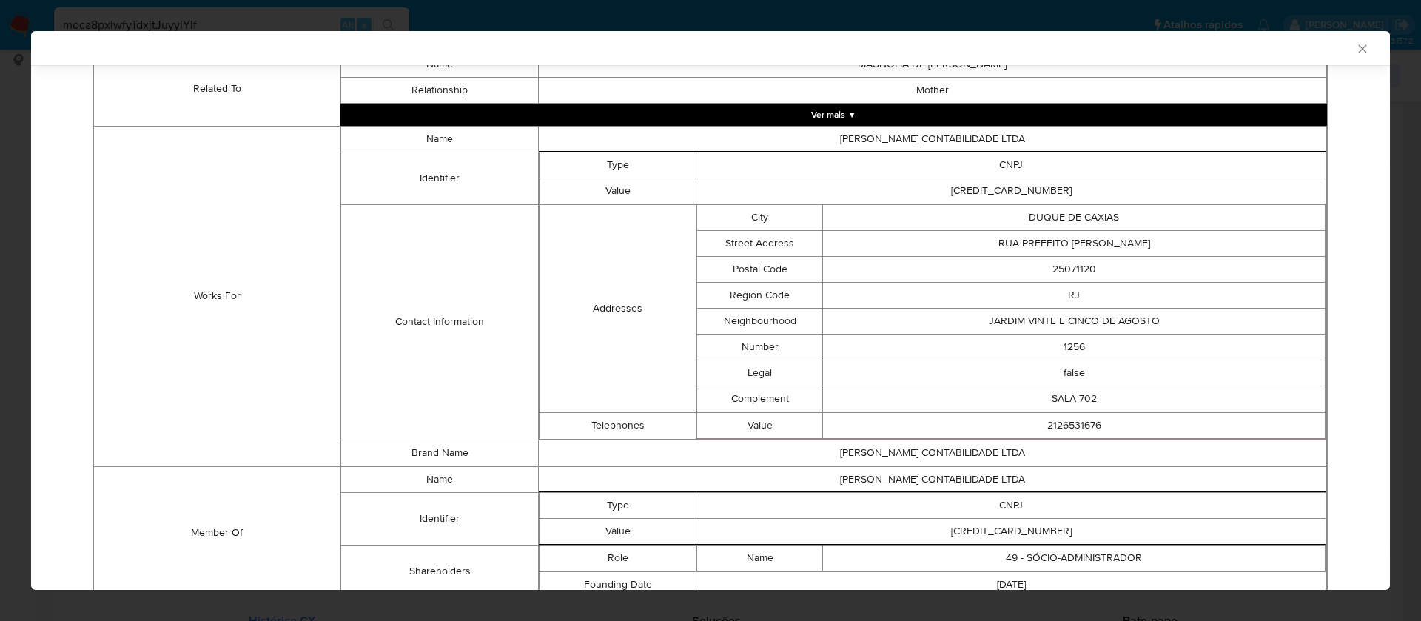
scroll to position [1022, 0]
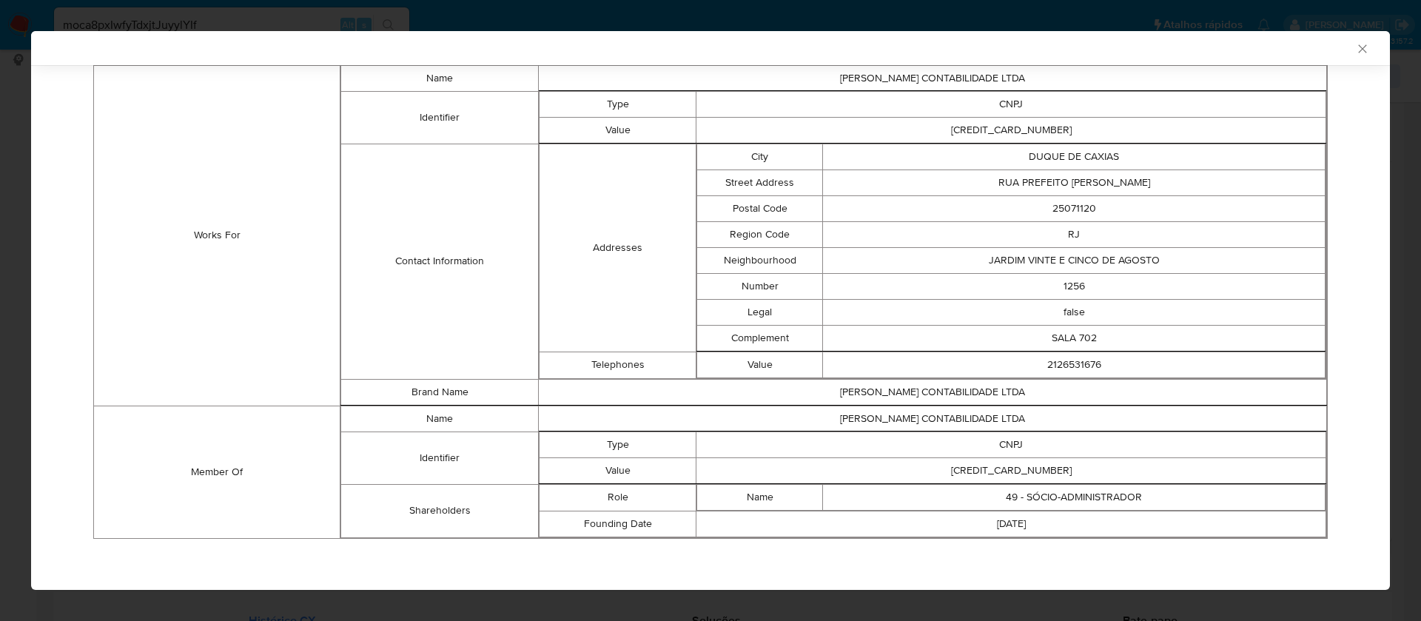
click at [995, 471] on td "30187231000117" at bounding box center [1011, 470] width 630 height 26
copy td "30187231000117"
